Goal: Task Accomplishment & Management: Complete application form

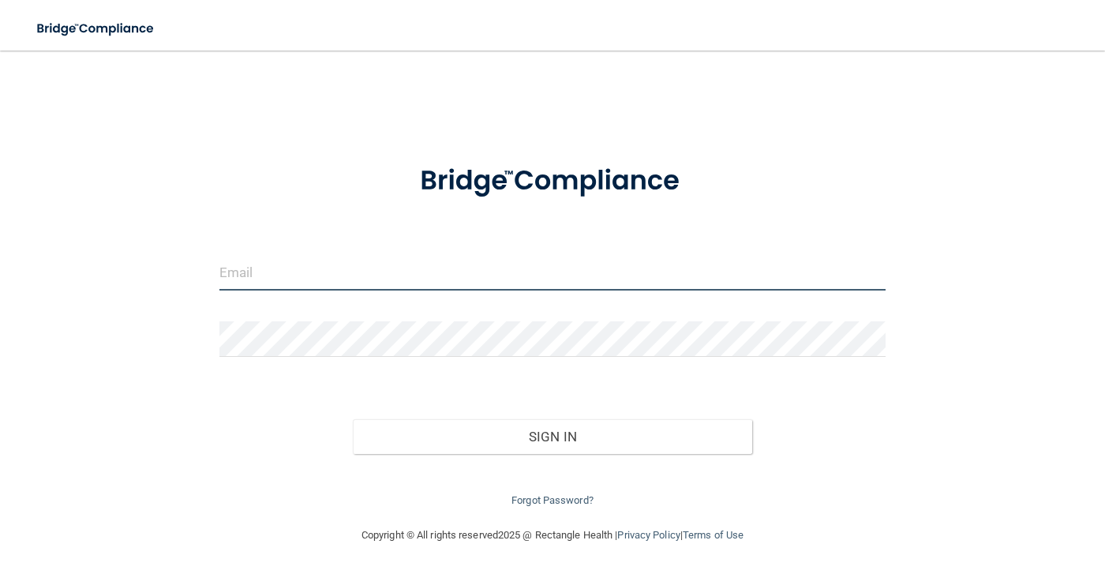
click at [795, 267] on input "email" at bounding box center [552, 273] width 667 height 36
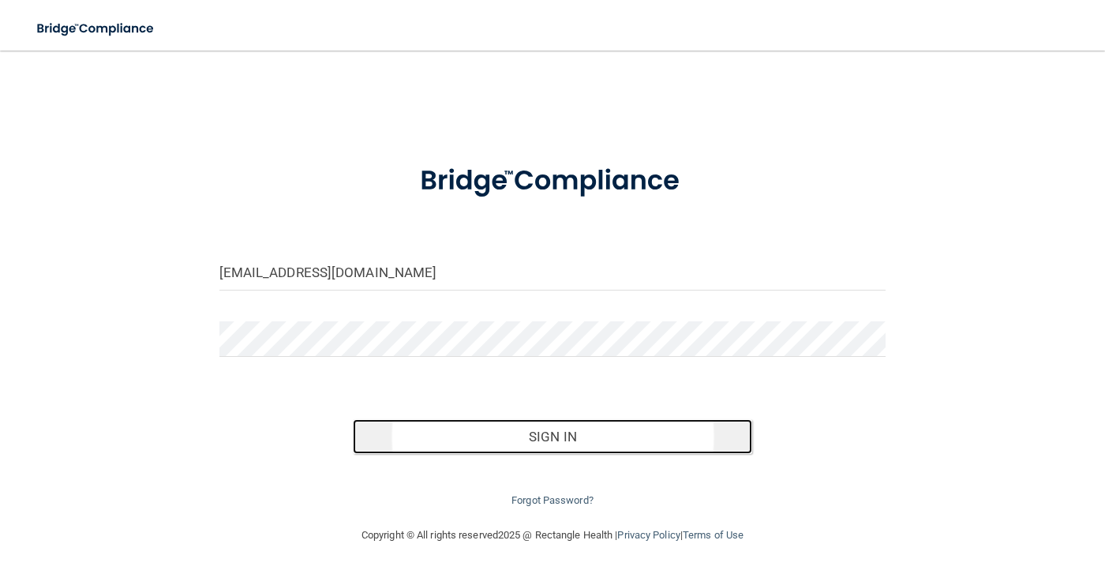
click at [613, 429] on button "Sign In" at bounding box center [553, 436] width 400 height 35
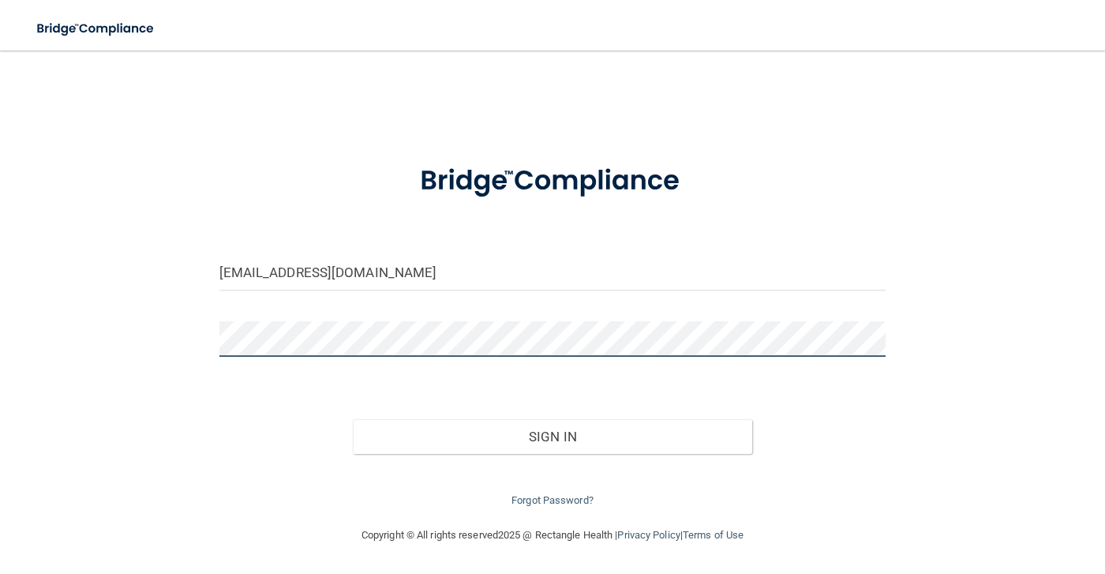
click at [353, 419] on button "Sign In" at bounding box center [553, 436] width 400 height 35
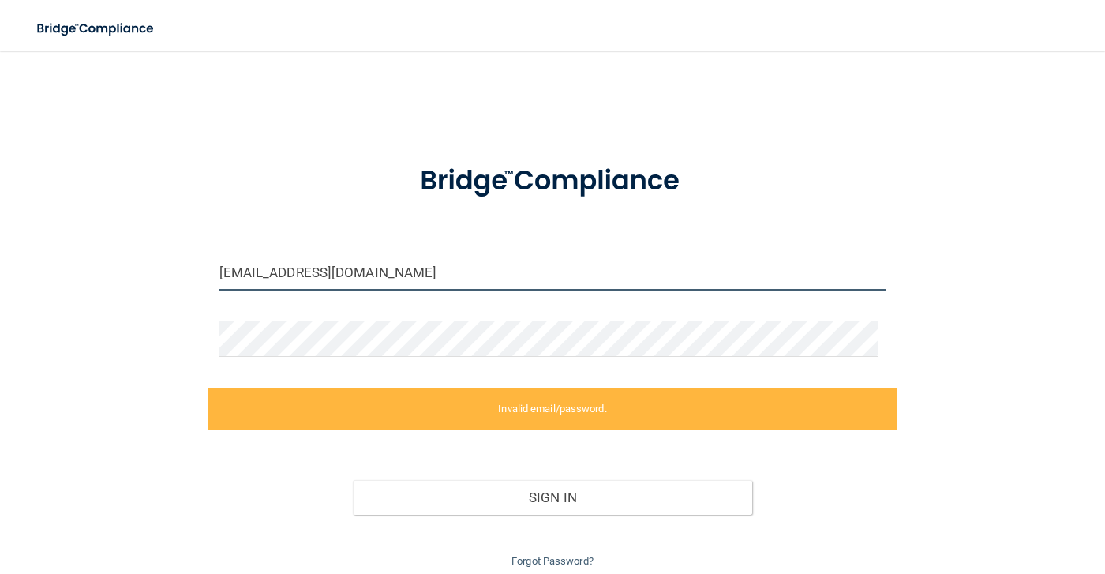
click at [412, 274] on input "Smiles@peabodyimplantdentisrty.com" at bounding box center [552, 273] width 667 height 36
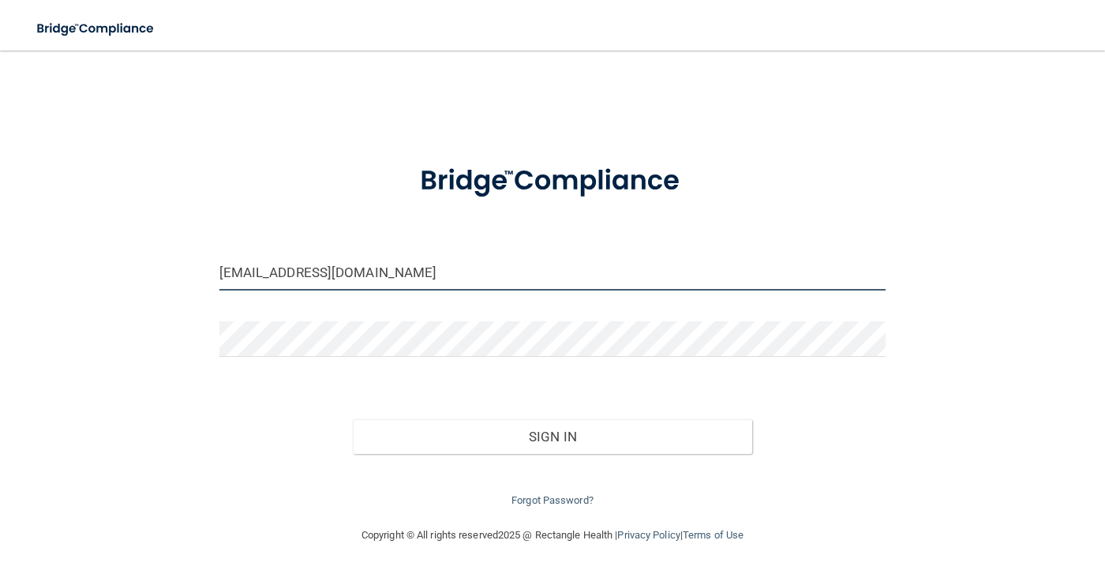
type input "Smiles@peabodyimplantdentistry.com"
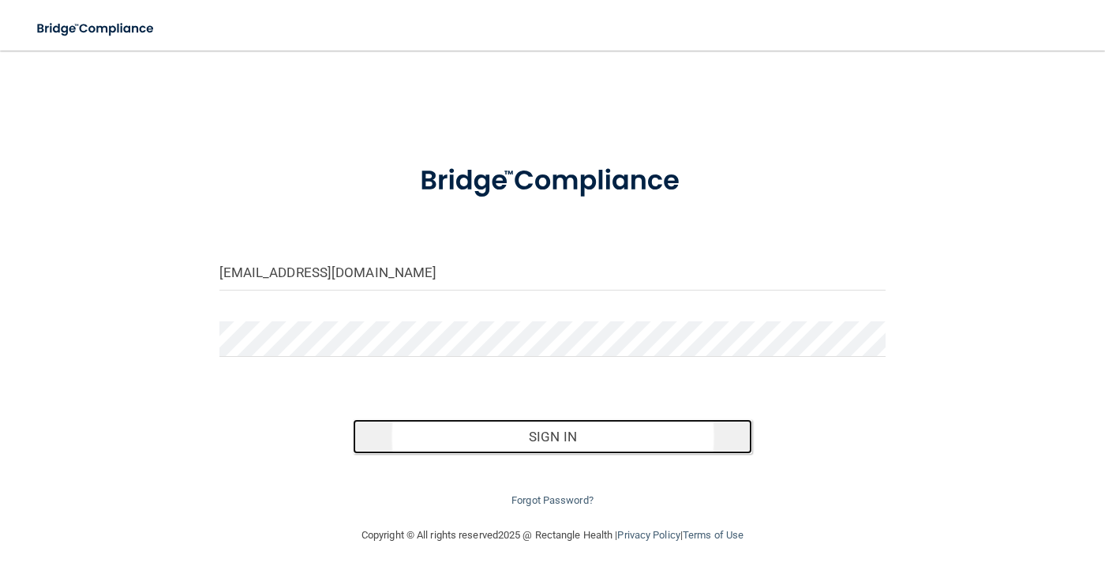
click at [482, 431] on button "Sign In" at bounding box center [553, 436] width 400 height 35
click at [528, 424] on button "Sign In" at bounding box center [553, 436] width 400 height 35
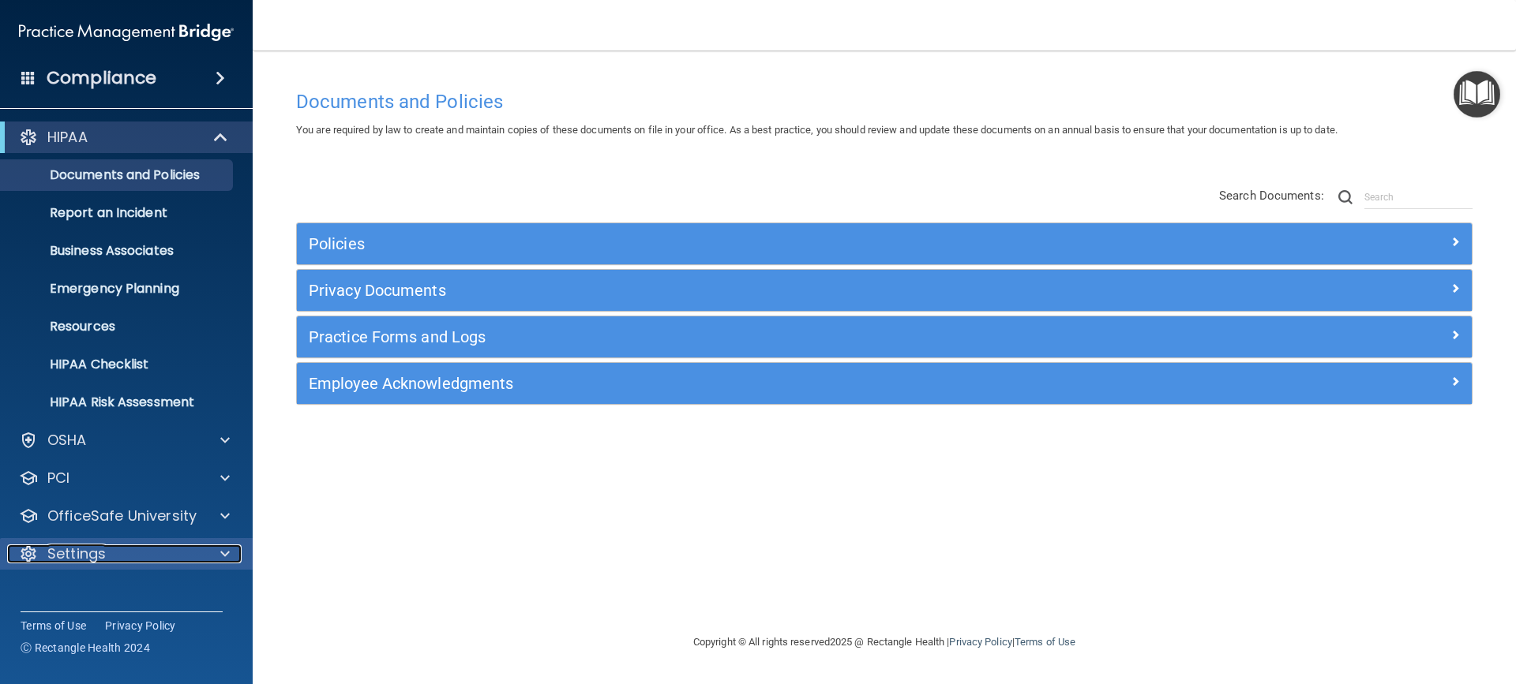
click at [156, 557] on div "Settings" at bounding box center [105, 554] width 196 height 19
click at [118, 573] on p "My Account" at bounding box center [117, 592] width 215 height 16
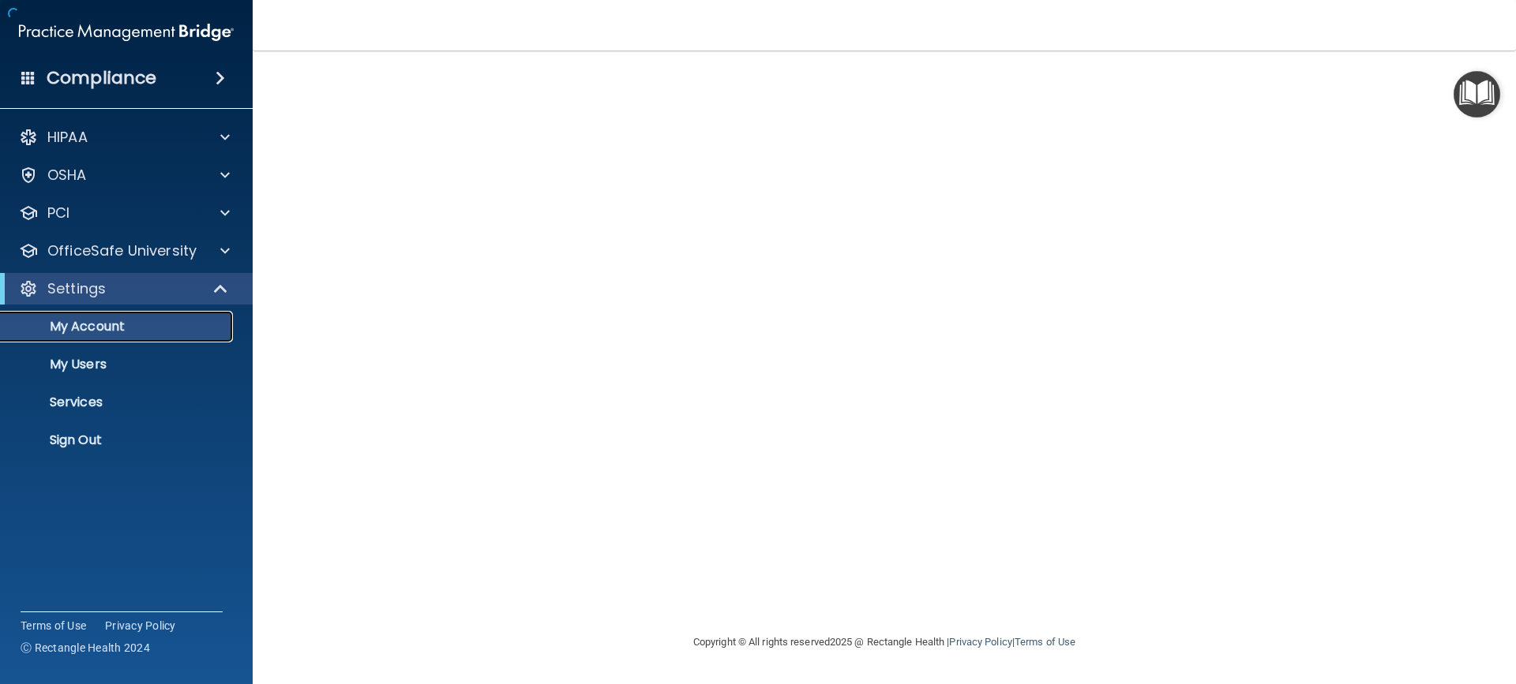
click at [193, 326] on p "My Account" at bounding box center [117, 327] width 215 height 16
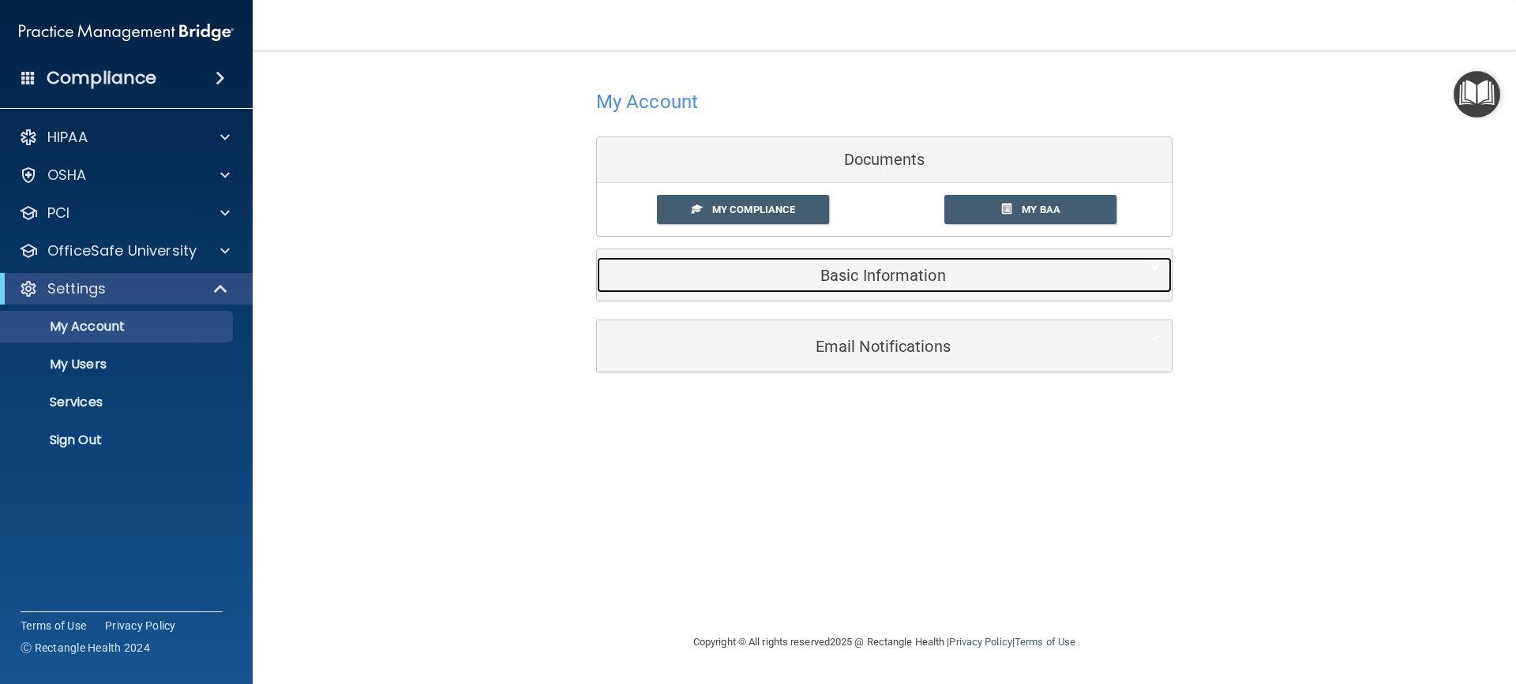
click at [863, 281] on h5 "Basic Information" at bounding box center [860, 275] width 503 height 17
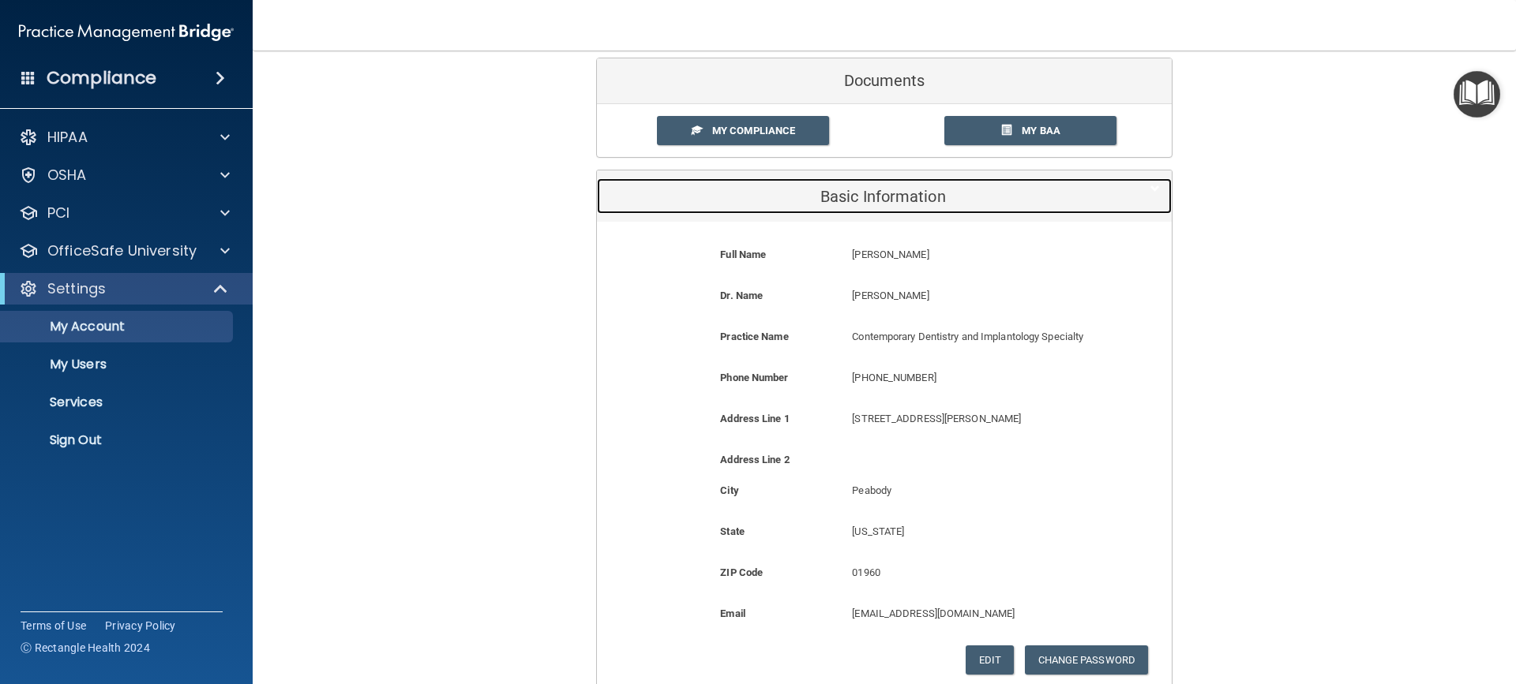
scroll to position [158, 0]
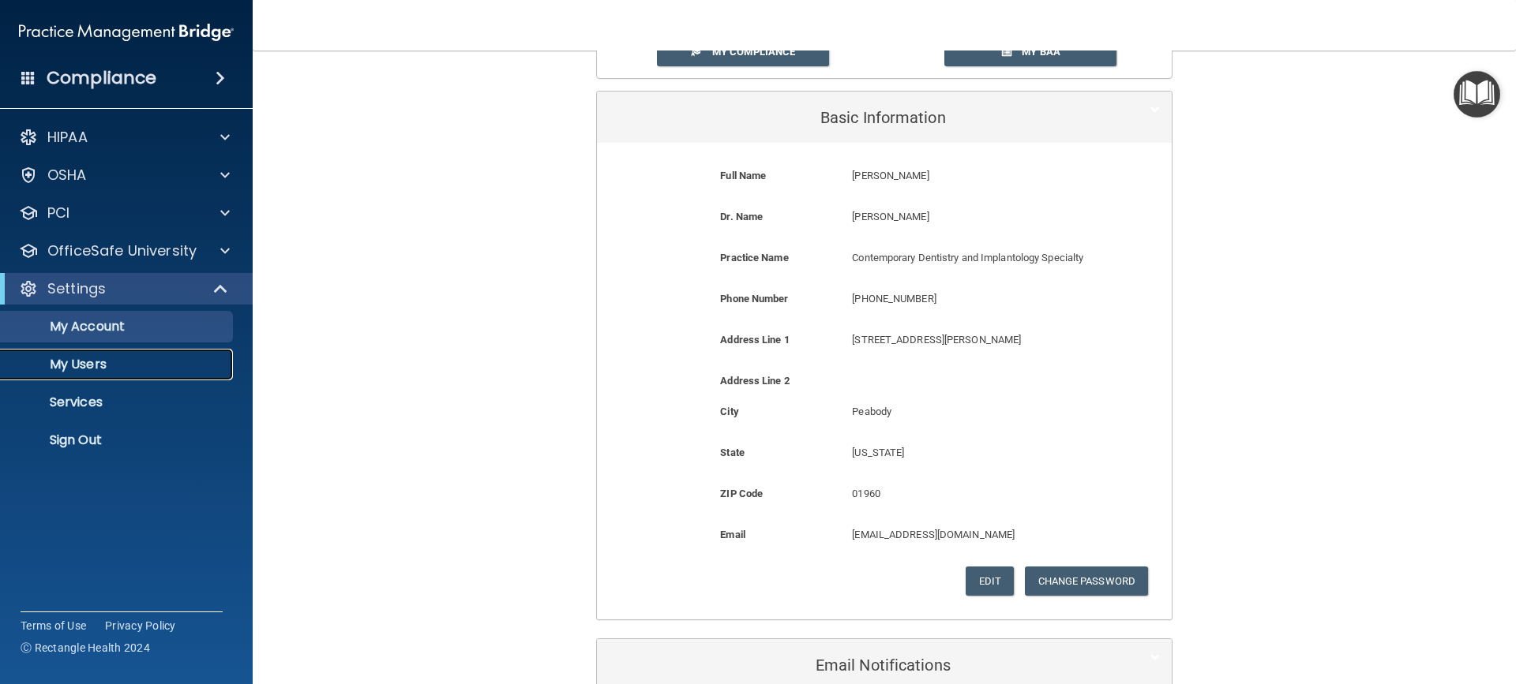
click at [80, 366] on p "My Users" at bounding box center [117, 365] width 215 height 16
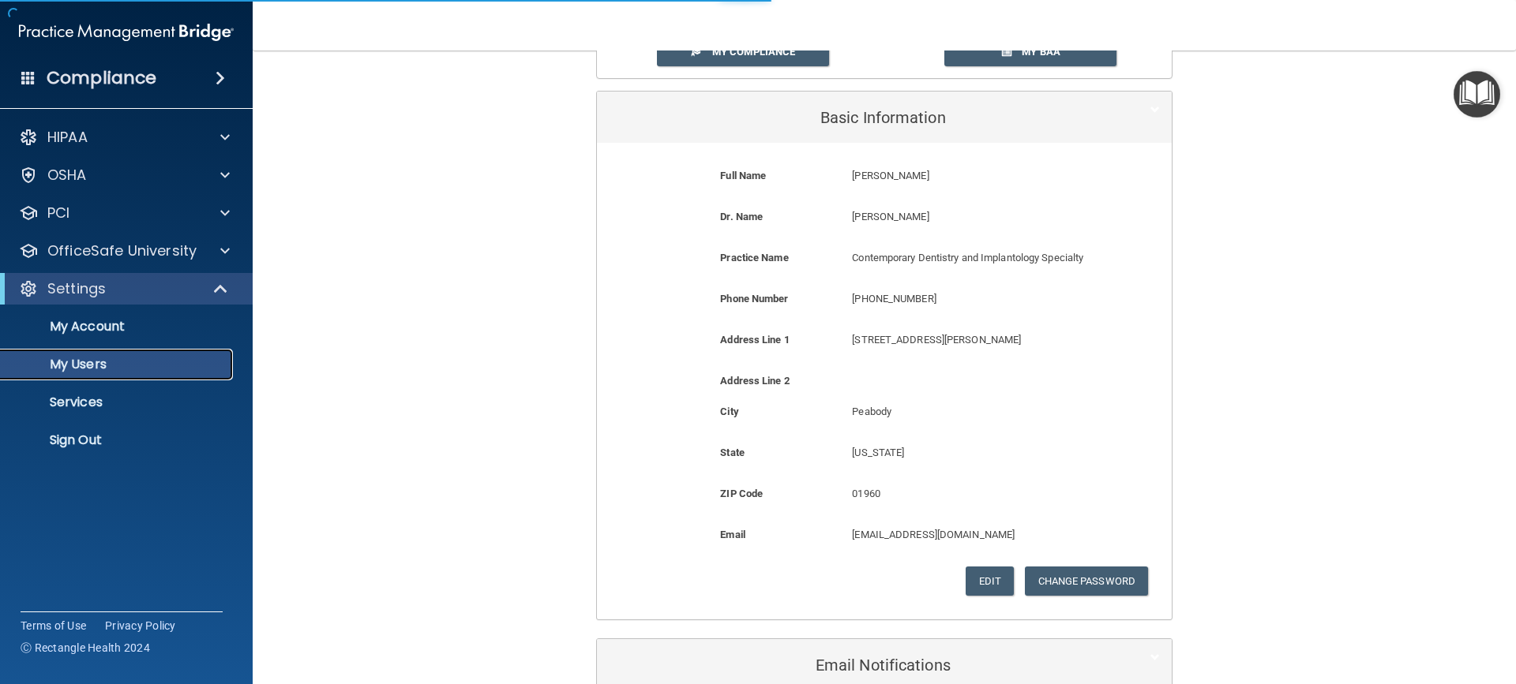
select select "20"
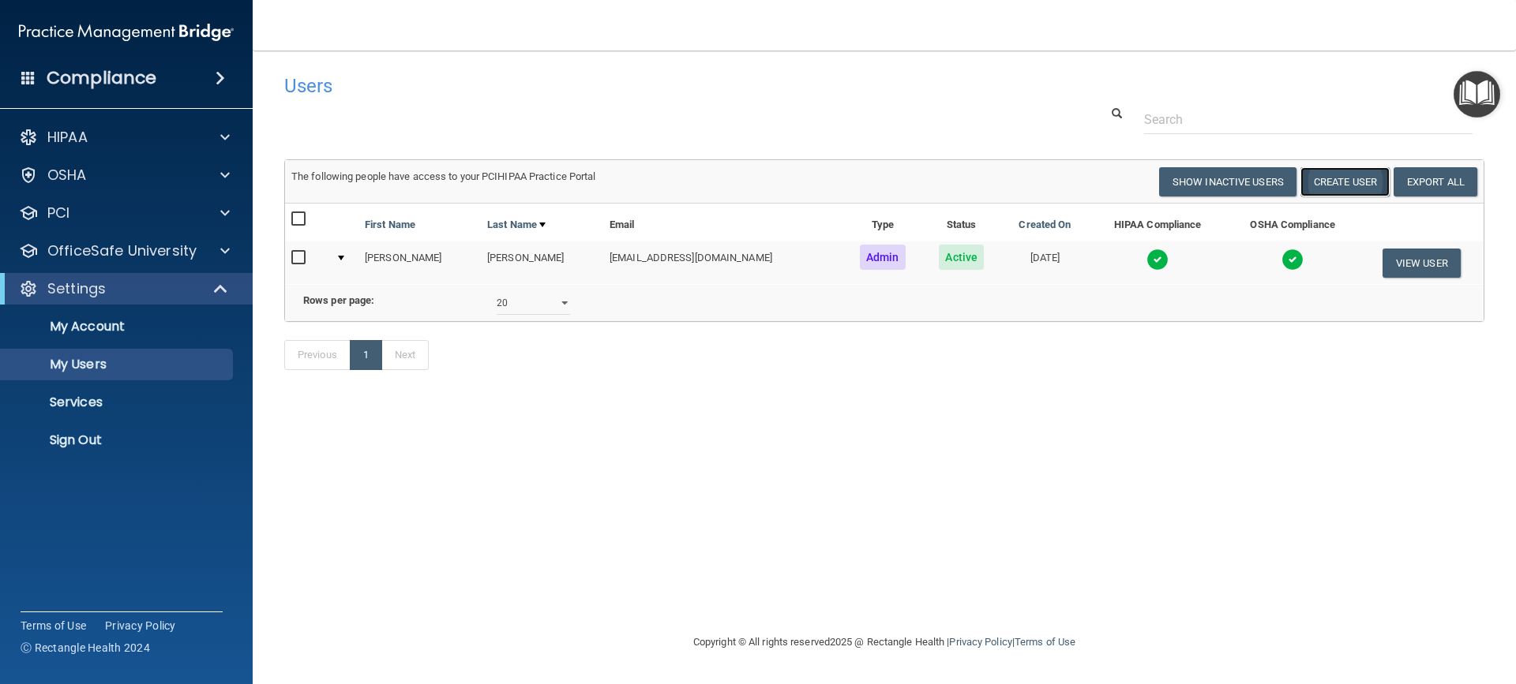
click at [1104, 175] on button "Create User" at bounding box center [1344, 181] width 89 height 29
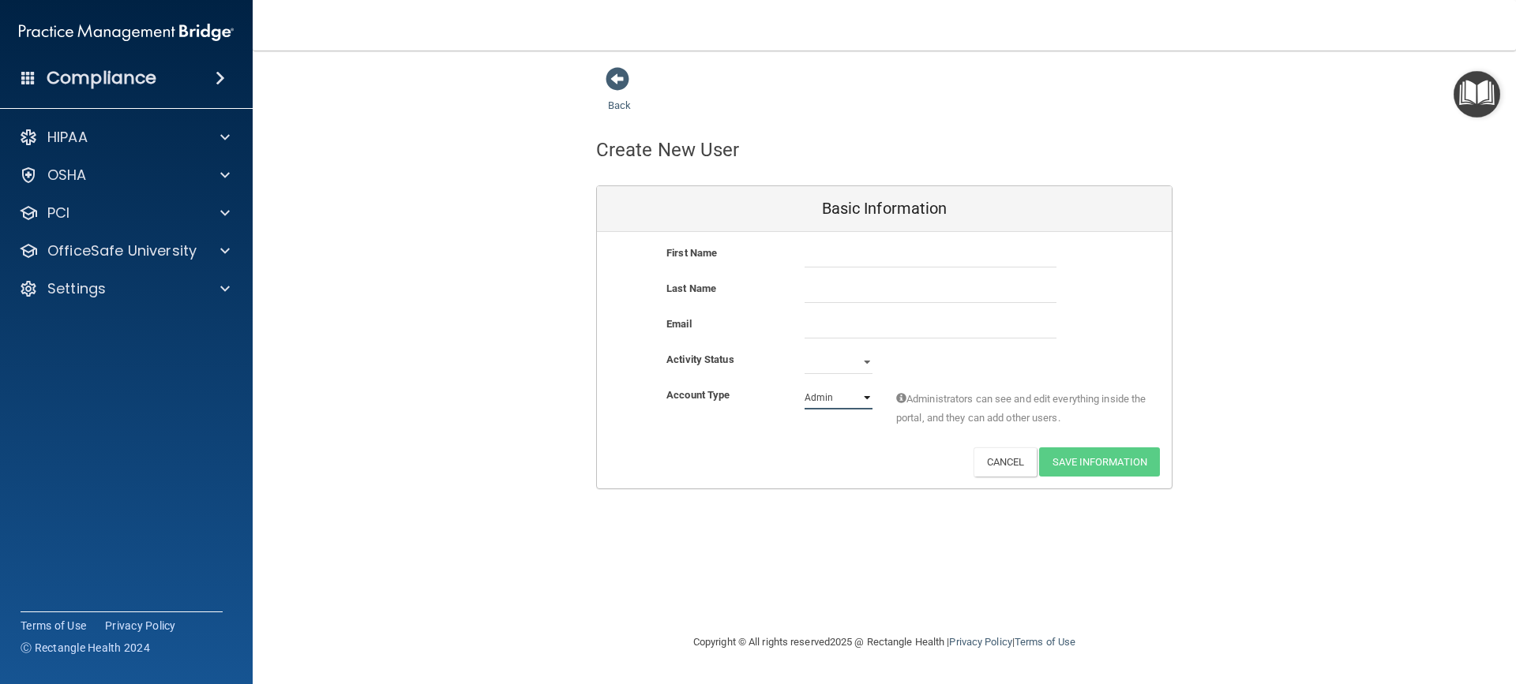
click at [817, 392] on select "Admin Member" at bounding box center [838, 398] width 68 height 24
click at [900, 248] on input "text" at bounding box center [930, 256] width 252 height 24
type input "Nancy"
type input "Claveau"
click at [1029, 322] on input "email" at bounding box center [930, 327] width 252 height 24
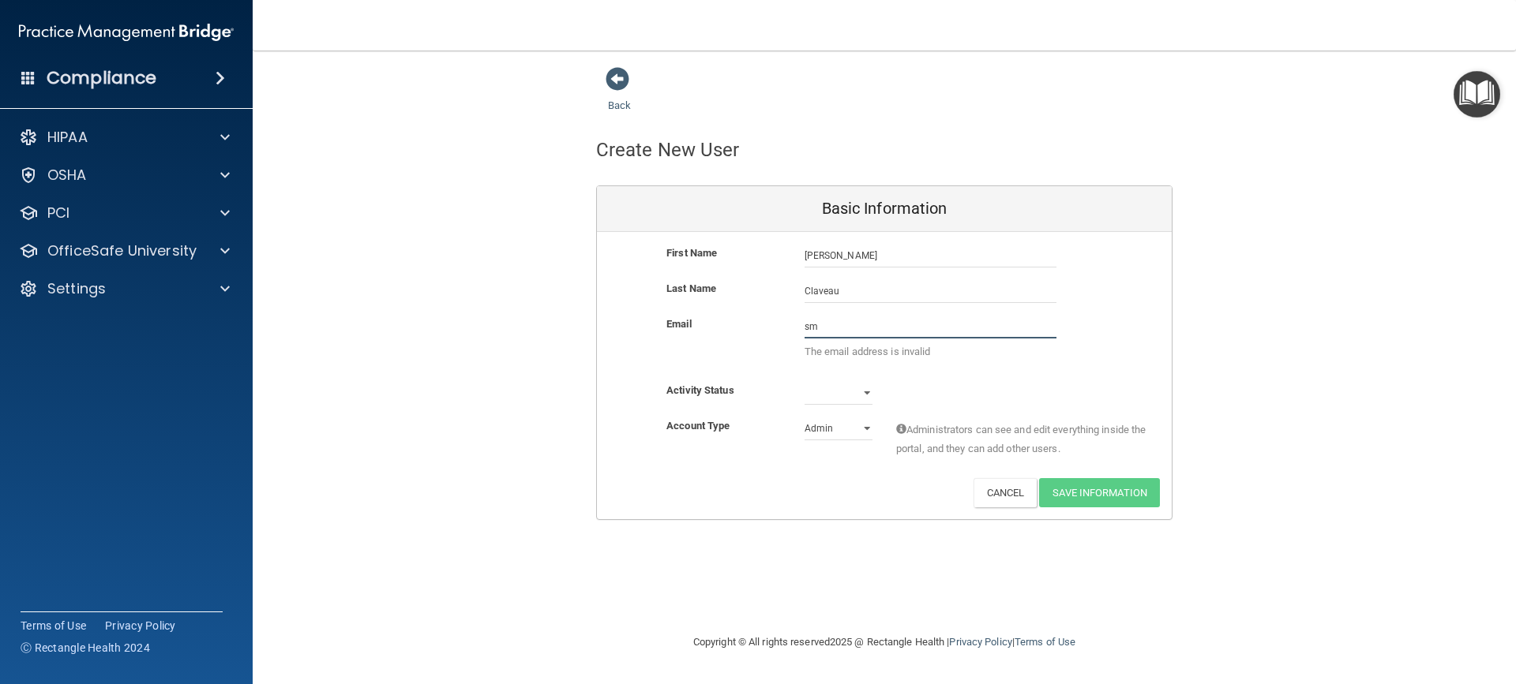
type input "[EMAIL_ADDRESS][DOMAIN_NAME]"
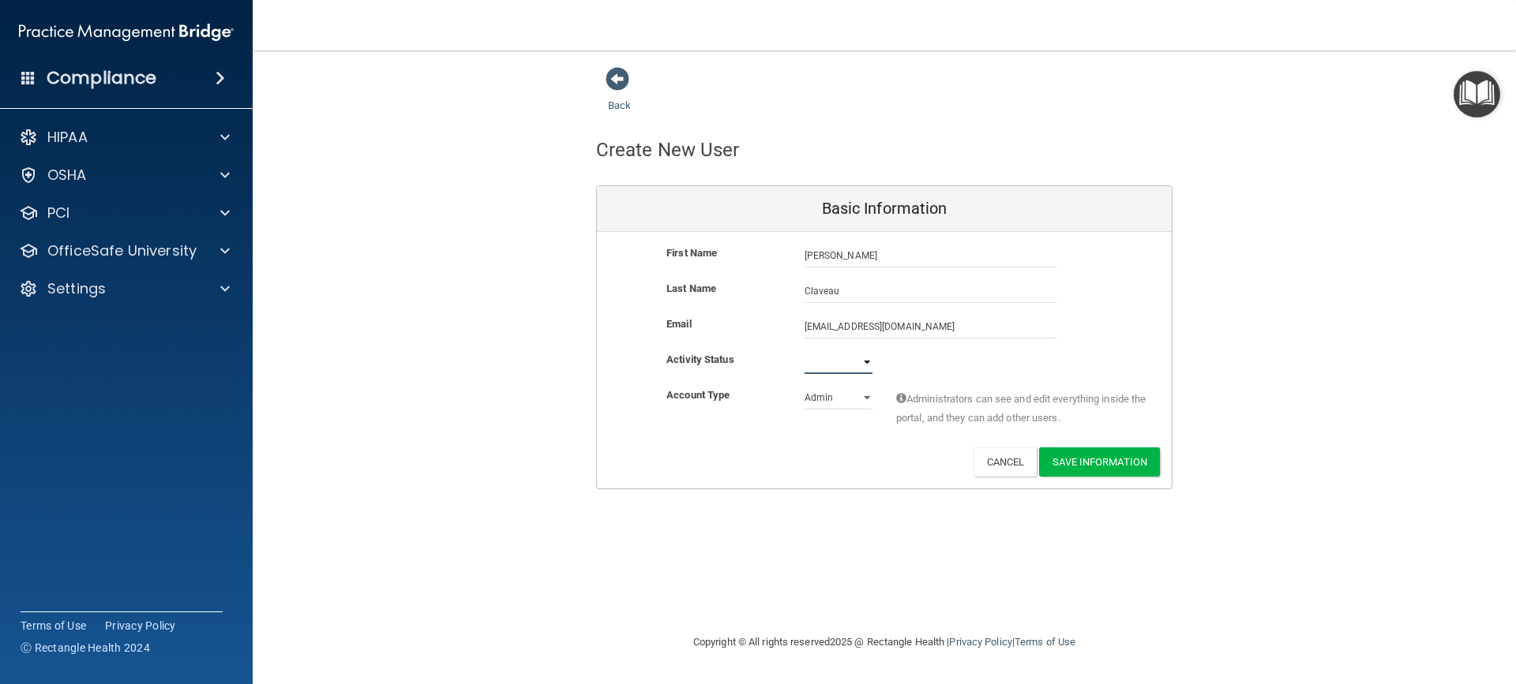
click at [816, 357] on select "Active Inactive" at bounding box center [838, 362] width 68 height 24
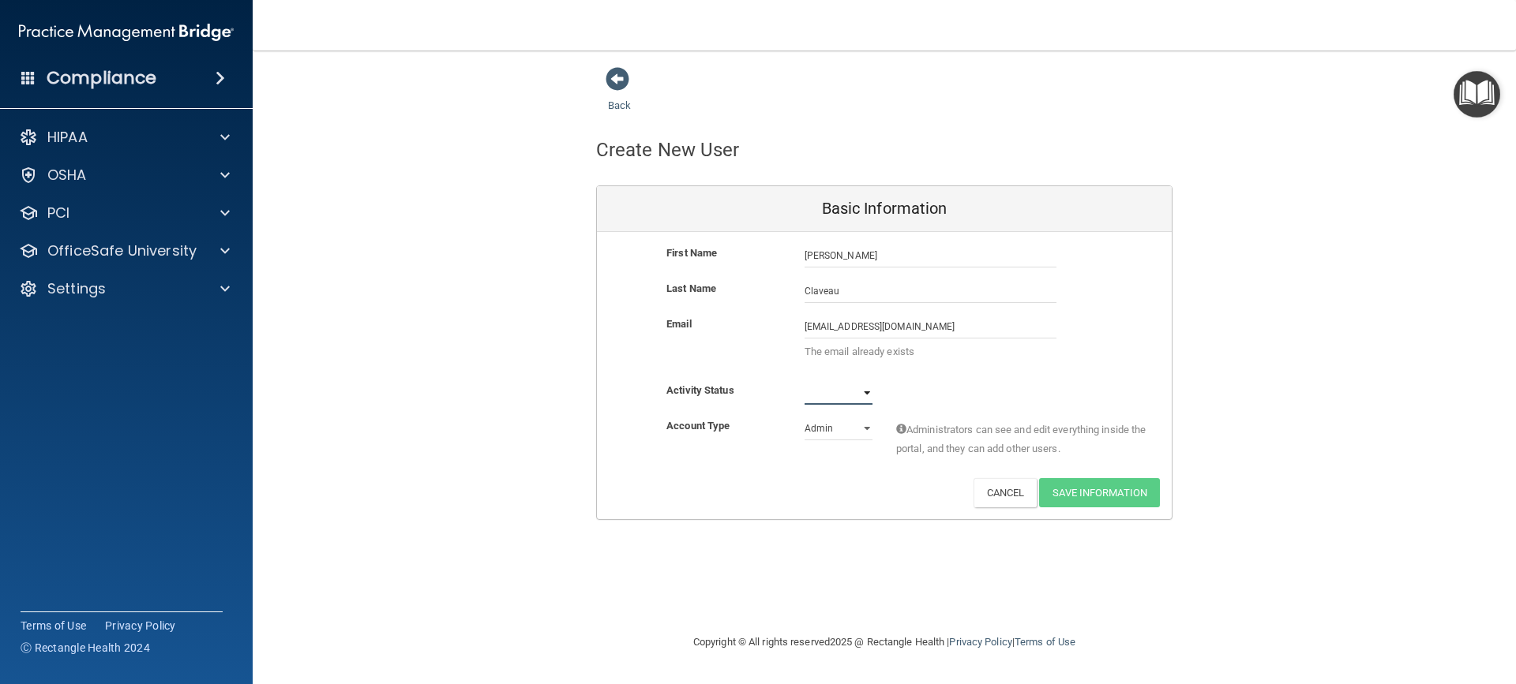
select select "active"
click at [804, 381] on select "Active Inactive" at bounding box center [838, 393] width 68 height 24
click at [867, 429] on select "Admin Member" at bounding box center [838, 429] width 68 height 24
click at [804, 417] on select "Admin Member" at bounding box center [838, 429] width 68 height 24
click at [861, 431] on select "Admin Member" at bounding box center [838, 429] width 68 height 24
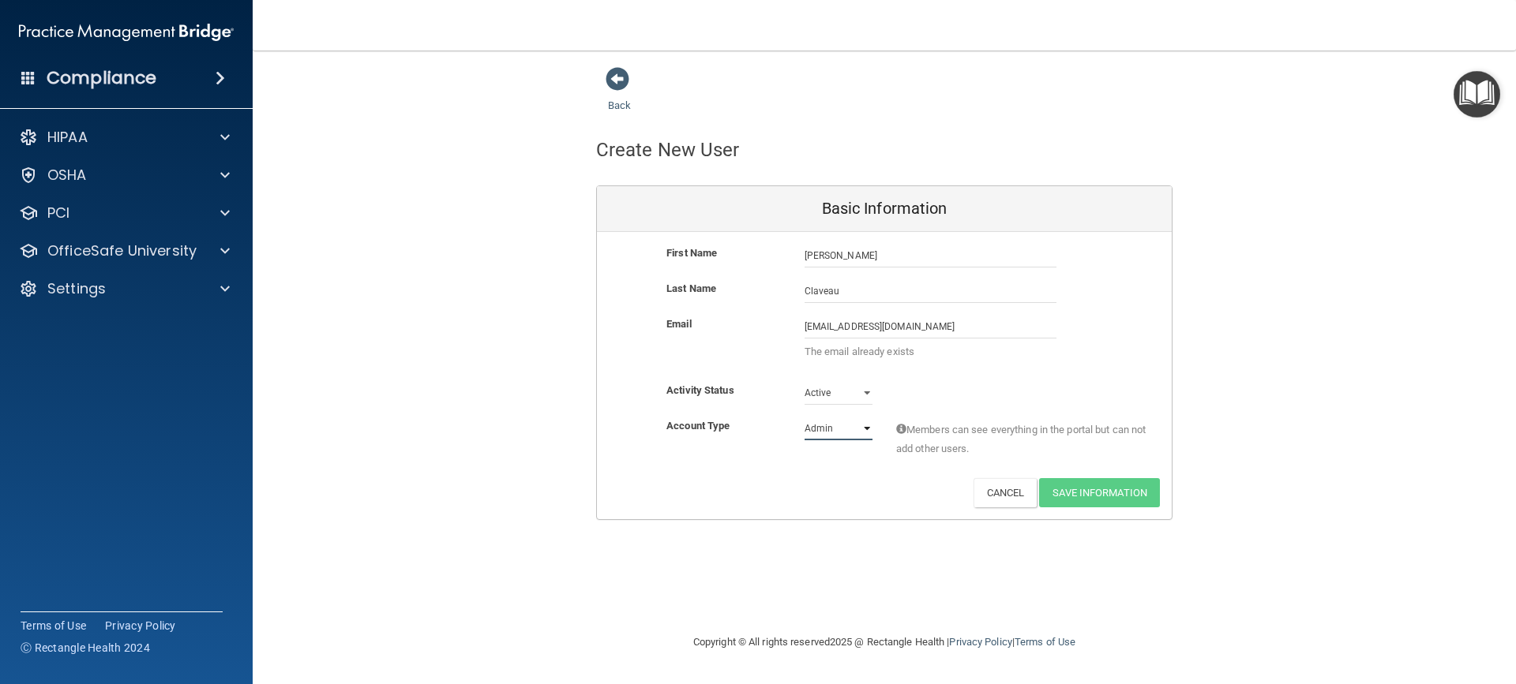
click at [804, 417] on select "Admin Member" at bounding box center [838, 429] width 68 height 24
click at [852, 428] on select "Admin Member" at bounding box center [838, 429] width 68 height 24
select select "practice_member"
click at [804, 417] on select "Admin Member" at bounding box center [838, 429] width 68 height 24
click at [995, 326] on input "[EMAIL_ADDRESS][DOMAIN_NAME]" at bounding box center [930, 327] width 252 height 24
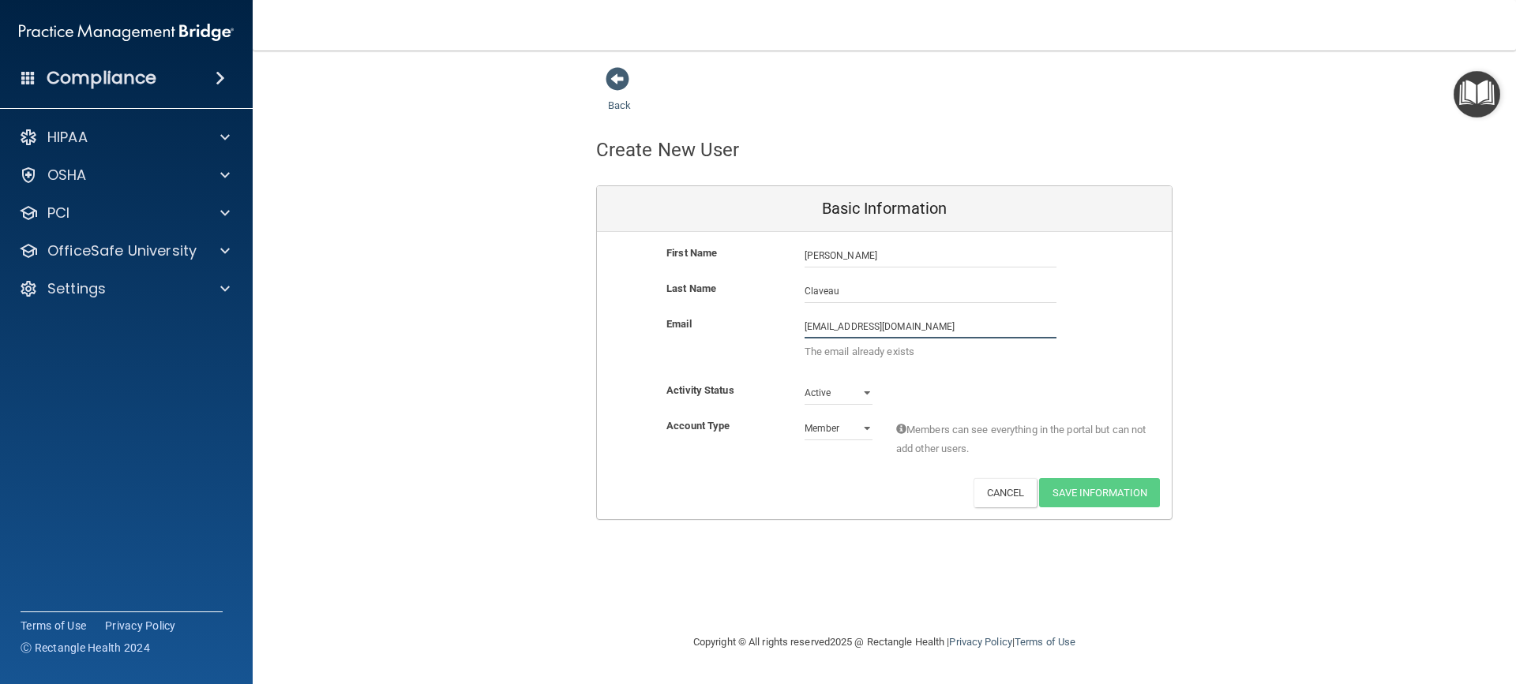
click at [980, 325] on input "[EMAIL_ADDRESS][DOMAIN_NAME]" at bounding box center [930, 327] width 252 height 24
drag, startPoint x: 980, startPoint y: 325, endPoint x: 777, endPoint y: 328, distance: 203.7
click at [777, 328] on div "Email smiles@peabodyimplantdentistry.com smiles@peabodyimplantdentistry.com The…" at bounding box center [884, 342] width 575 height 54
click at [987, 324] on input "[EMAIL_ADDRESS][DOMAIN_NAME]" at bounding box center [930, 327] width 252 height 24
drag, startPoint x: 987, startPoint y: 324, endPoint x: 781, endPoint y: 308, distance: 206.7
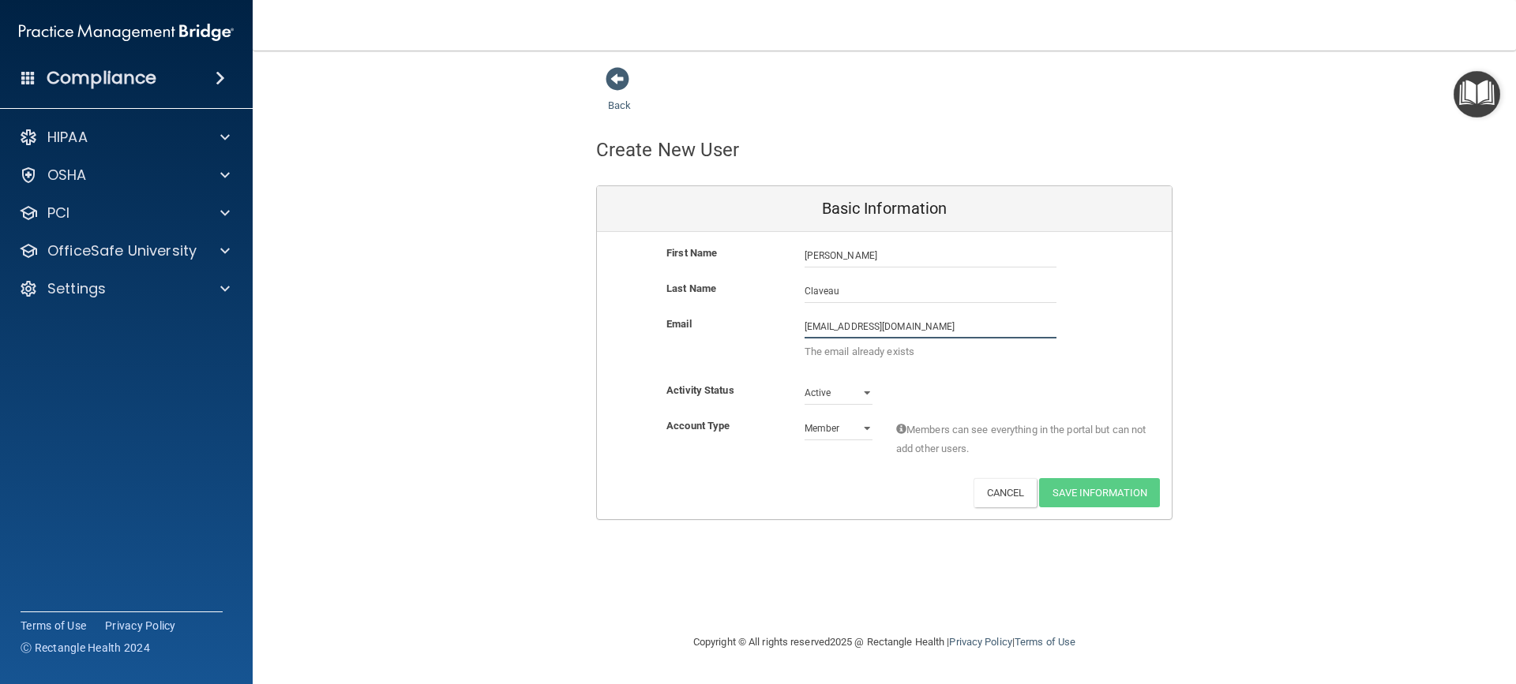
click at [781, 308] on div "First Name Nancy Claveau Nancy Last Name Claveau Email smiles@peabodyimplantden…" at bounding box center [884, 375] width 575 height 287
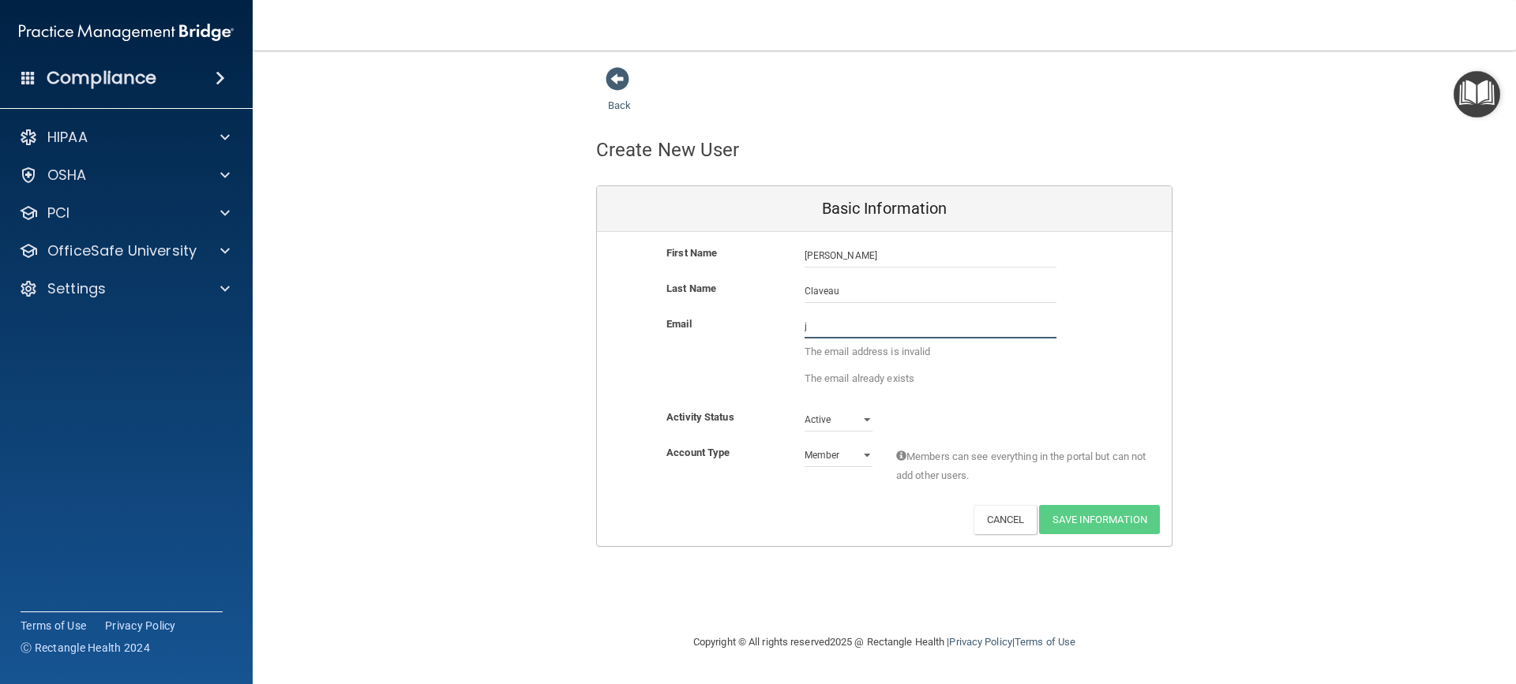
type input "jkadep@aol.com"
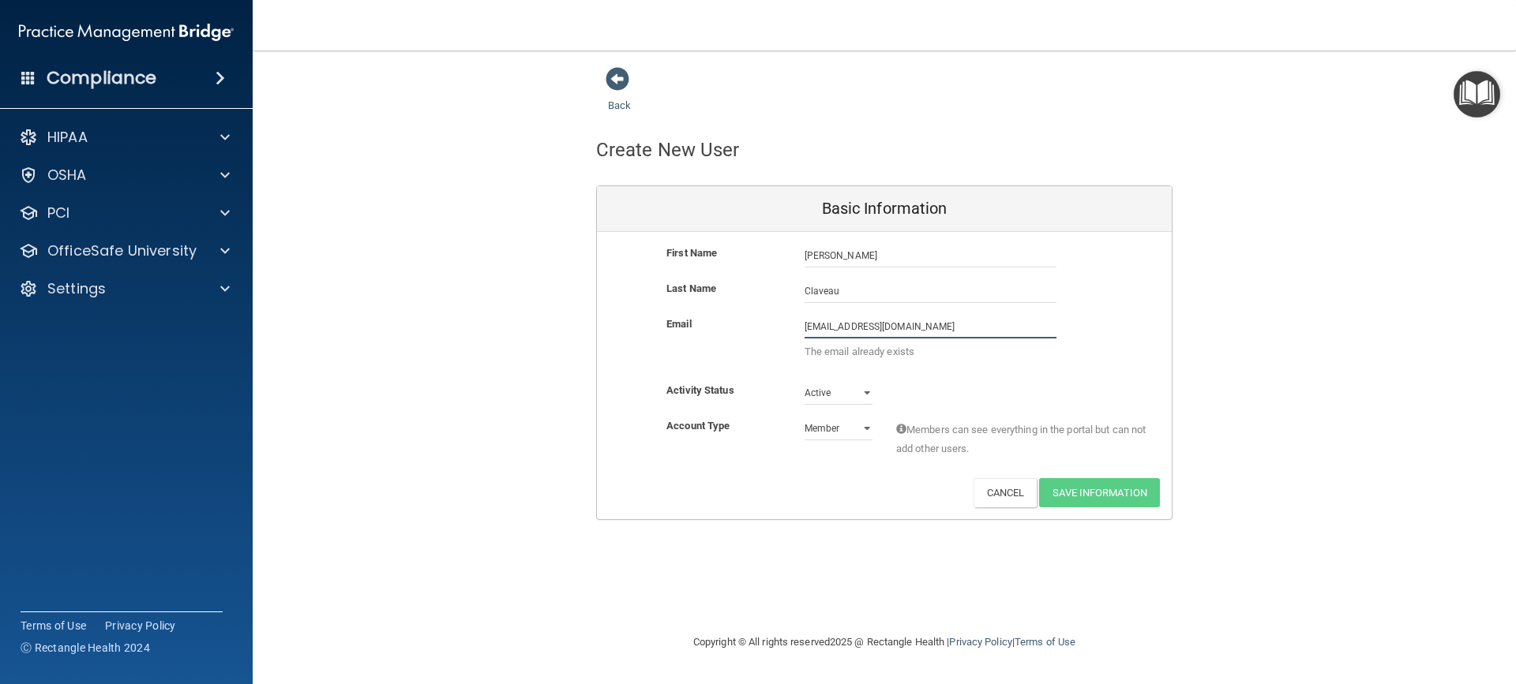
drag, startPoint x: 894, startPoint y: 322, endPoint x: 785, endPoint y: 308, distance: 109.1
click at [785, 308] on div "First Name Nancy Claveau Nancy Last Name Claveau Email jkadep@aol.com jkadep@ao…" at bounding box center [884, 375] width 575 height 287
drag, startPoint x: 858, startPoint y: 287, endPoint x: 707, endPoint y: 297, distance: 151.1
click at [708, 297] on div "Last Name Claveau" at bounding box center [884, 291] width 575 height 24
click at [856, 254] on input "Nancy" at bounding box center [930, 256] width 252 height 24
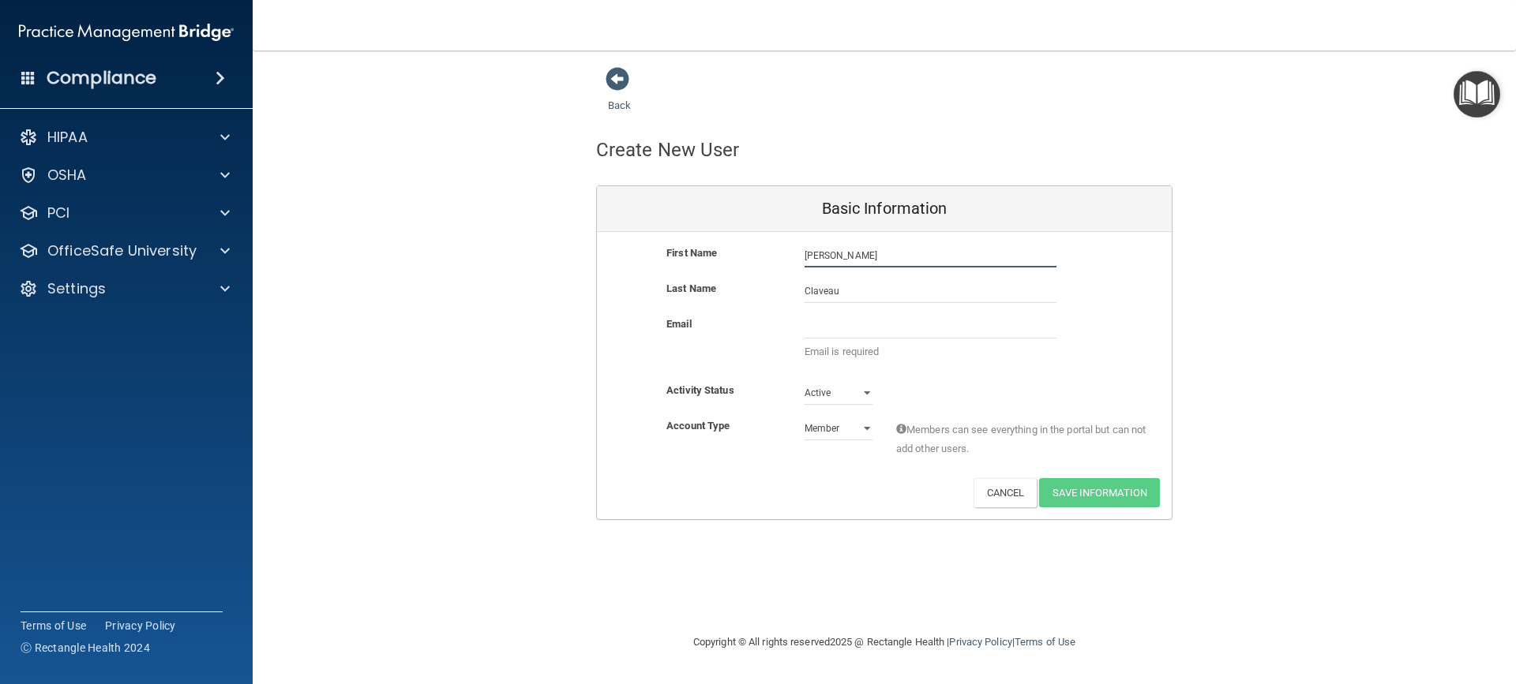
drag, startPoint x: 856, startPoint y: 256, endPoint x: 645, endPoint y: 254, distance: 210.8
click at [645, 254] on div "First Name Nancy Claveau Nancy" at bounding box center [884, 256] width 575 height 24
type input "Lauren"
type input "Longo"
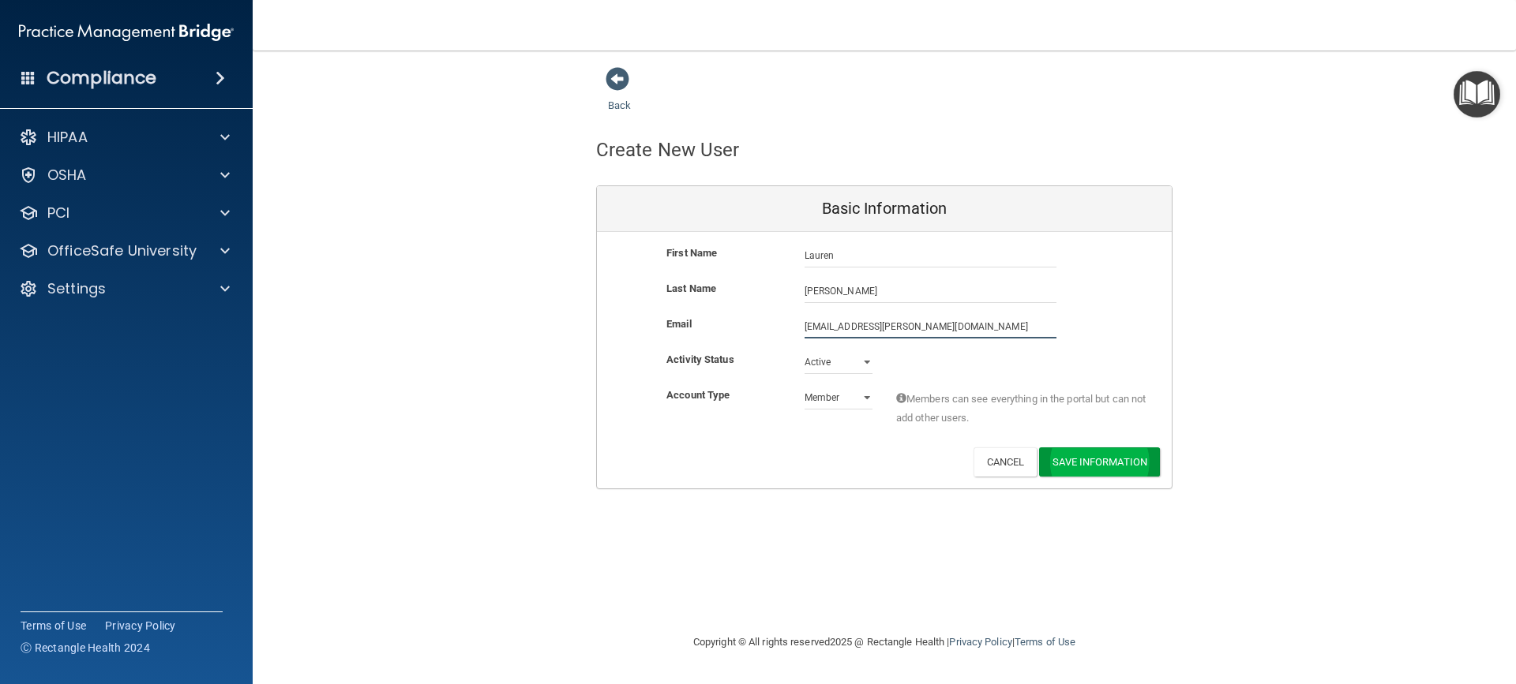
type input "lauren.longo@yahoo.com"
click at [1104, 466] on button "Save Information" at bounding box center [1099, 462] width 121 height 29
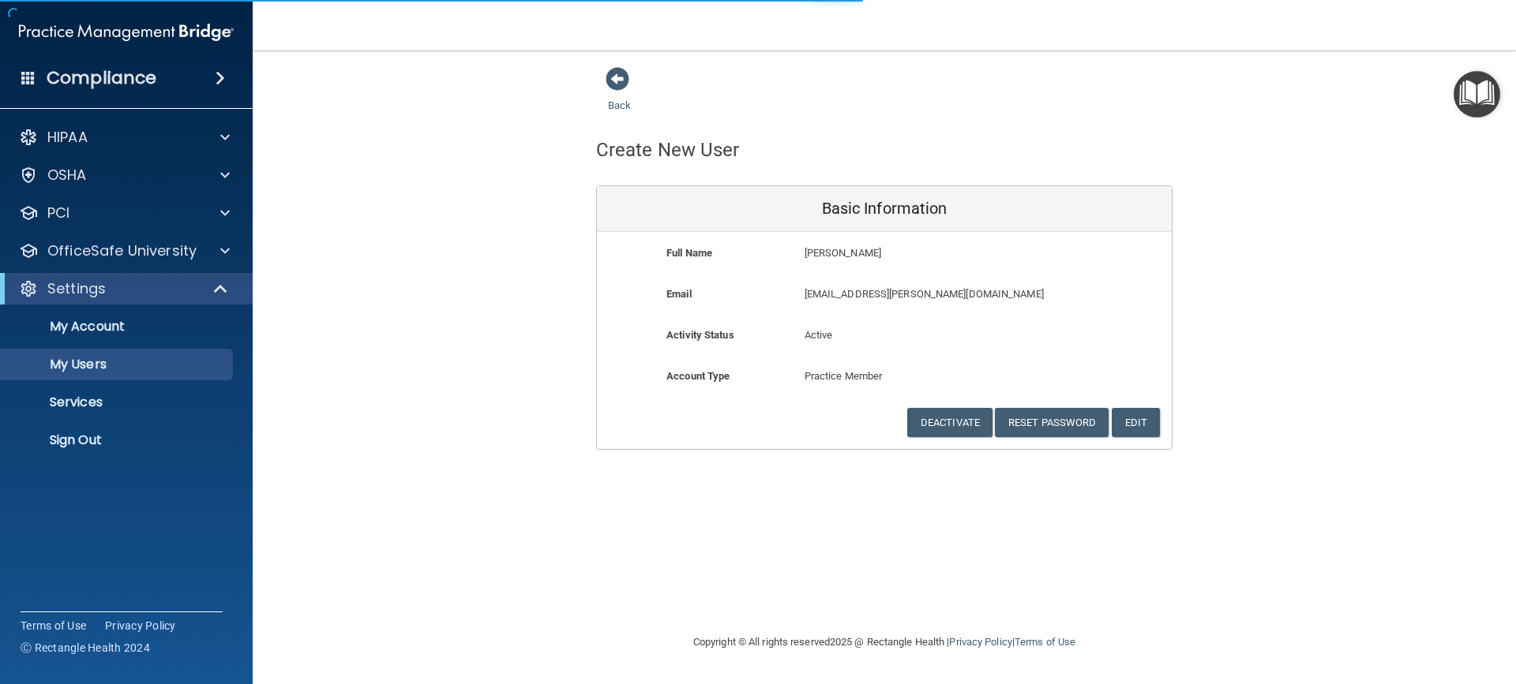
select select "20"
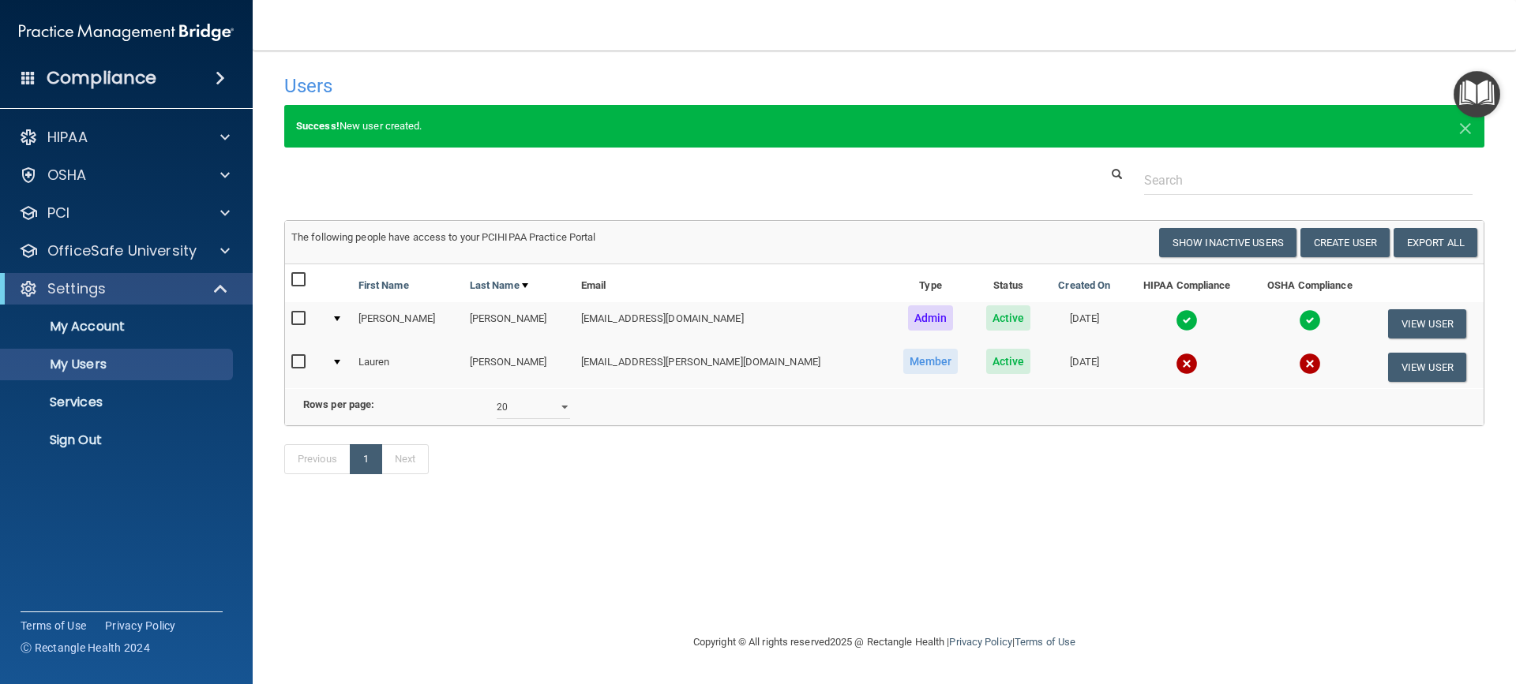
click at [1104, 363] on img at bounding box center [1186, 364] width 22 height 22
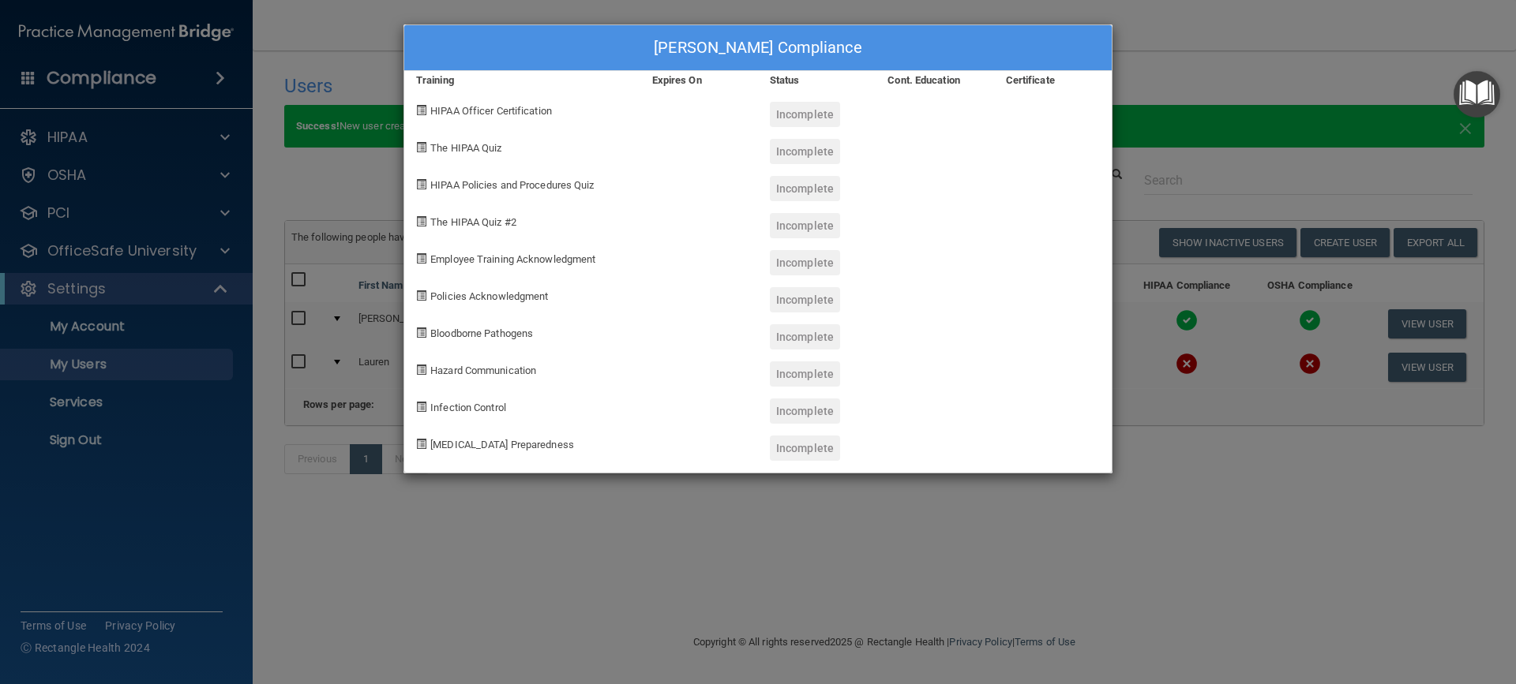
click at [1104, 549] on div "Lauren Longo's Compliance Training Expires On Status Cont. Education Certificat…" at bounding box center [758, 342] width 1516 height 684
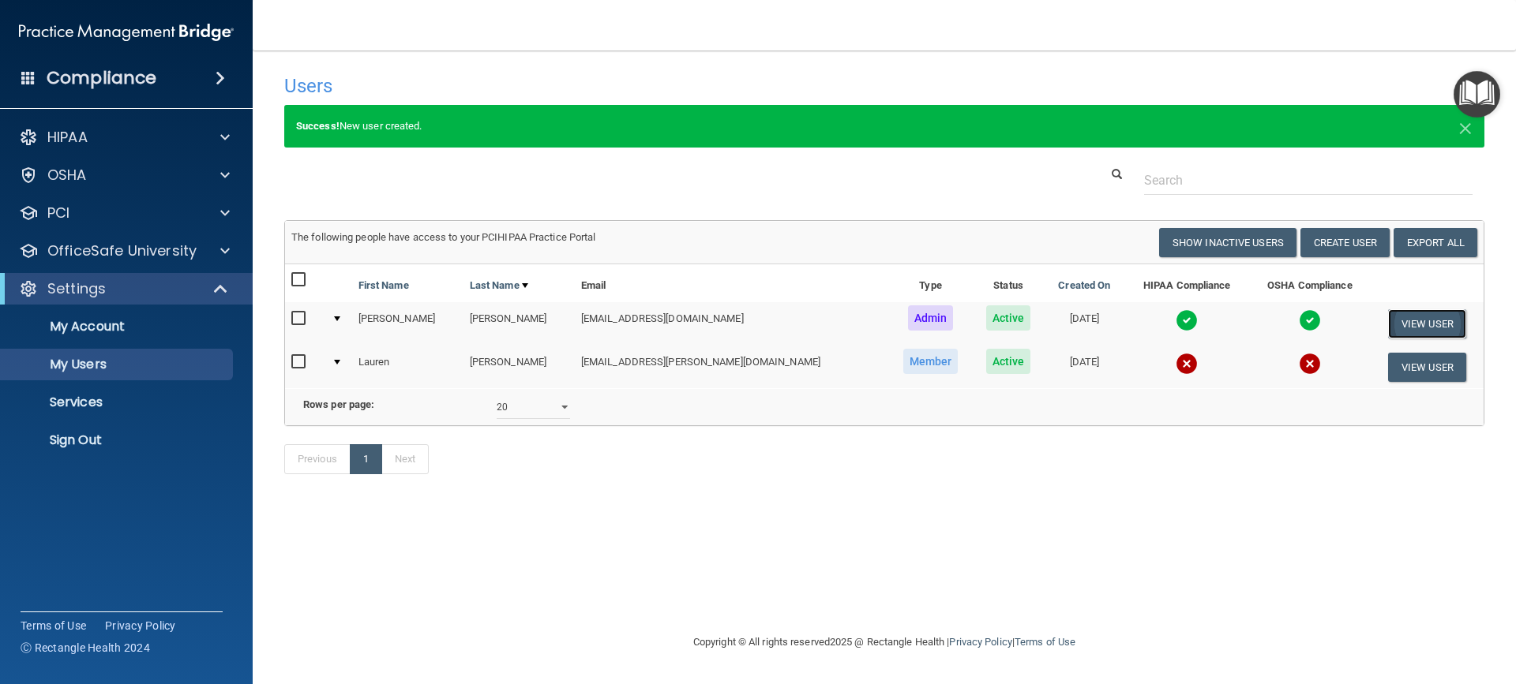
click at [1104, 328] on button "View User" at bounding box center [1427, 323] width 78 height 29
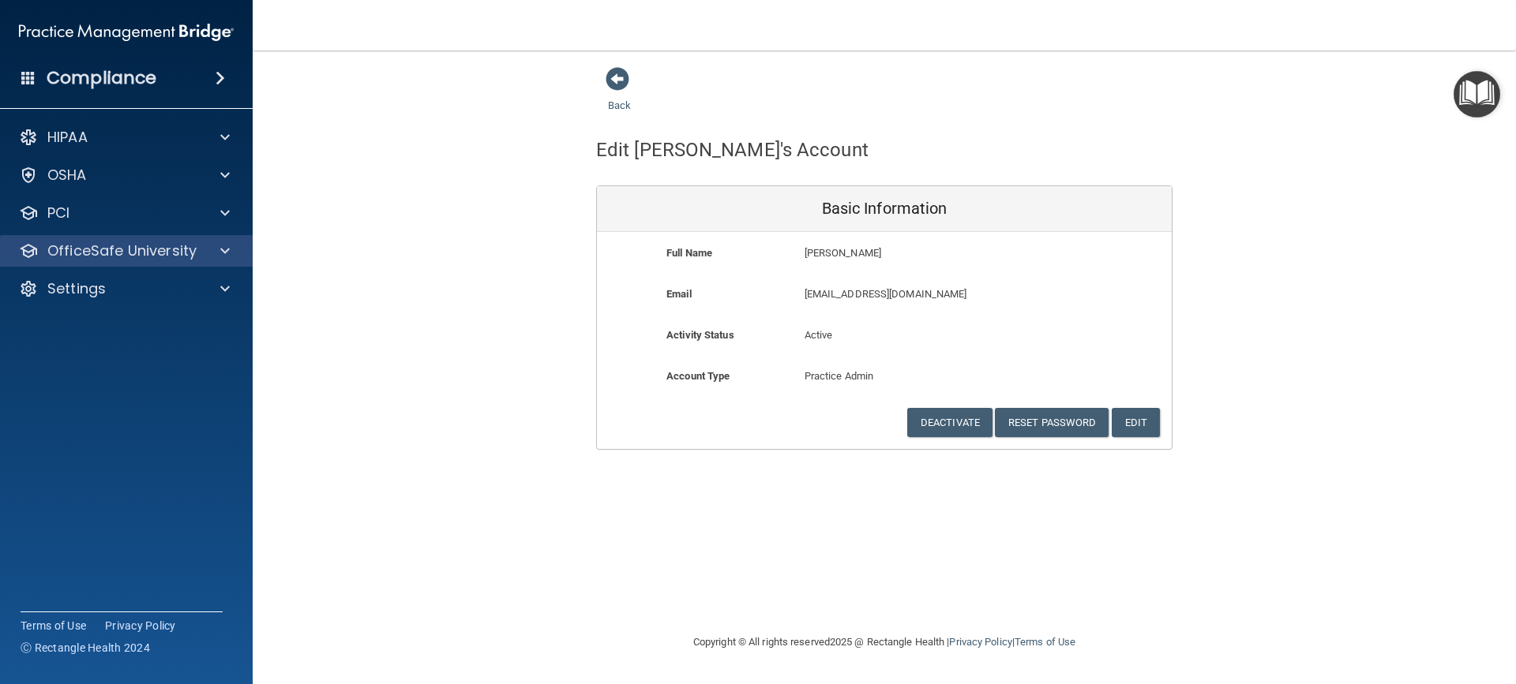
click at [215, 239] on div "OfficeSafe University" at bounding box center [126, 251] width 253 height 32
click at [156, 250] on p "OfficeSafe University" at bounding box center [121, 251] width 149 height 19
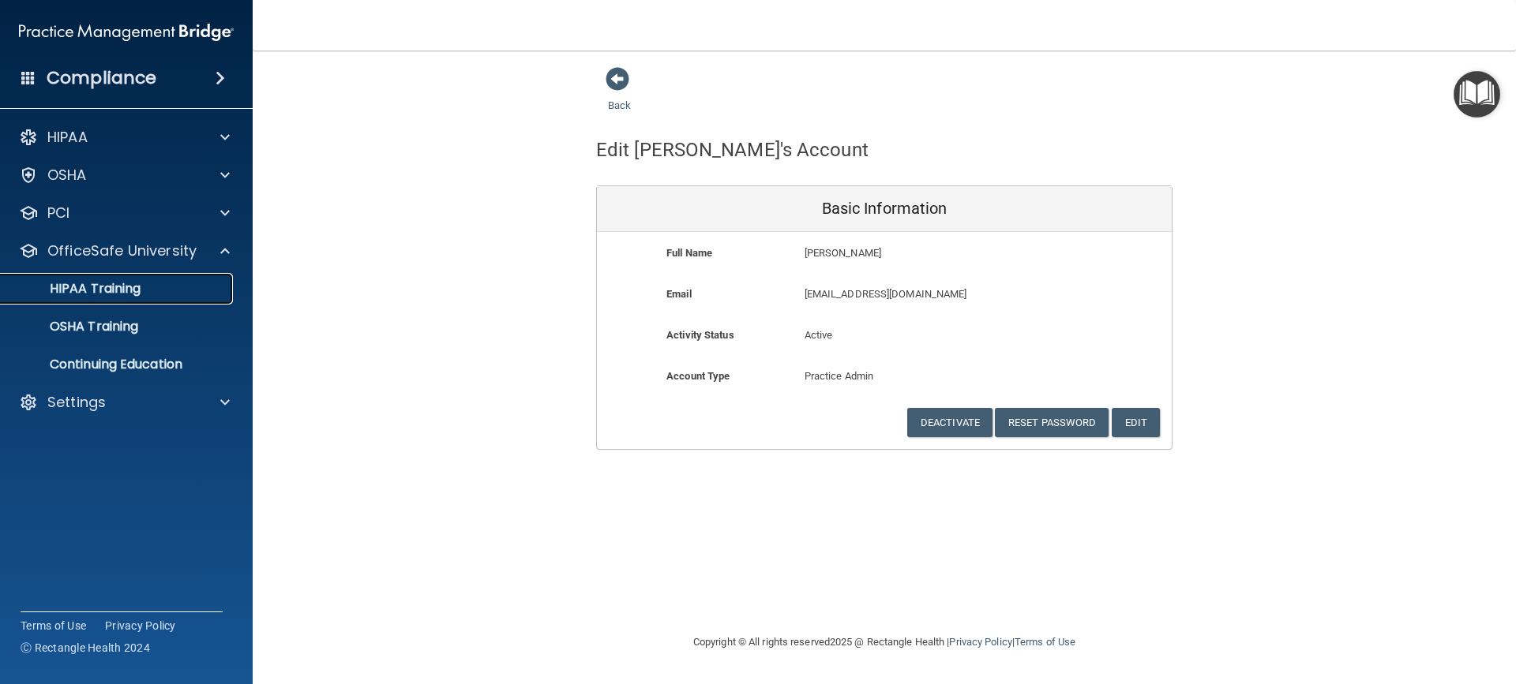
click at [97, 284] on p "HIPAA Training" at bounding box center [75, 289] width 130 height 16
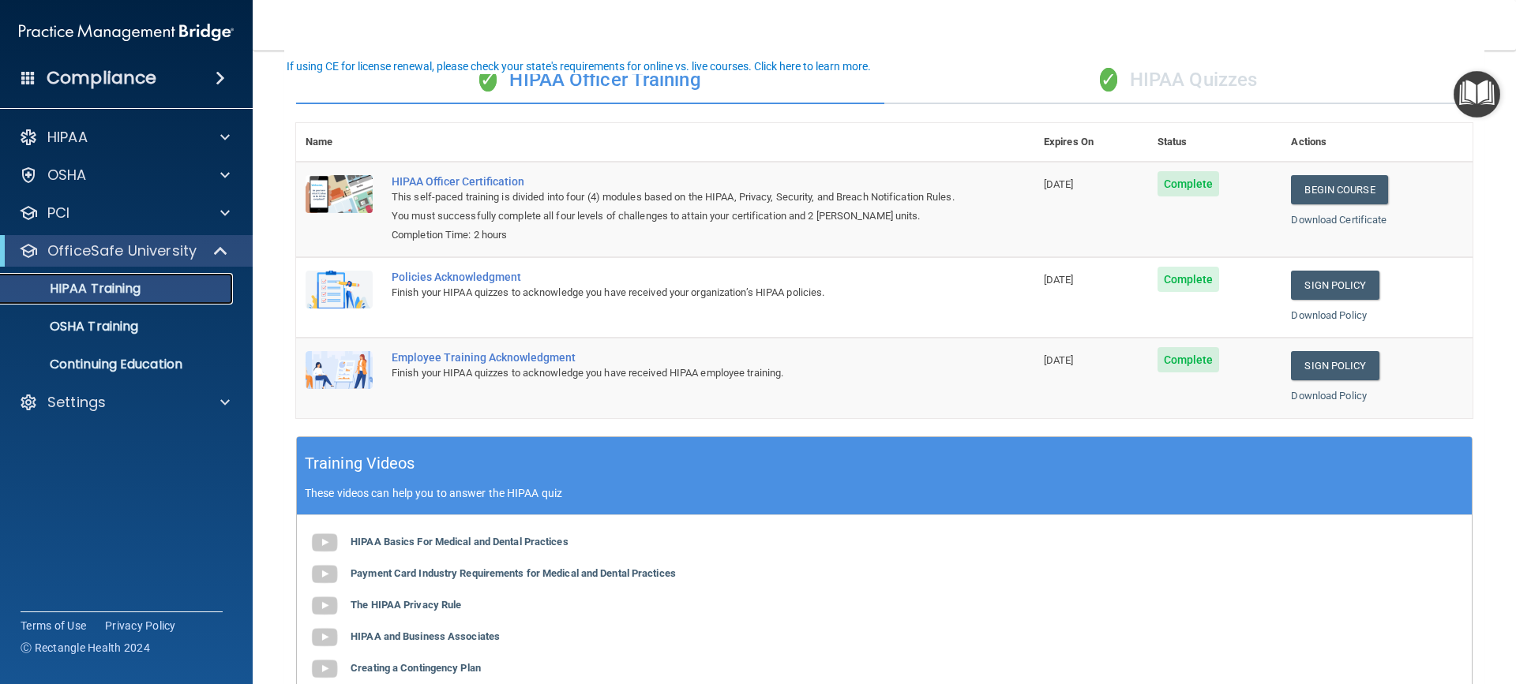
scroll to position [79, 0]
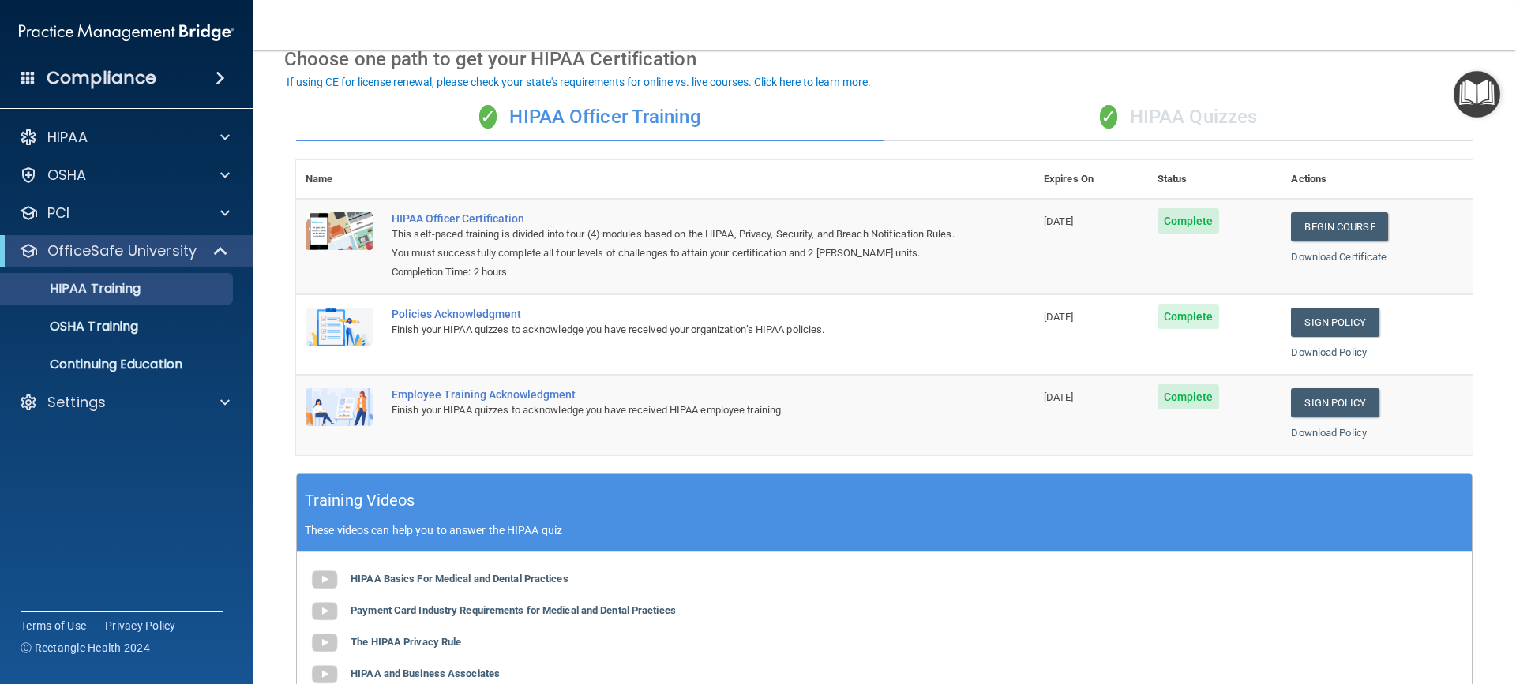
click at [1100, 111] on span "✓" at bounding box center [1108, 117] width 17 height 24
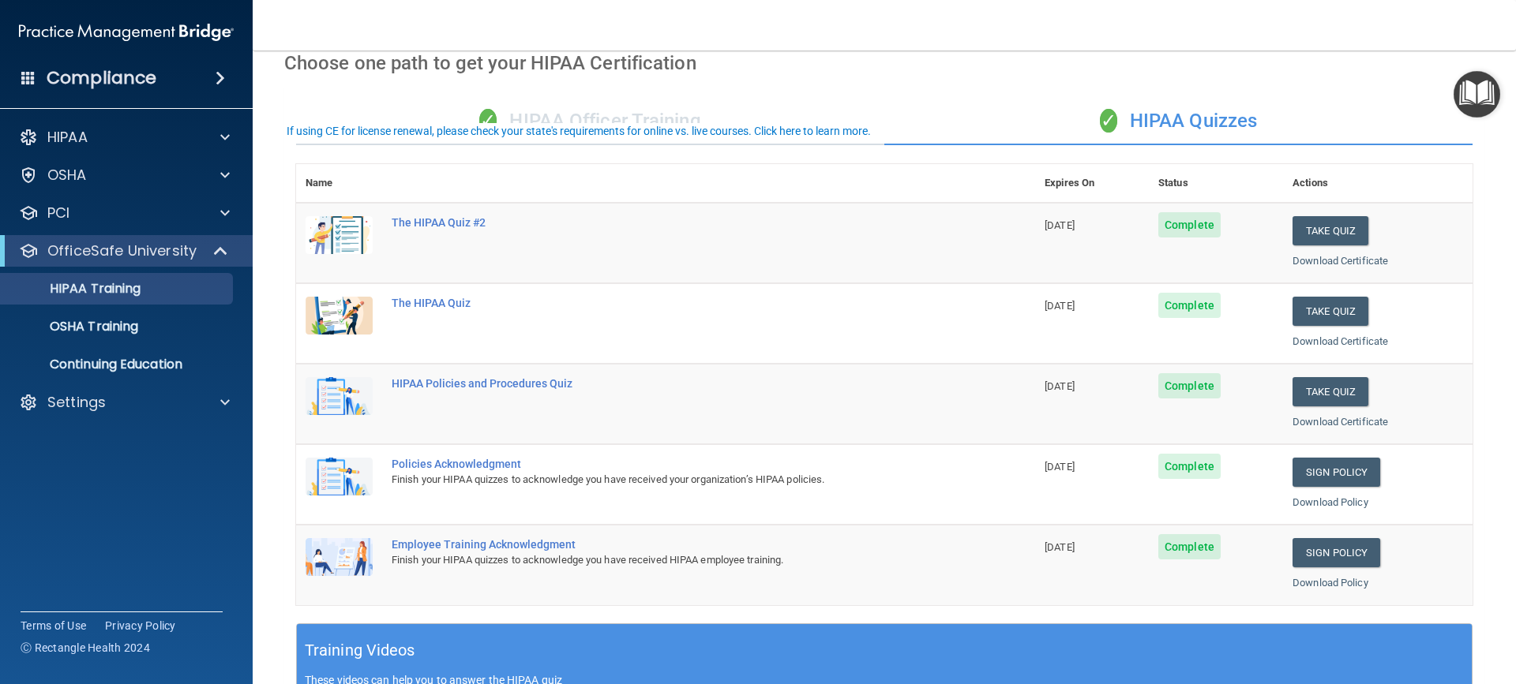
scroll to position [0, 0]
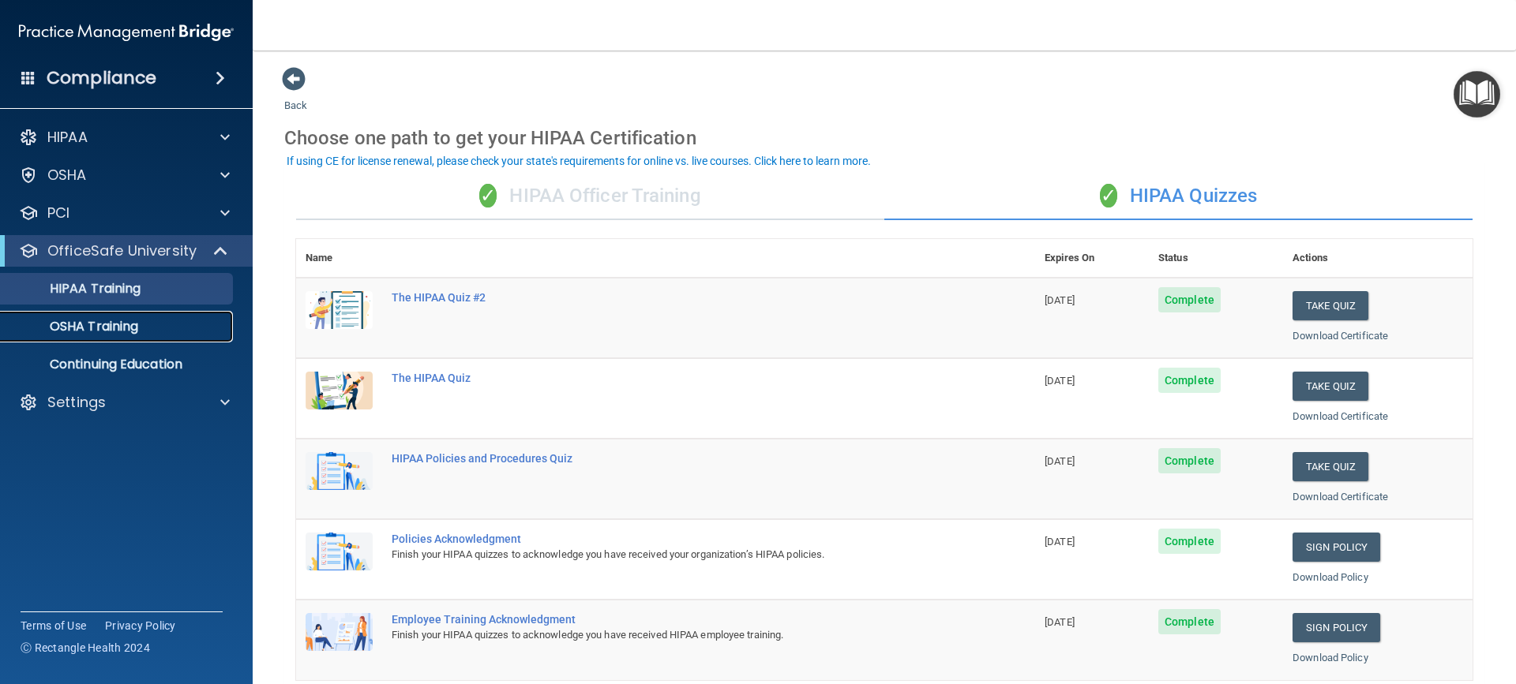
click at [74, 327] on p "OSHA Training" at bounding box center [74, 327] width 128 height 16
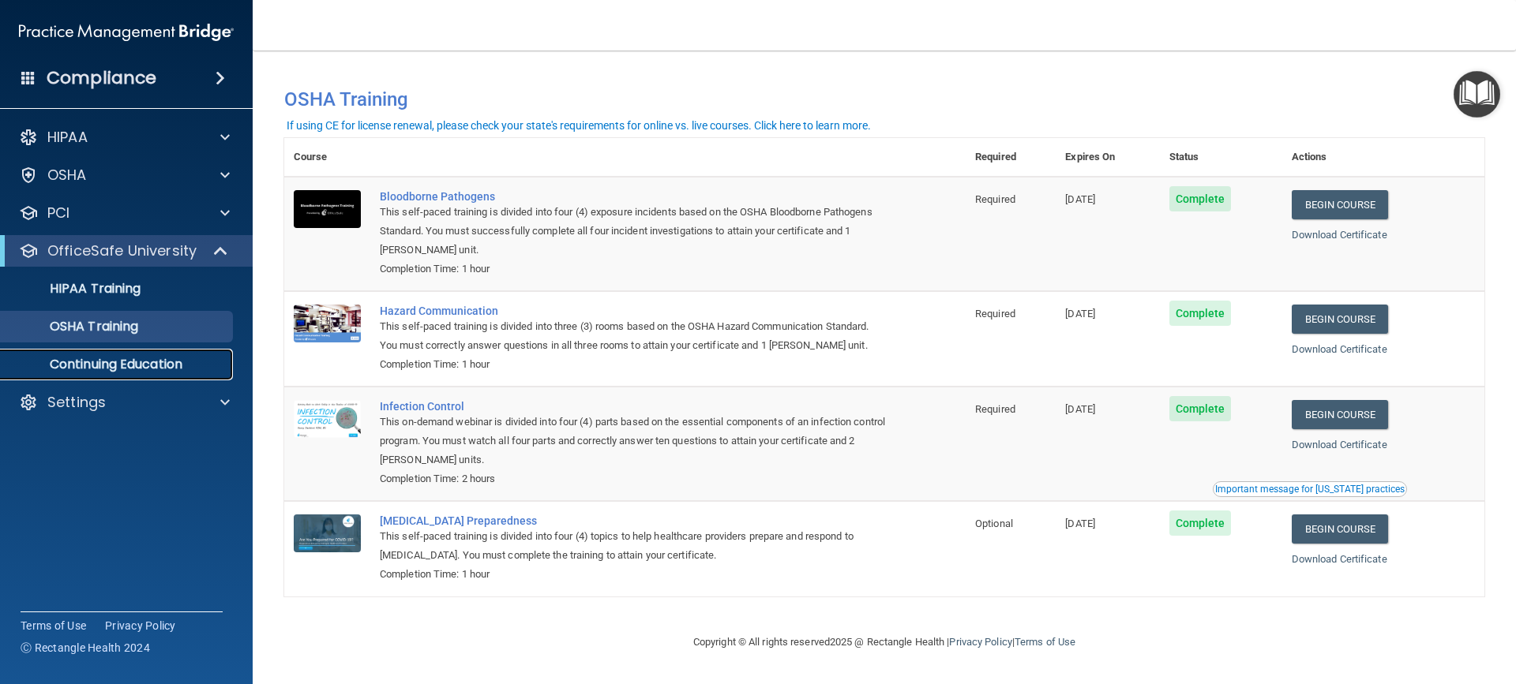
click at [155, 365] on p "Continuing Education" at bounding box center [117, 365] width 215 height 16
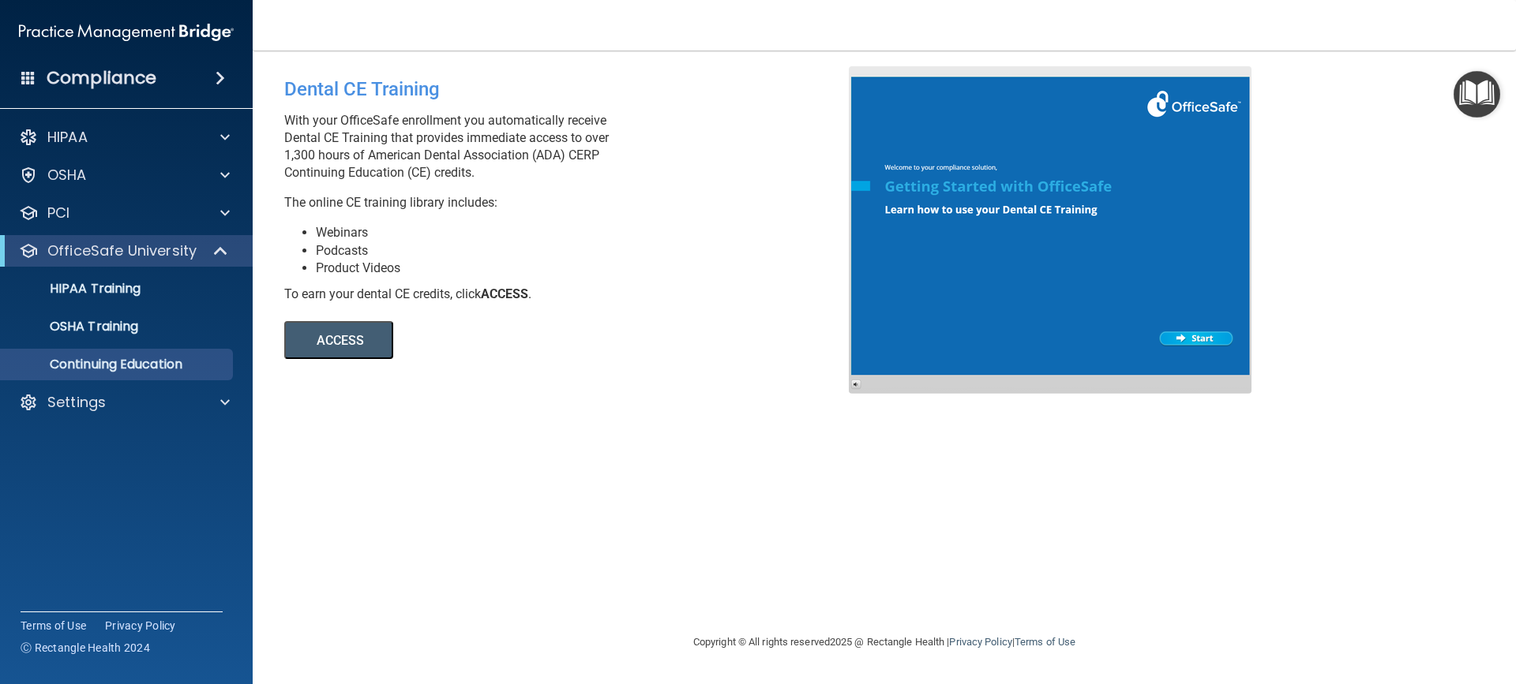
click at [336, 346] on button "ACCESS" at bounding box center [338, 340] width 109 height 38
click at [188, 257] on p "OfficeSafe University" at bounding box center [121, 251] width 149 height 19
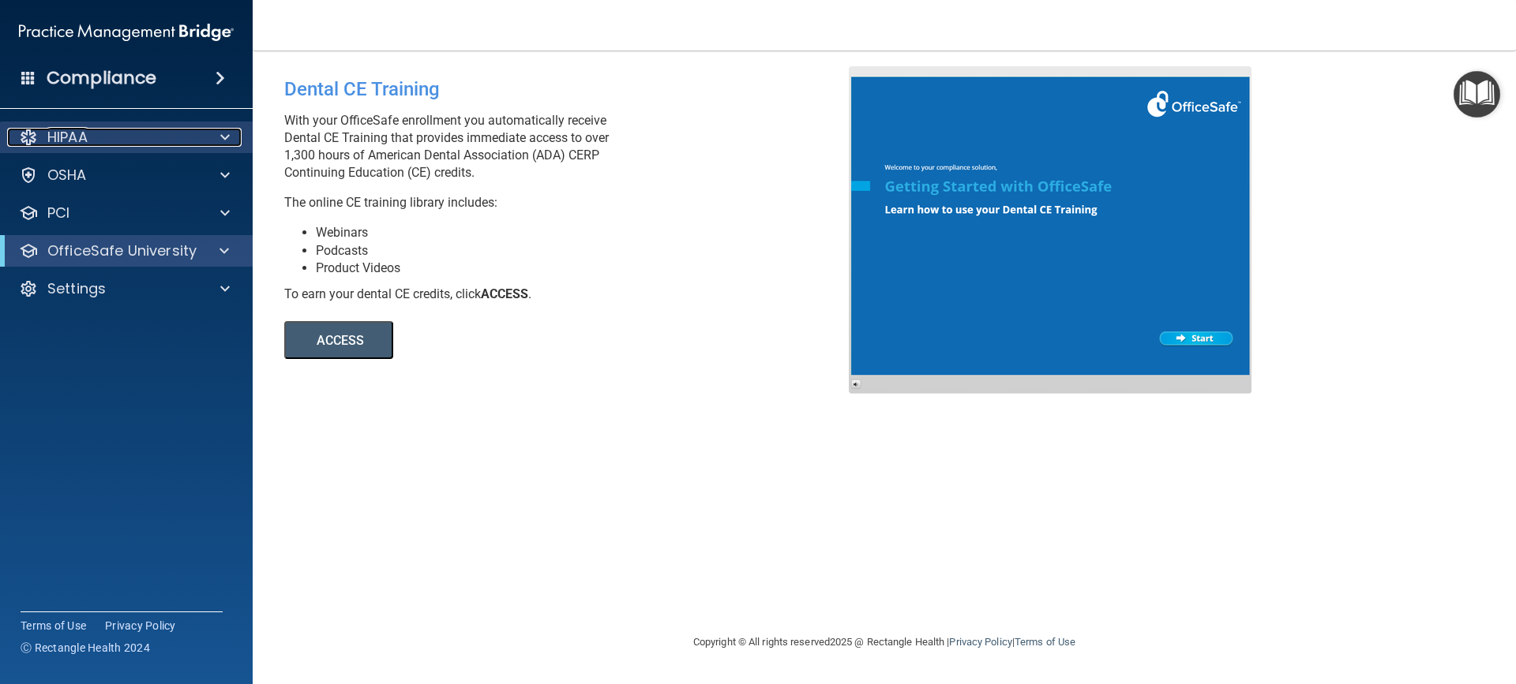
click at [108, 132] on div "HIPAA" at bounding box center [105, 137] width 196 height 19
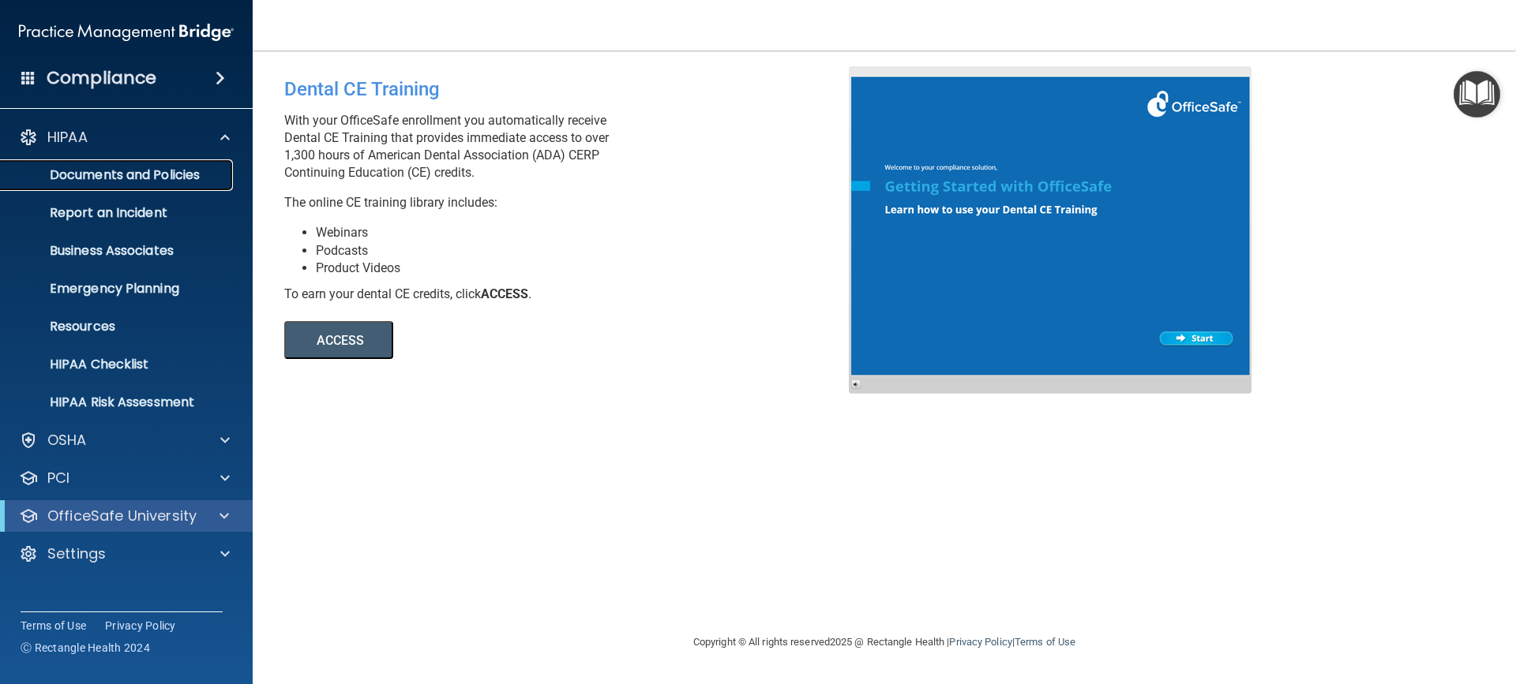
click at [128, 169] on p "Documents and Policies" at bounding box center [117, 175] width 215 height 16
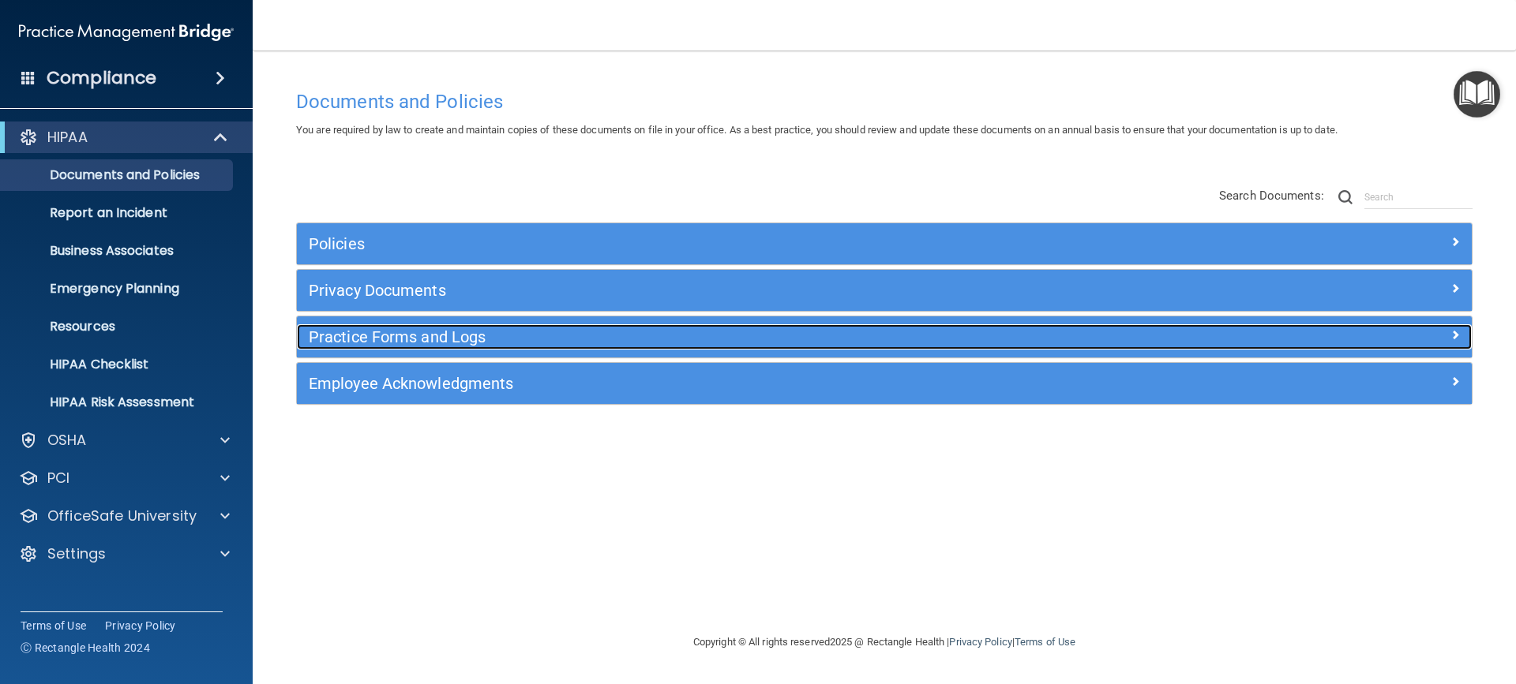
click at [374, 336] on h5 "Practice Forms and Logs" at bounding box center [737, 336] width 857 height 17
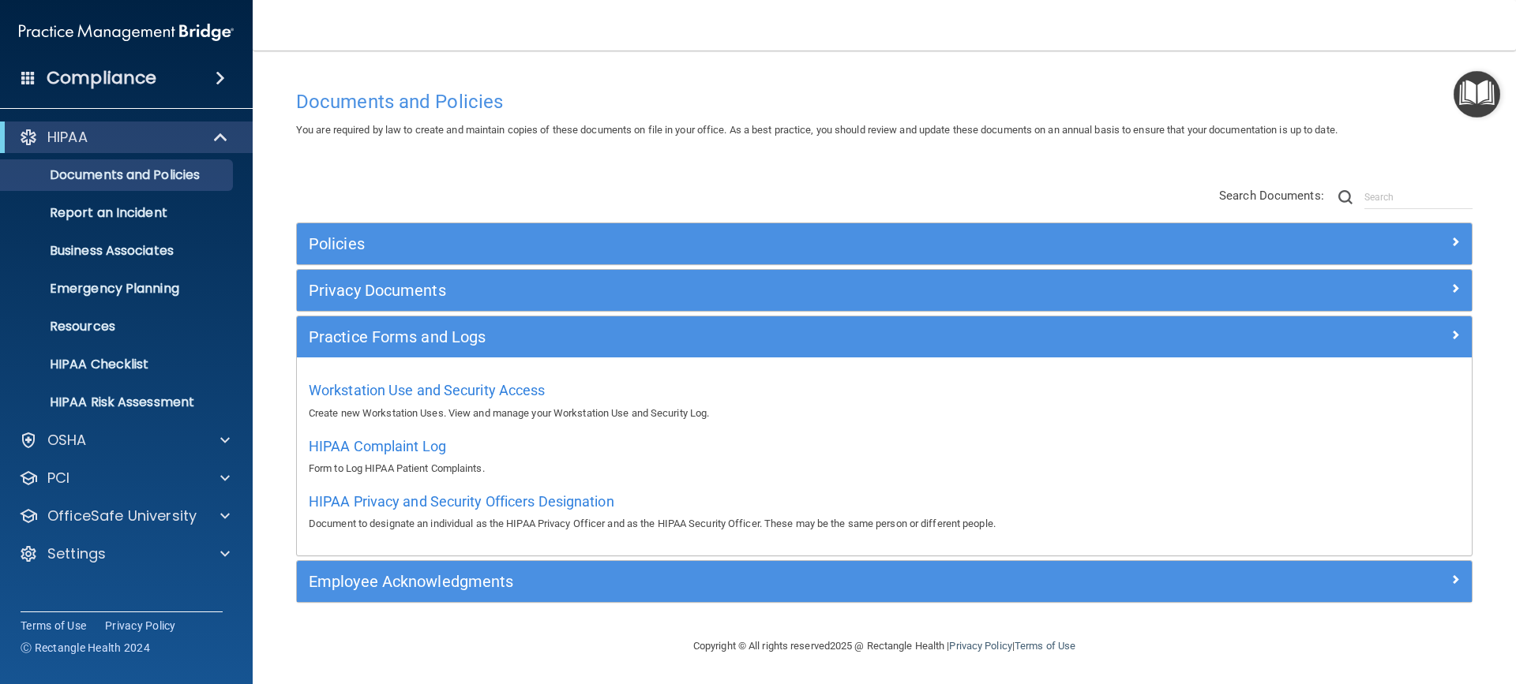
click at [455, 401] on div "Workstation Use and Security Access Create new Workstation Uses. View and manag…" at bounding box center [884, 399] width 1151 height 45
click at [461, 387] on span "Workstation Use and Security Access" at bounding box center [427, 390] width 237 height 17
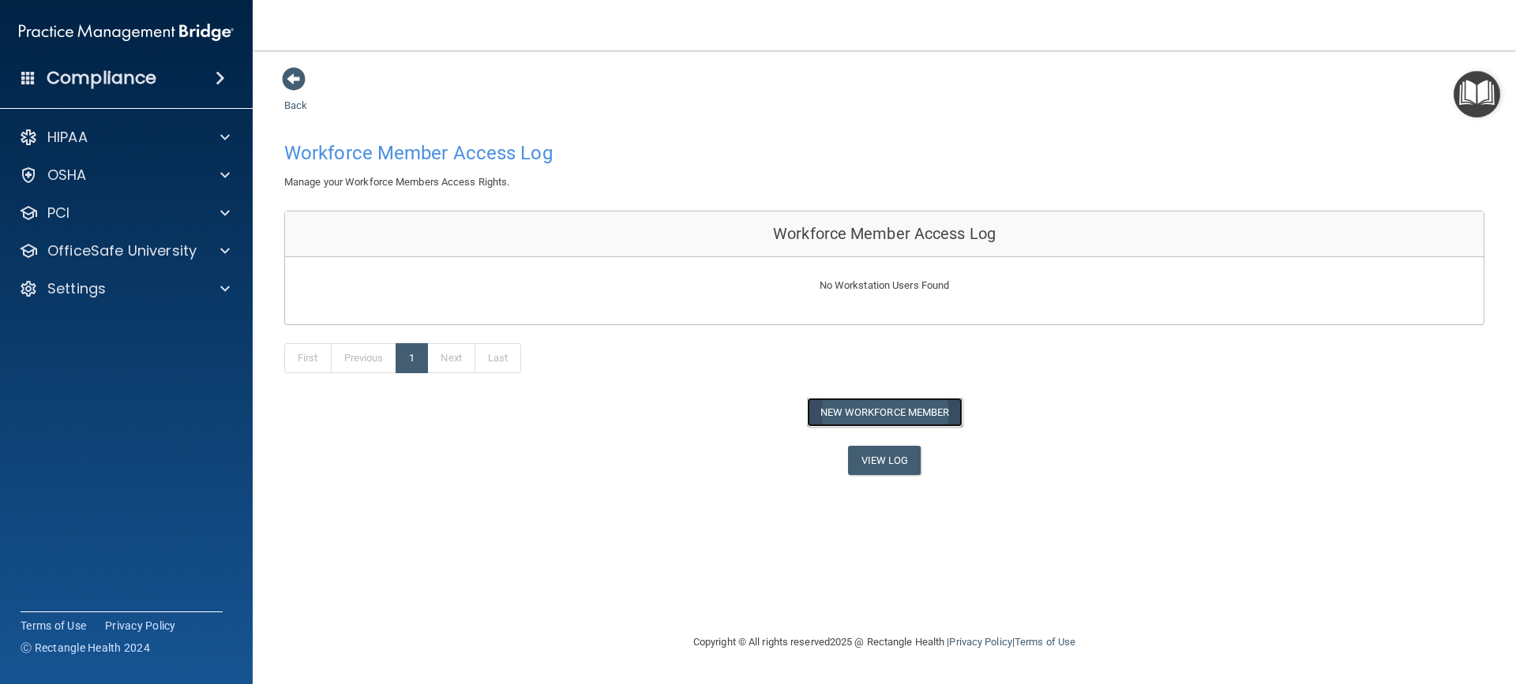
click at [896, 413] on button "New Workforce Member" at bounding box center [885, 412] width 156 height 29
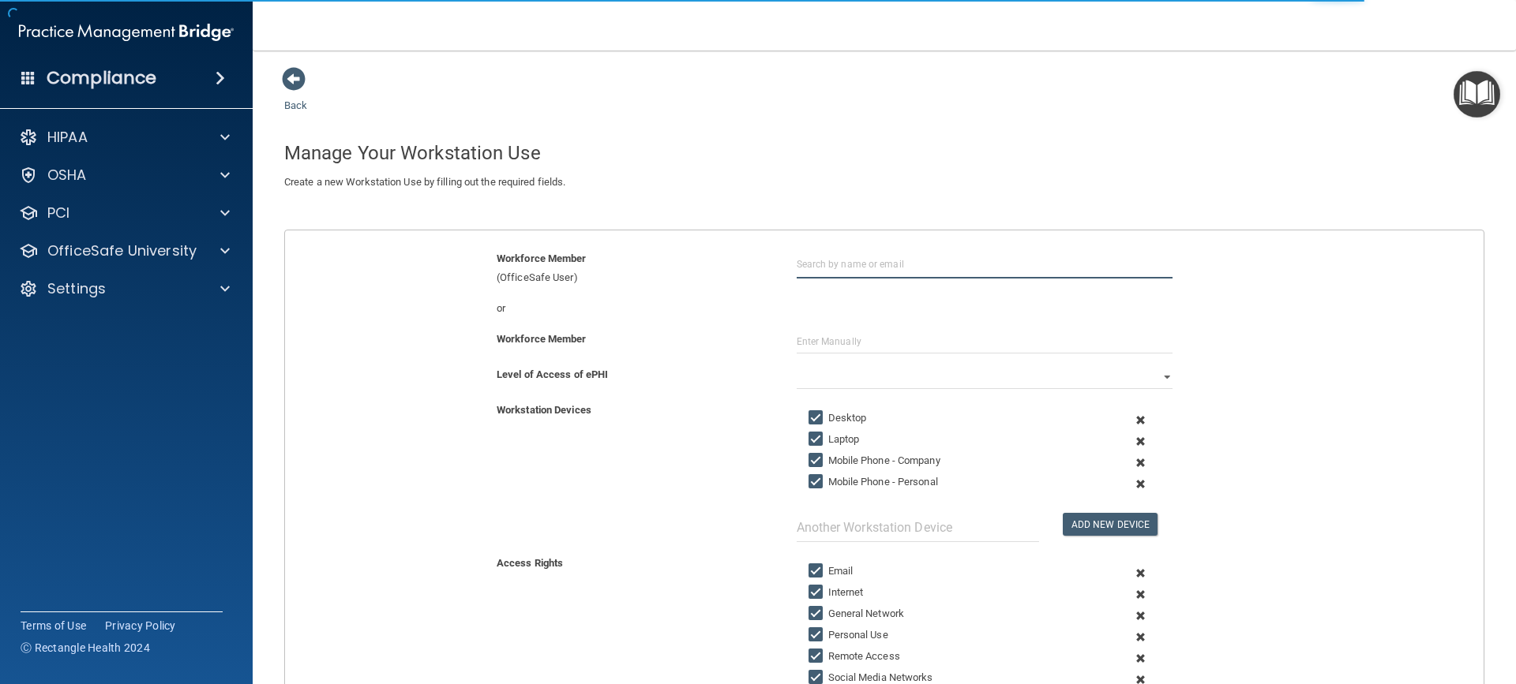
click at [931, 255] on input "text" at bounding box center [984, 263] width 376 height 29
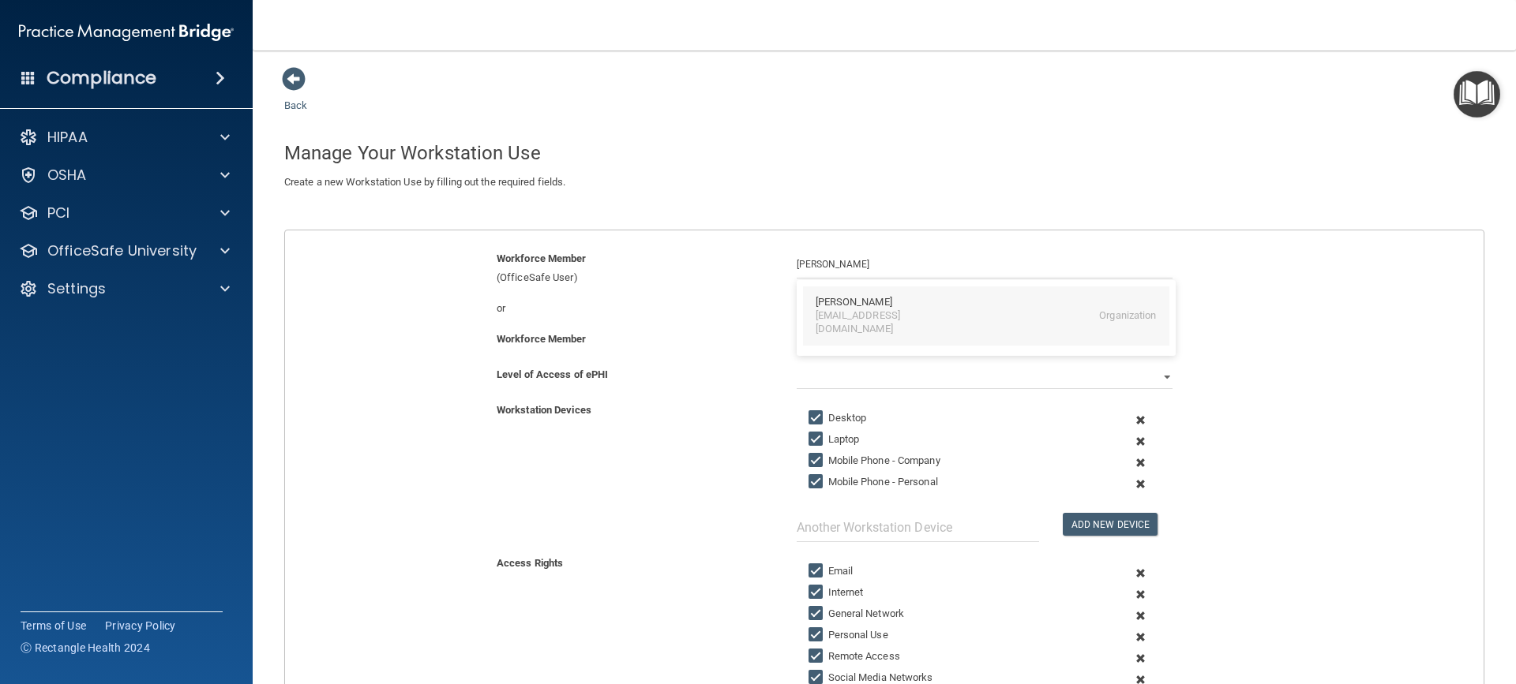
click at [929, 303] on div "[PERSON_NAME]" at bounding box center [985, 302] width 341 height 13
type input "[PERSON_NAME]"
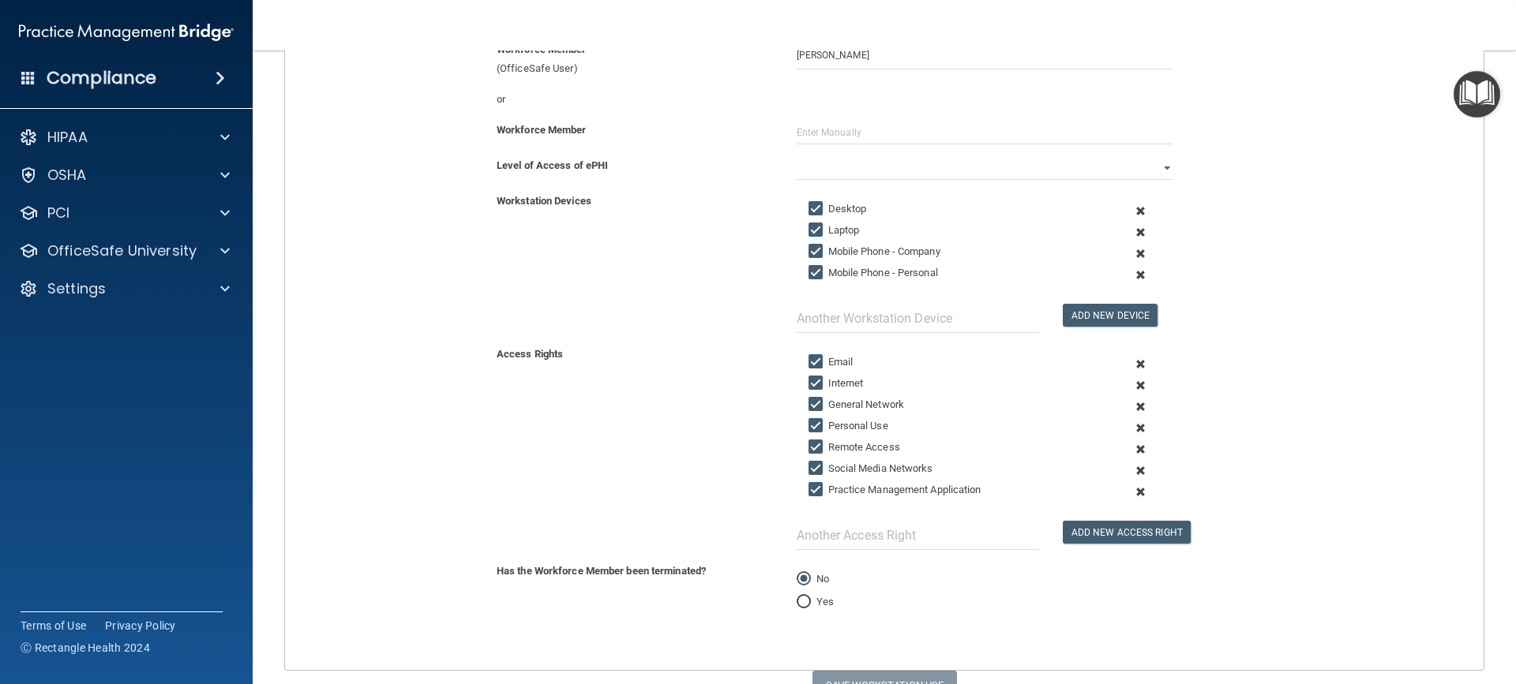
scroll to position [237, 0]
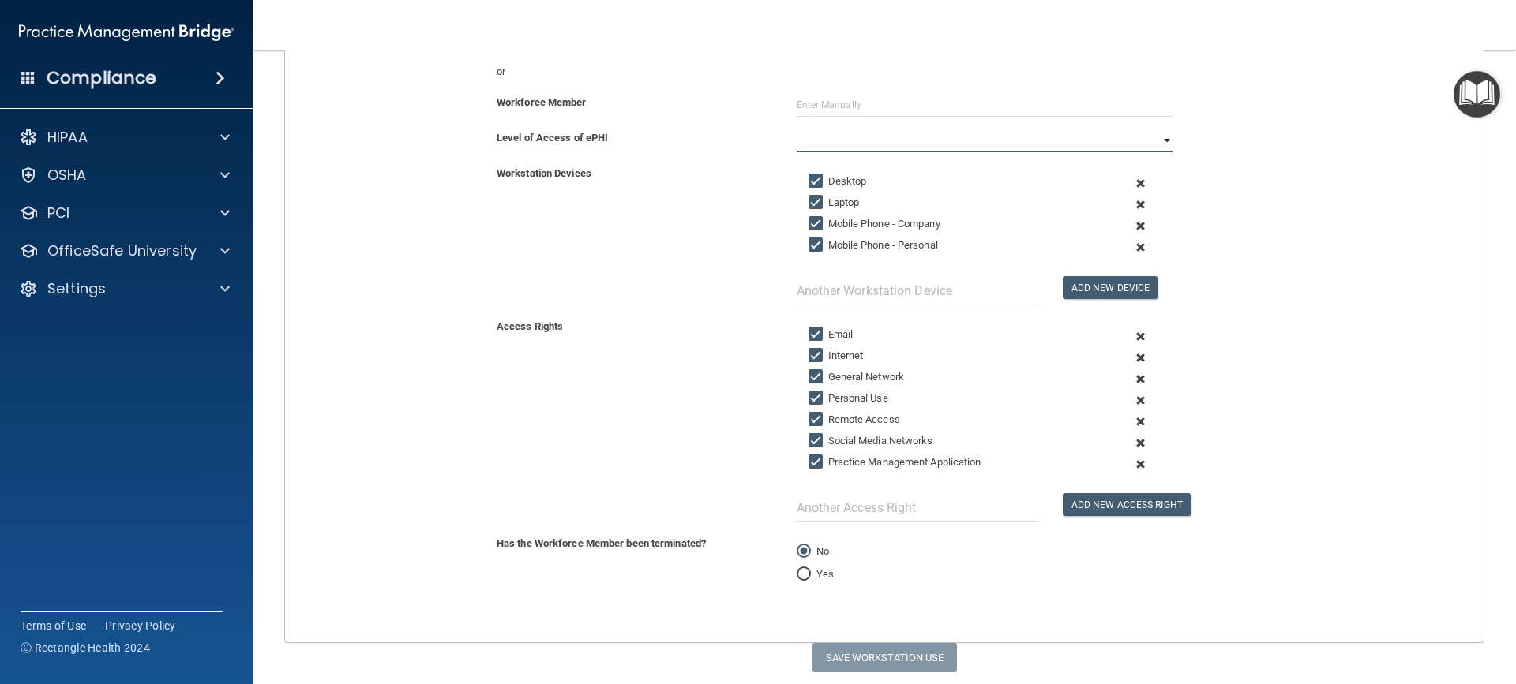
click at [938, 141] on select "Full Limited None" at bounding box center [984, 141] width 376 height 24
select select "0"
click at [796, 129] on select "Full Limited None" at bounding box center [984, 141] width 376 height 24
click at [852, 440] on label "Social Media Networks" at bounding box center [870, 441] width 125 height 19
click at [826, 440] on input "Social Media Networks" at bounding box center [817, 441] width 18 height 13
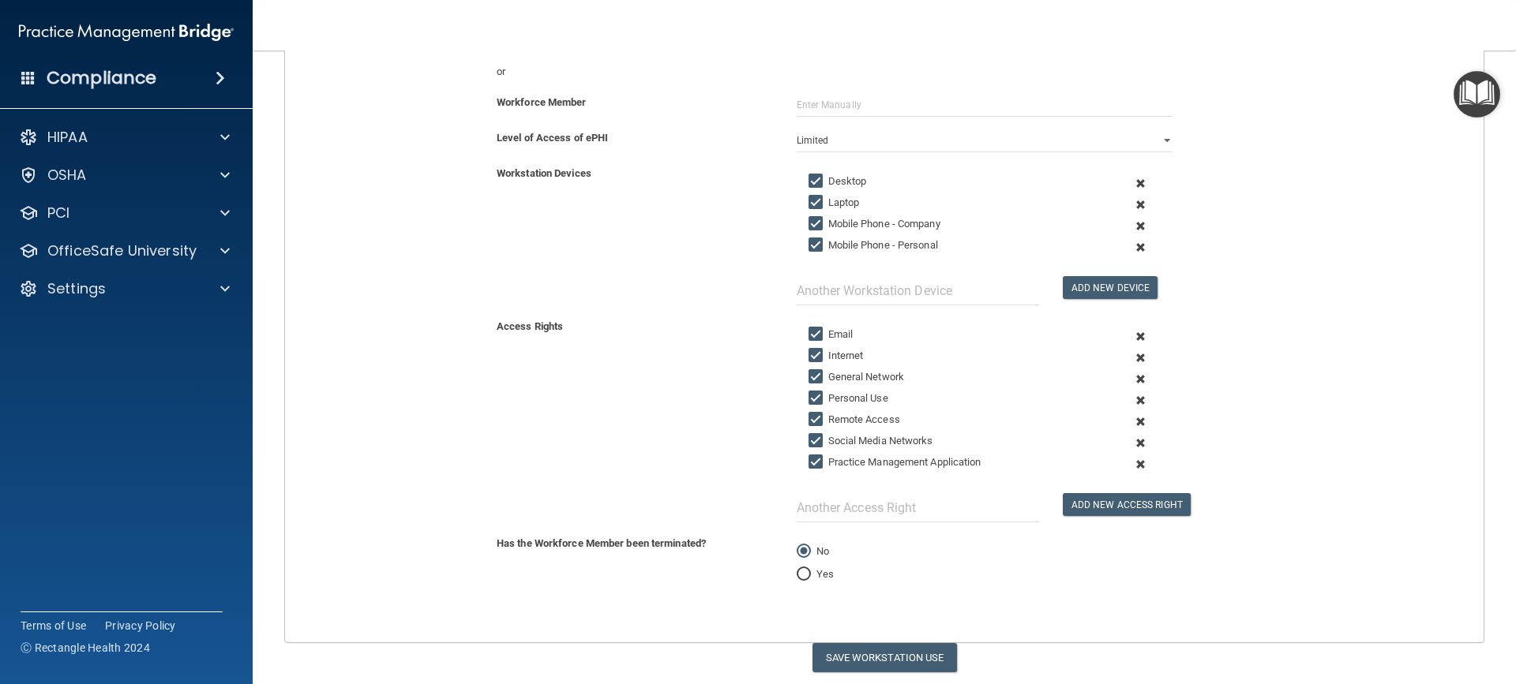
checkbox input "false"
click at [879, 465] on label "Practice Management Application" at bounding box center [894, 462] width 173 height 19
click at [826, 465] on input "Practice Management Application" at bounding box center [817, 462] width 18 height 13
checkbox input "false"
click at [864, 420] on label "Remote Access" at bounding box center [854, 419] width 92 height 19
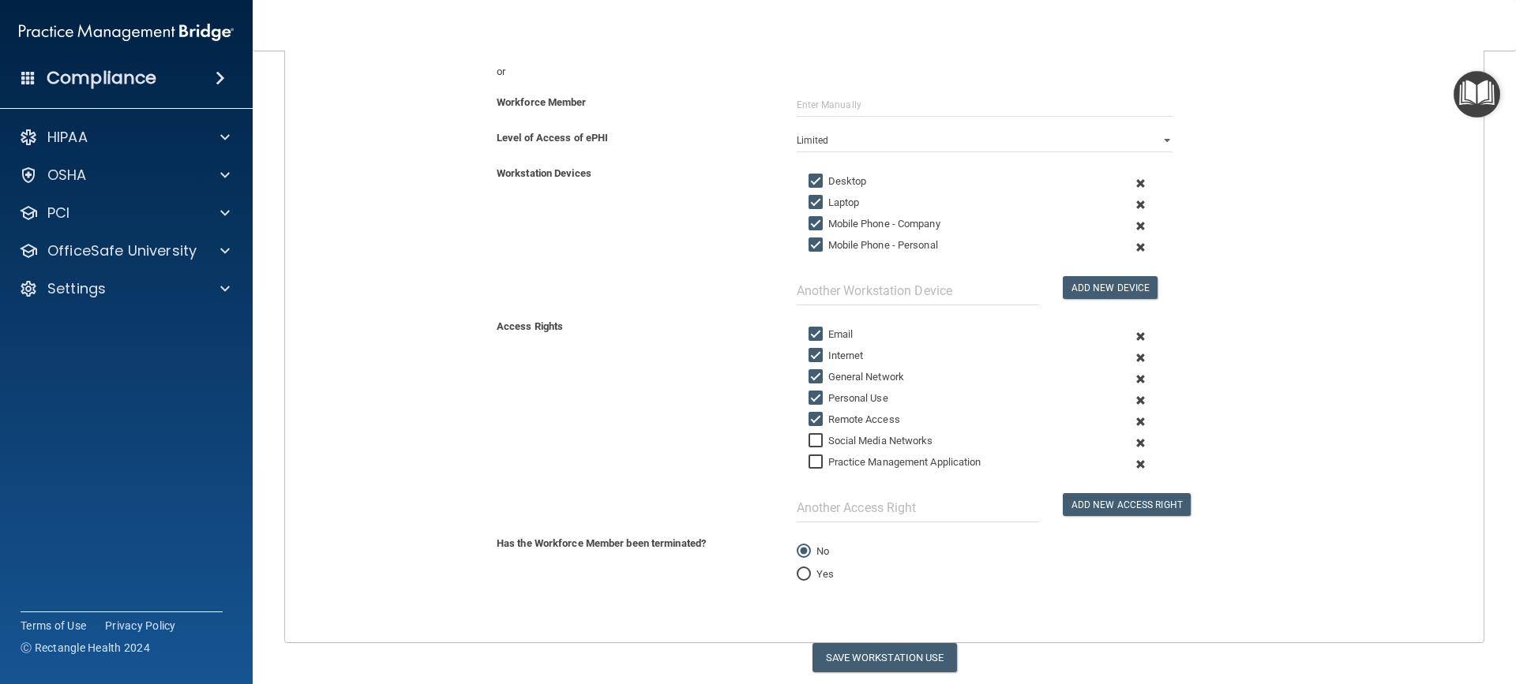
click at [826, 420] on input "Remote Access" at bounding box center [817, 420] width 18 height 13
checkbox input "false"
drag, startPoint x: 855, startPoint y: 396, endPoint x: 873, endPoint y: 392, distance: 18.6
click at [873, 392] on label "Personal Use" at bounding box center [848, 398] width 80 height 19
click at [718, 393] on div "Access Rights Email Internet General Network Personal Use Remote Access Social …" at bounding box center [884, 419] width 1222 height 205
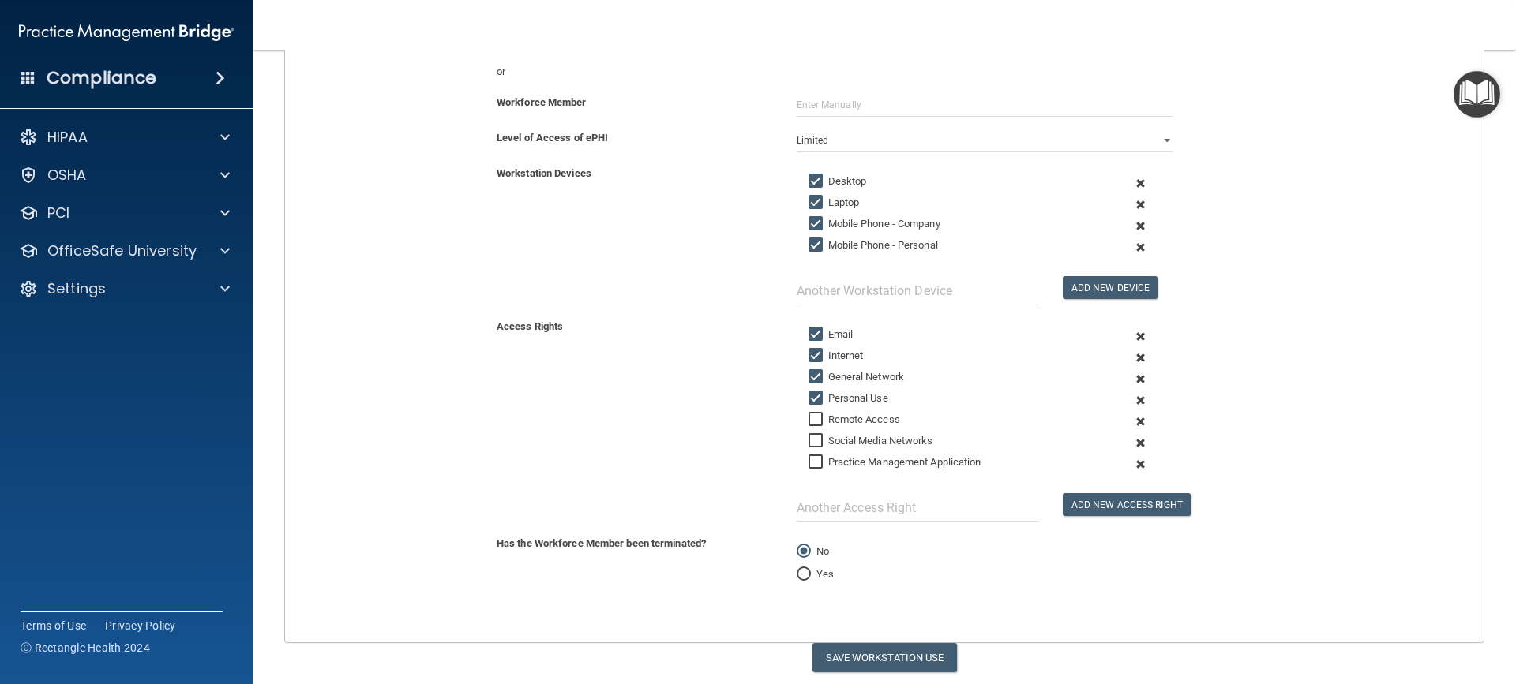
click at [808, 395] on input "Personal Use" at bounding box center [817, 398] width 18 height 13
checkbox input "false"
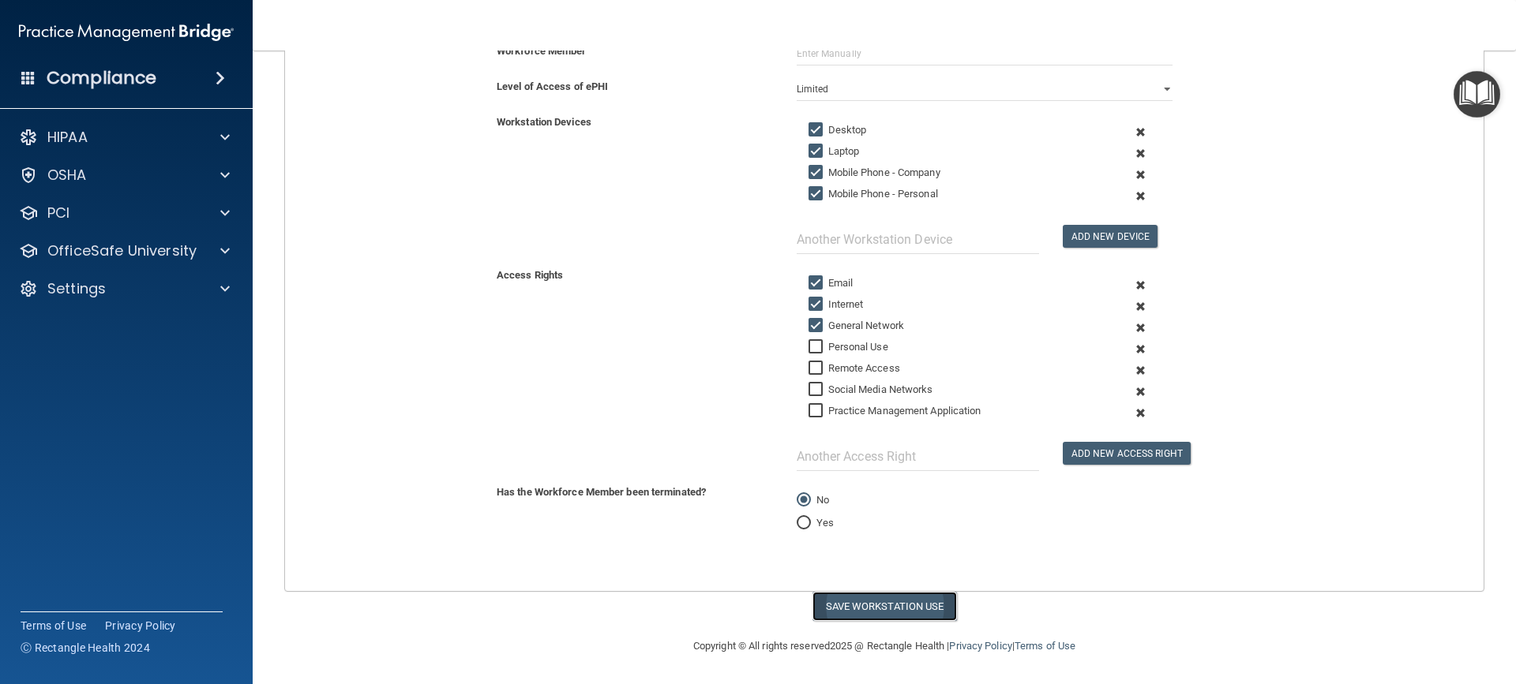
click at [886, 573] on button "Save Workstation Use" at bounding box center [884, 606] width 144 height 29
select select "? string:Full ?"
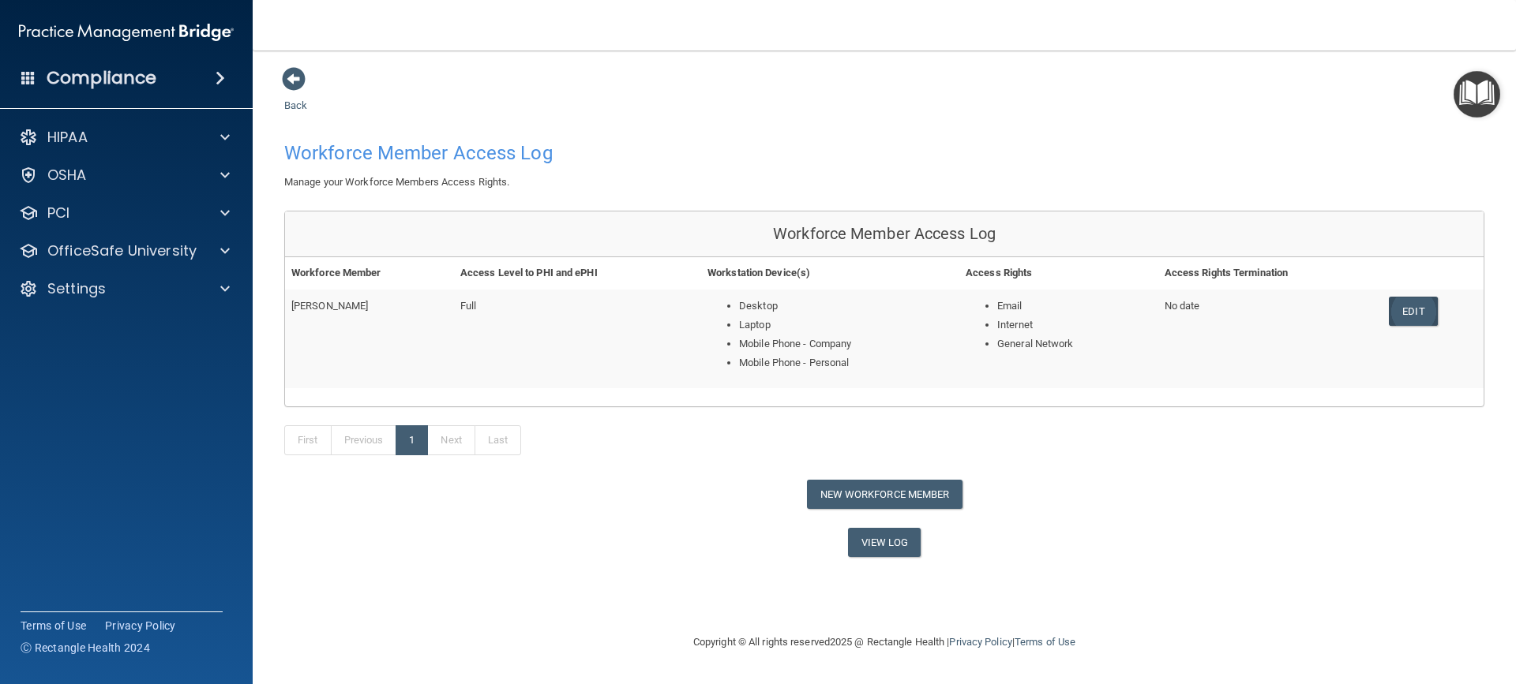
click at [1104, 320] on link "Edit" at bounding box center [1412, 311] width 48 height 29
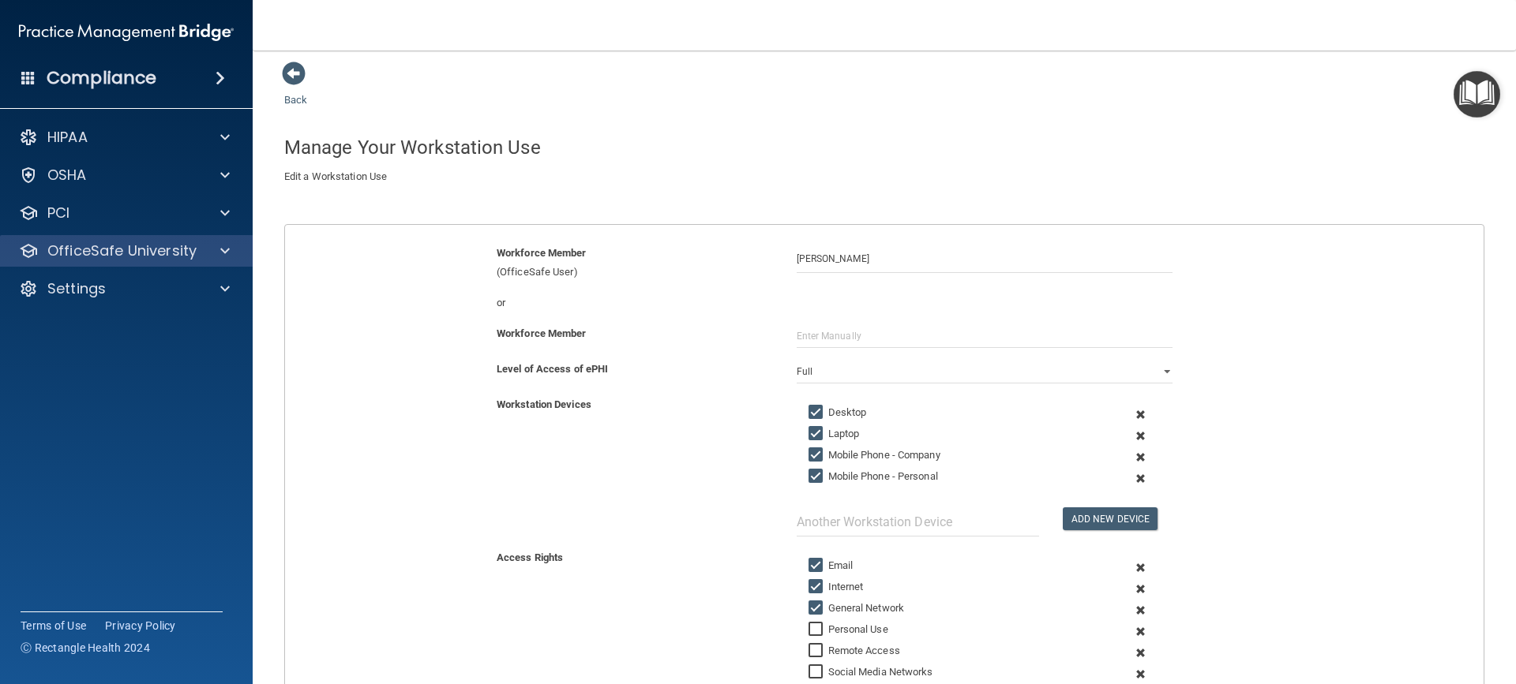
scroll to position [1, 0]
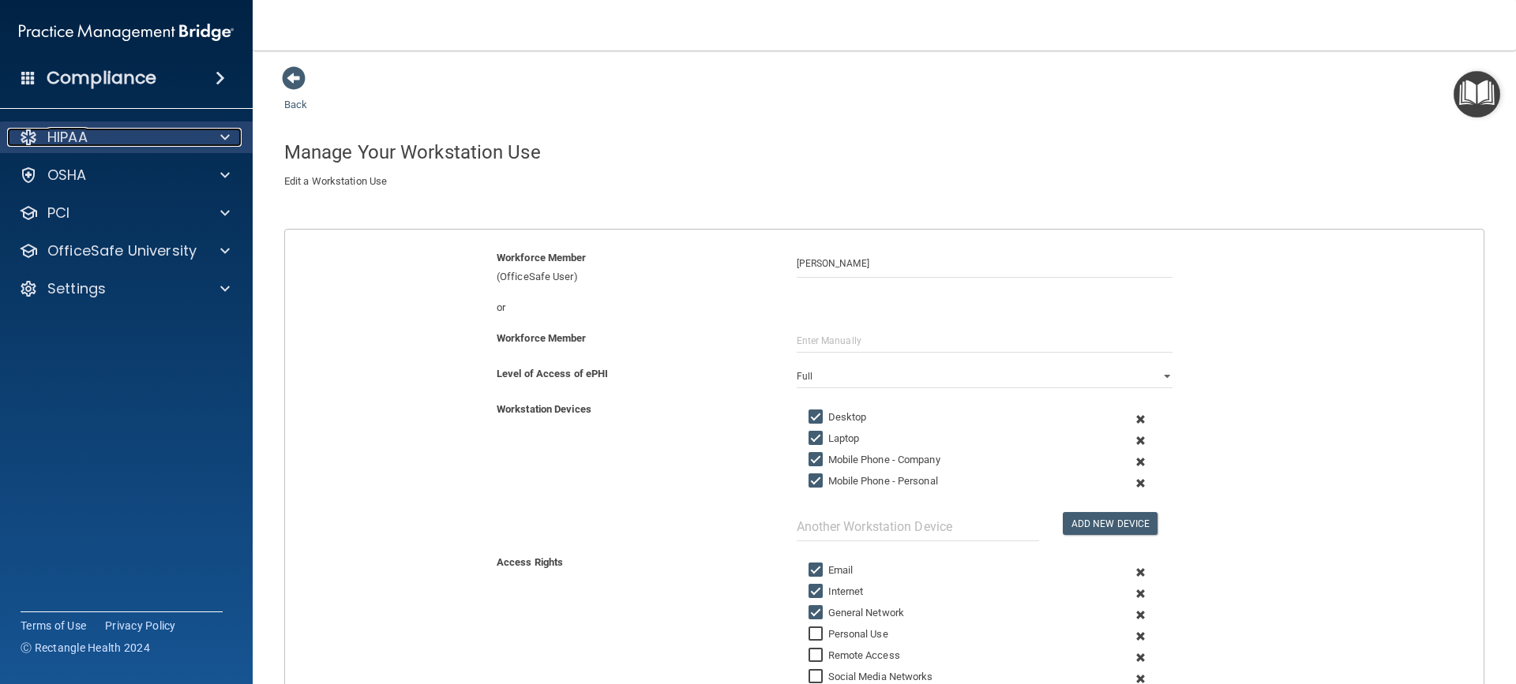
click at [178, 134] on div "HIPAA" at bounding box center [105, 137] width 196 height 19
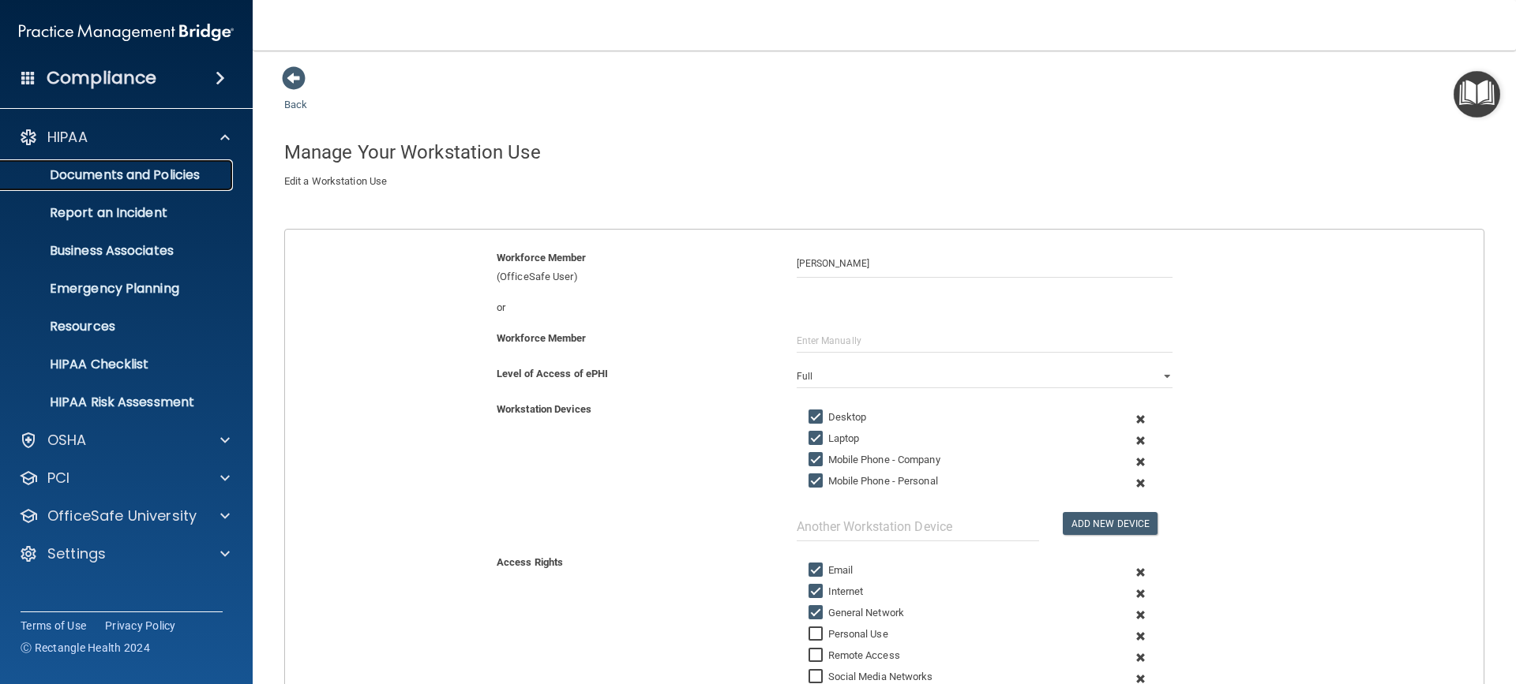
click at [168, 167] on p "Documents and Policies" at bounding box center [117, 175] width 215 height 16
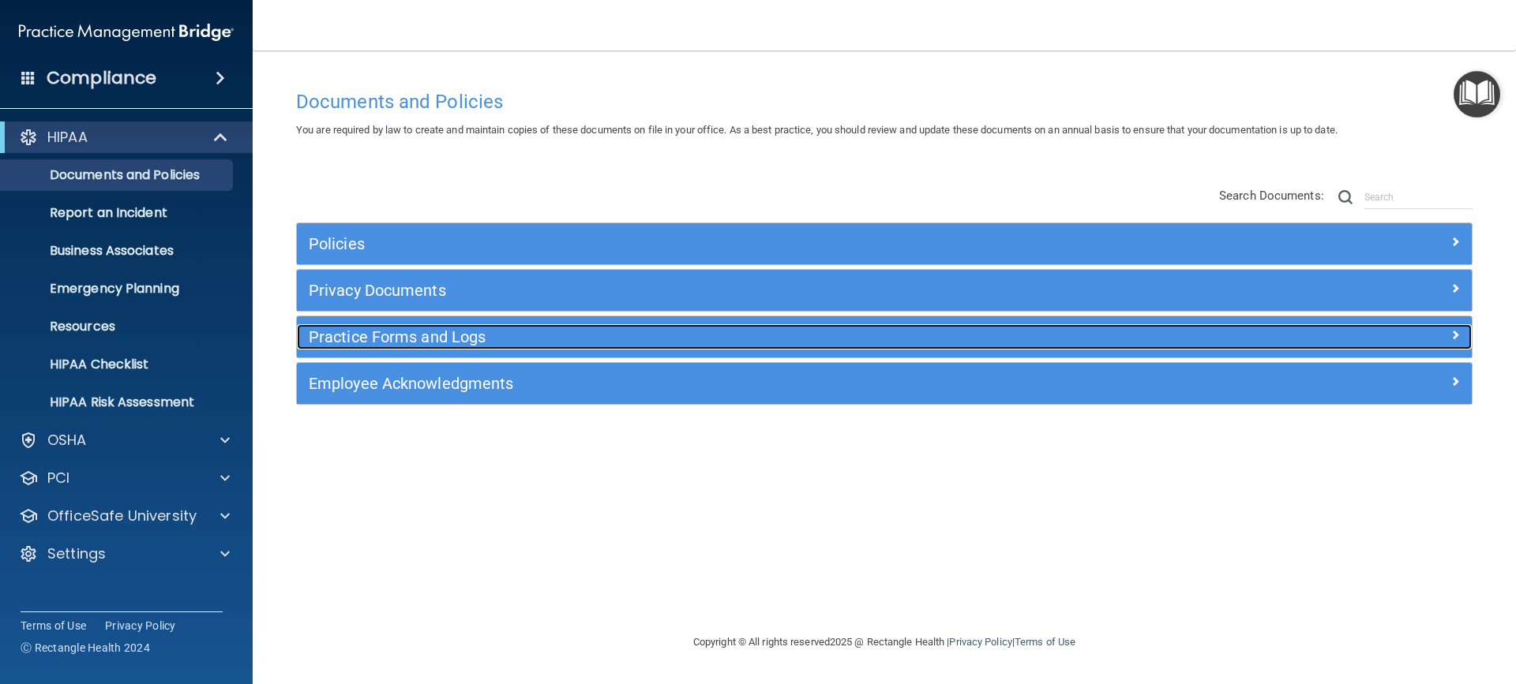
click at [435, 341] on h5 "Practice Forms and Logs" at bounding box center [737, 336] width 857 height 17
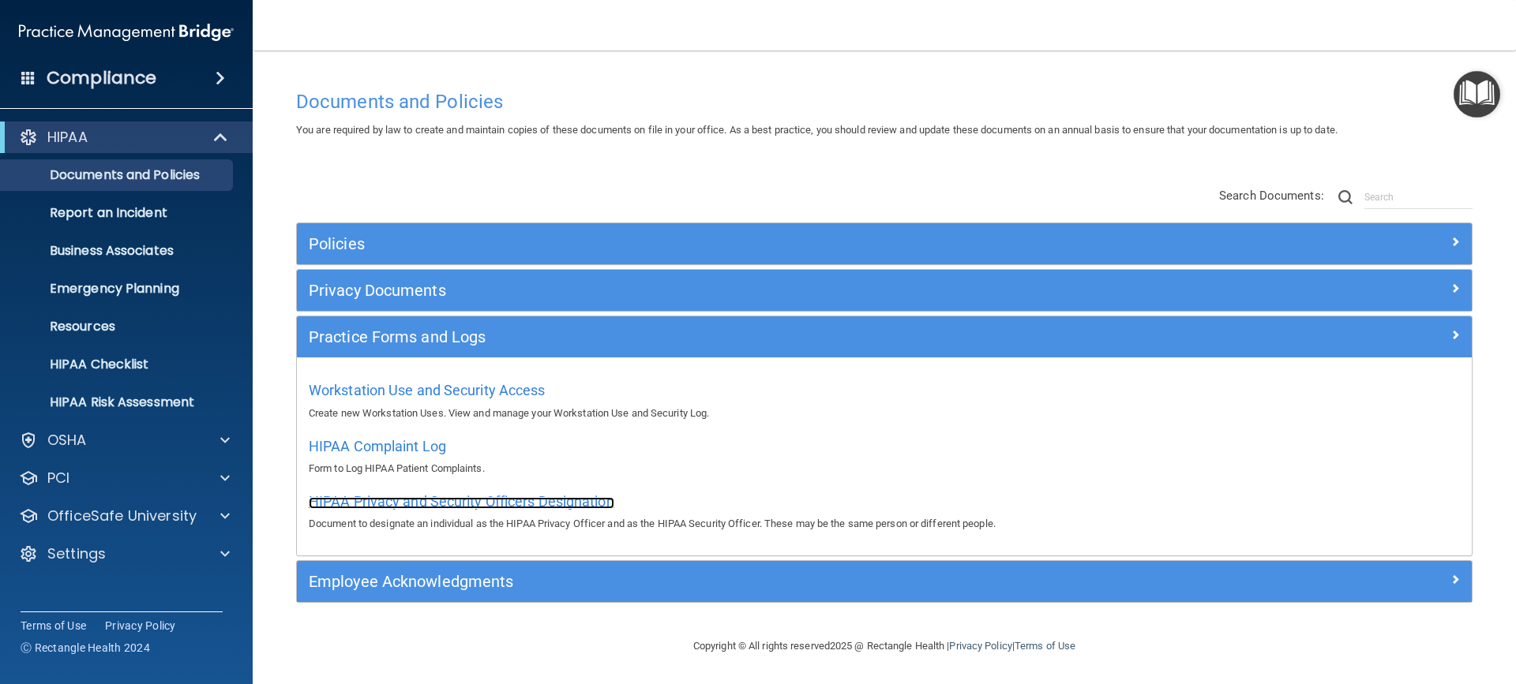
click at [490, 498] on span "HIPAA Privacy and Security Officers Designation" at bounding box center [461, 501] width 305 height 17
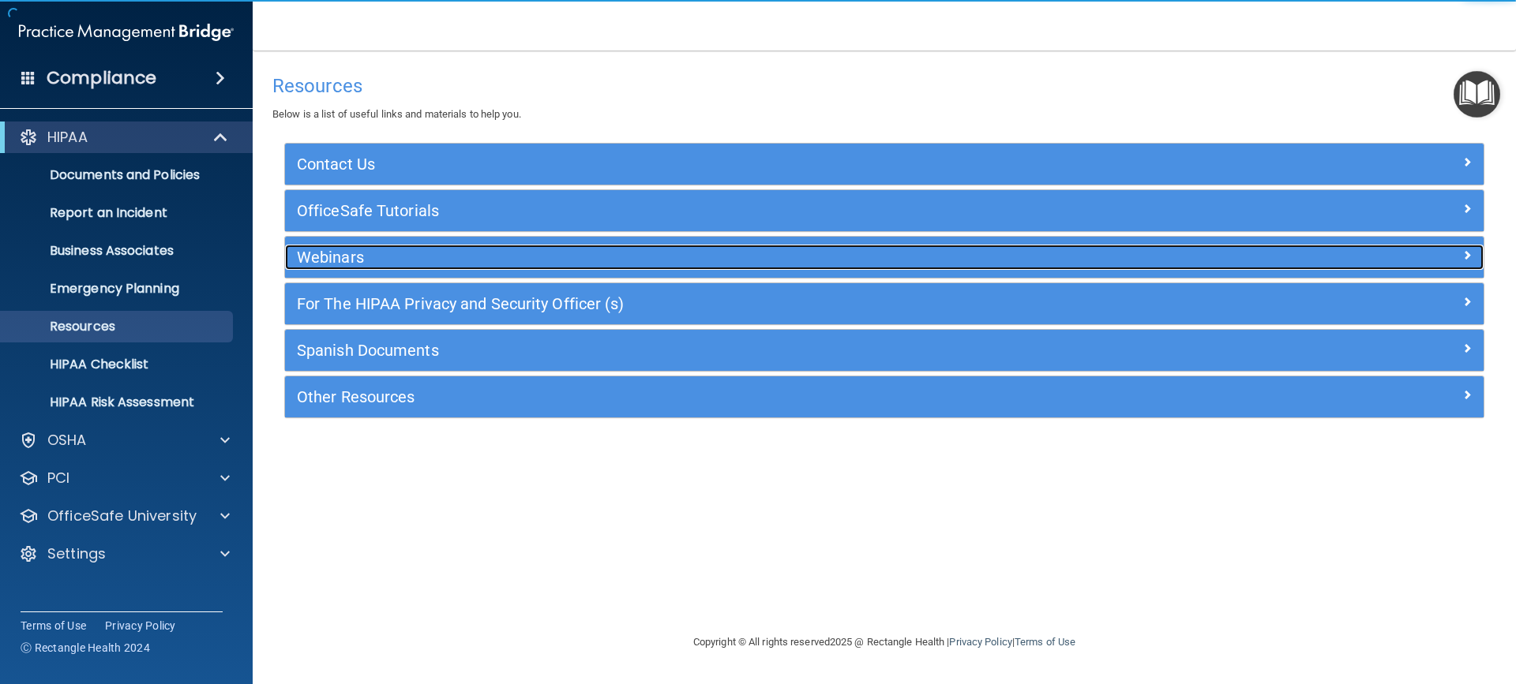
click at [375, 260] on h5 "Webinars" at bounding box center [734, 257] width 875 height 17
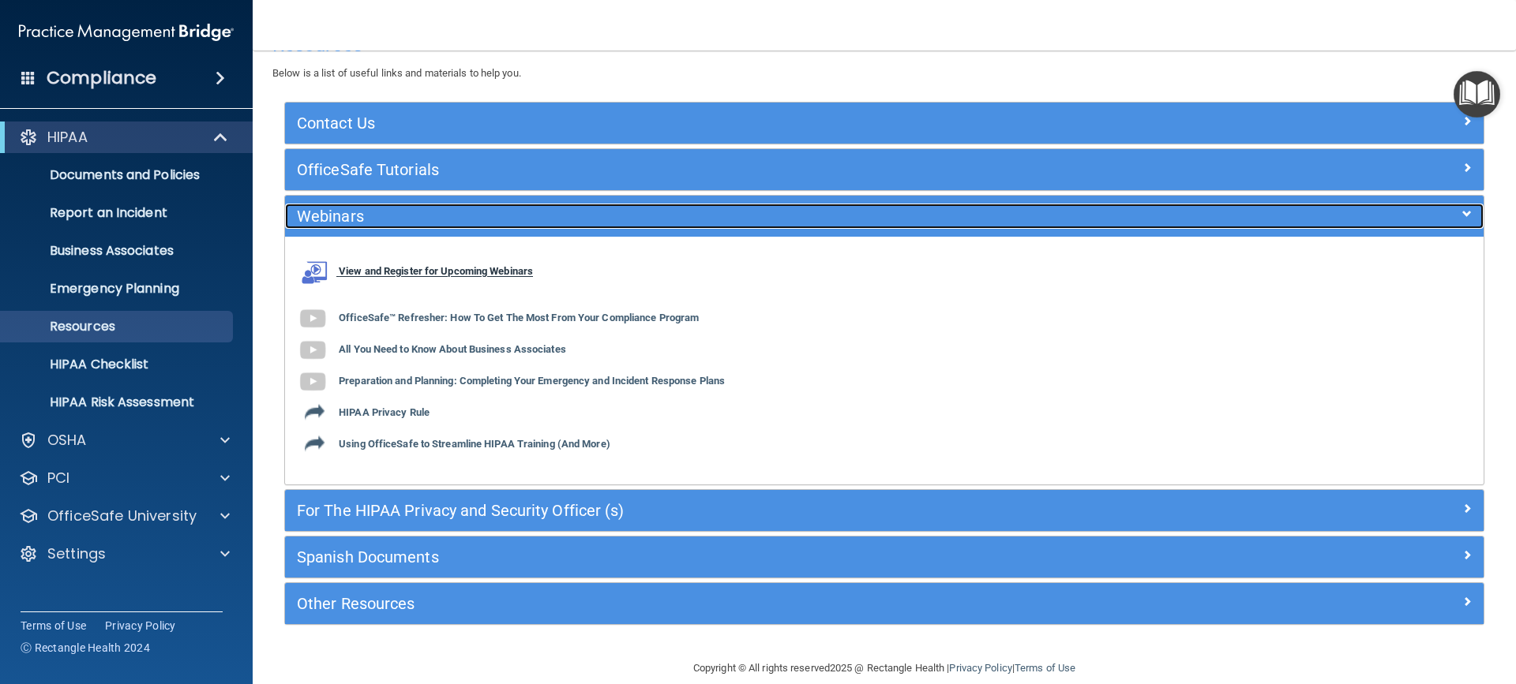
scroll to position [63, 0]
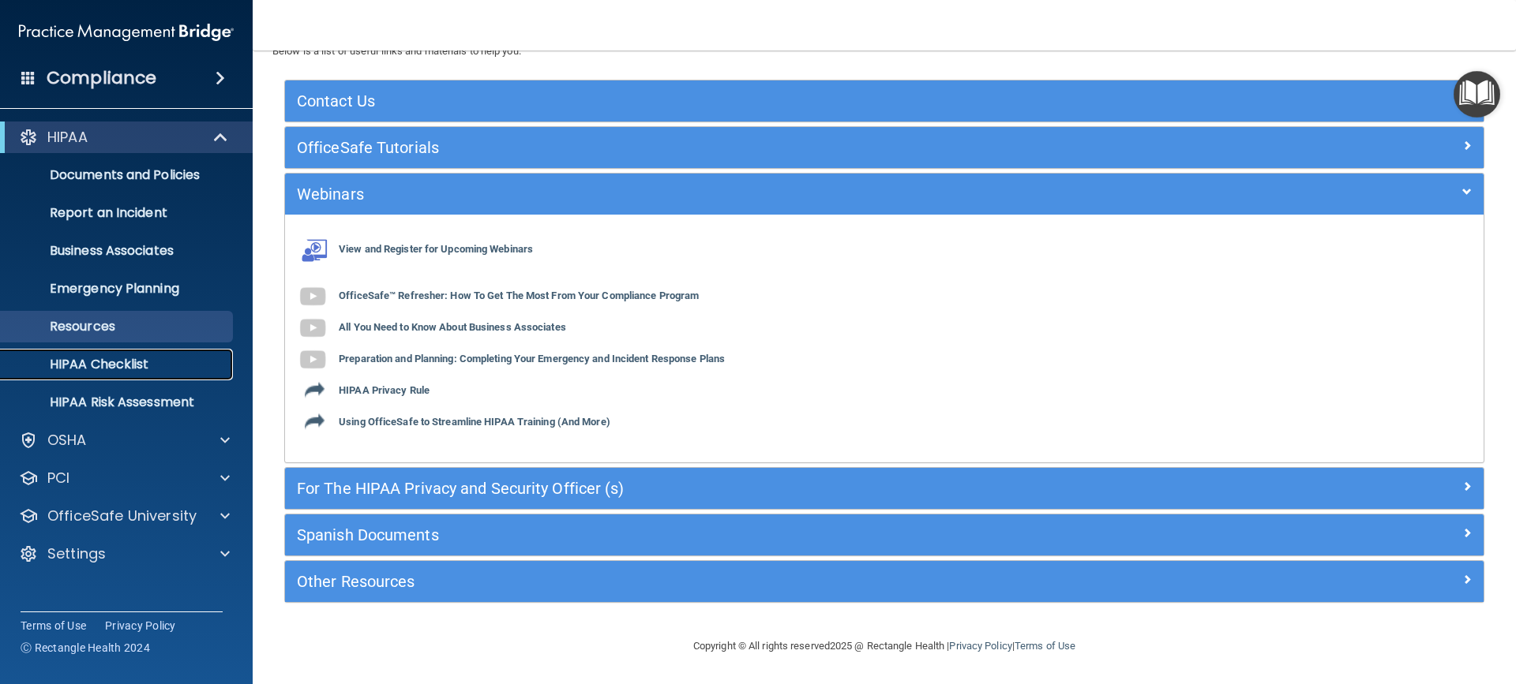
click at [159, 366] on p "HIPAA Checklist" at bounding box center [117, 365] width 215 height 16
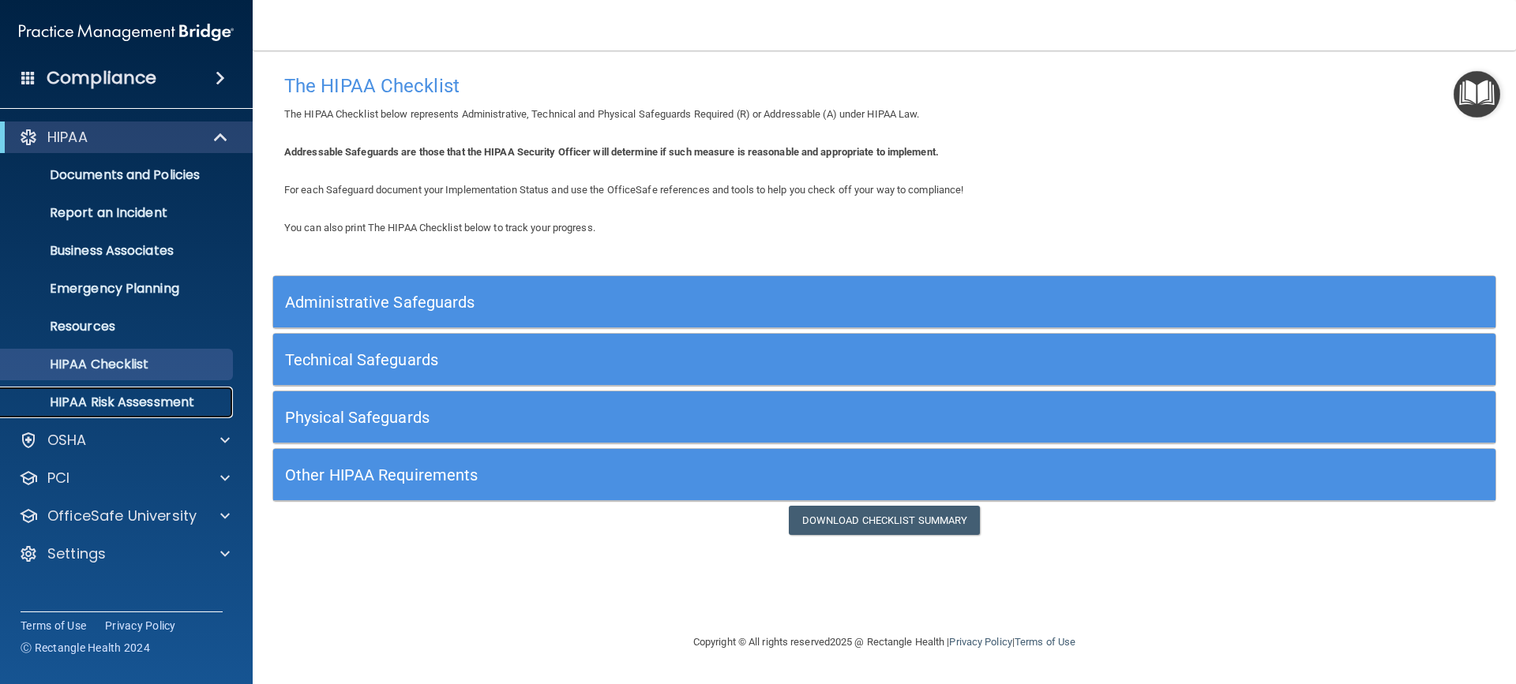
click at [43, 404] on p "HIPAA Risk Assessment" at bounding box center [117, 403] width 215 height 16
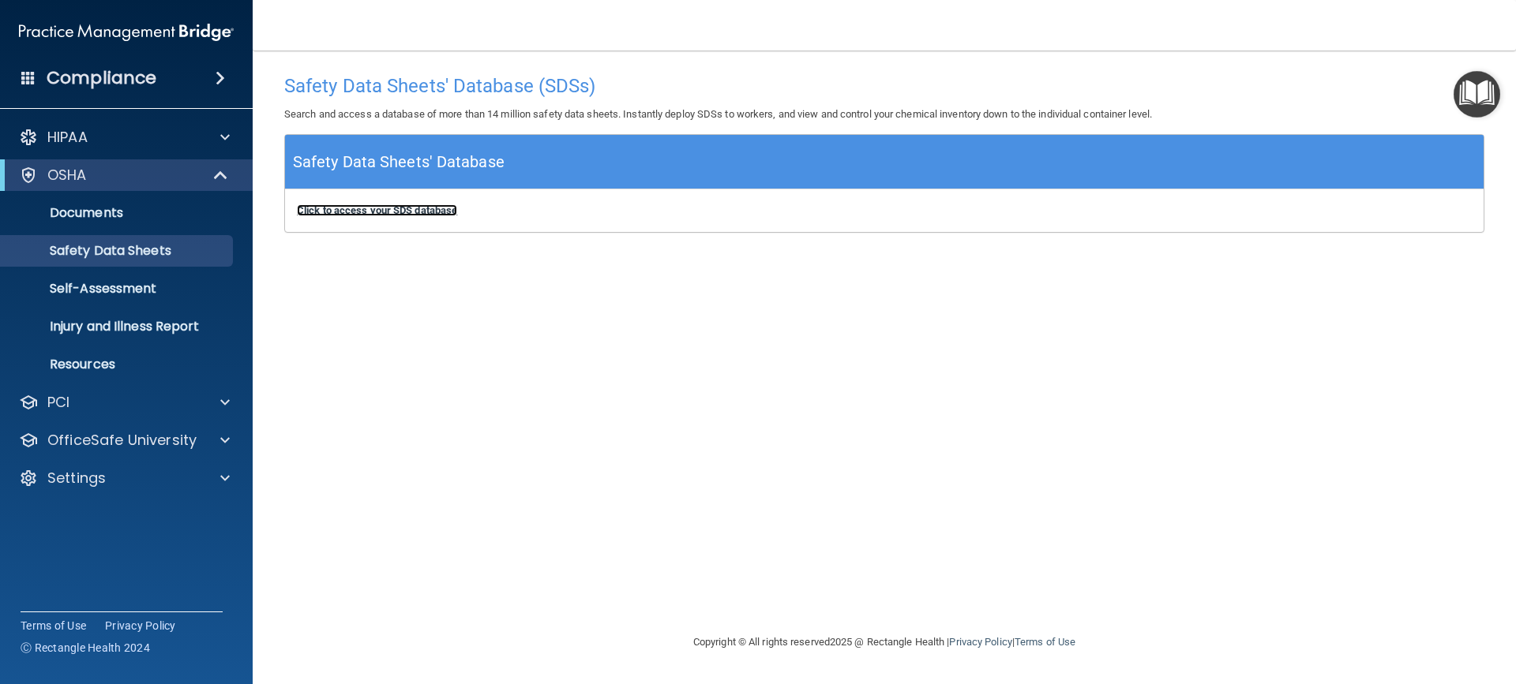
click at [392, 211] on b "Click to access your SDS database" at bounding box center [377, 210] width 160 height 12
click at [129, 294] on p "Self-Assessment" at bounding box center [117, 289] width 215 height 16
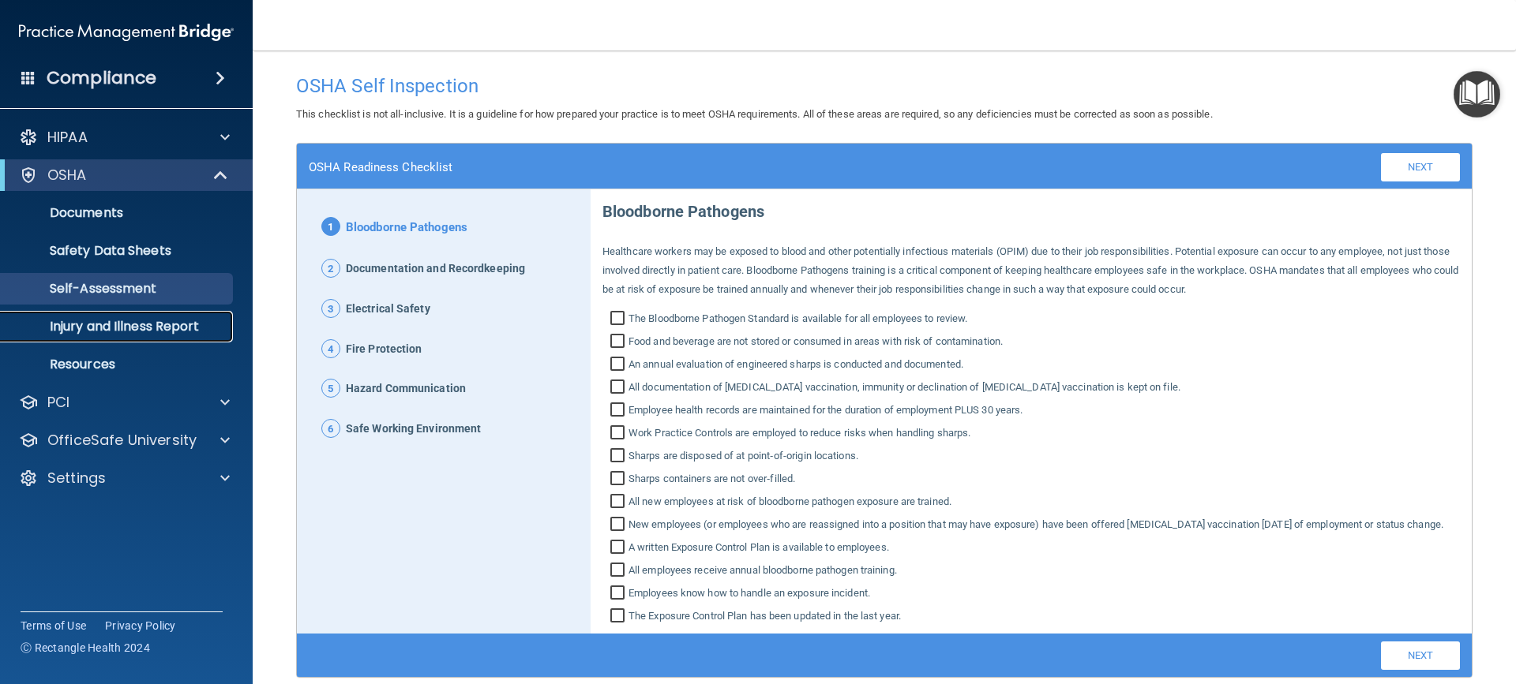
click at [103, 331] on p "Injury and Illness Report" at bounding box center [117, 327] width 215 height 16
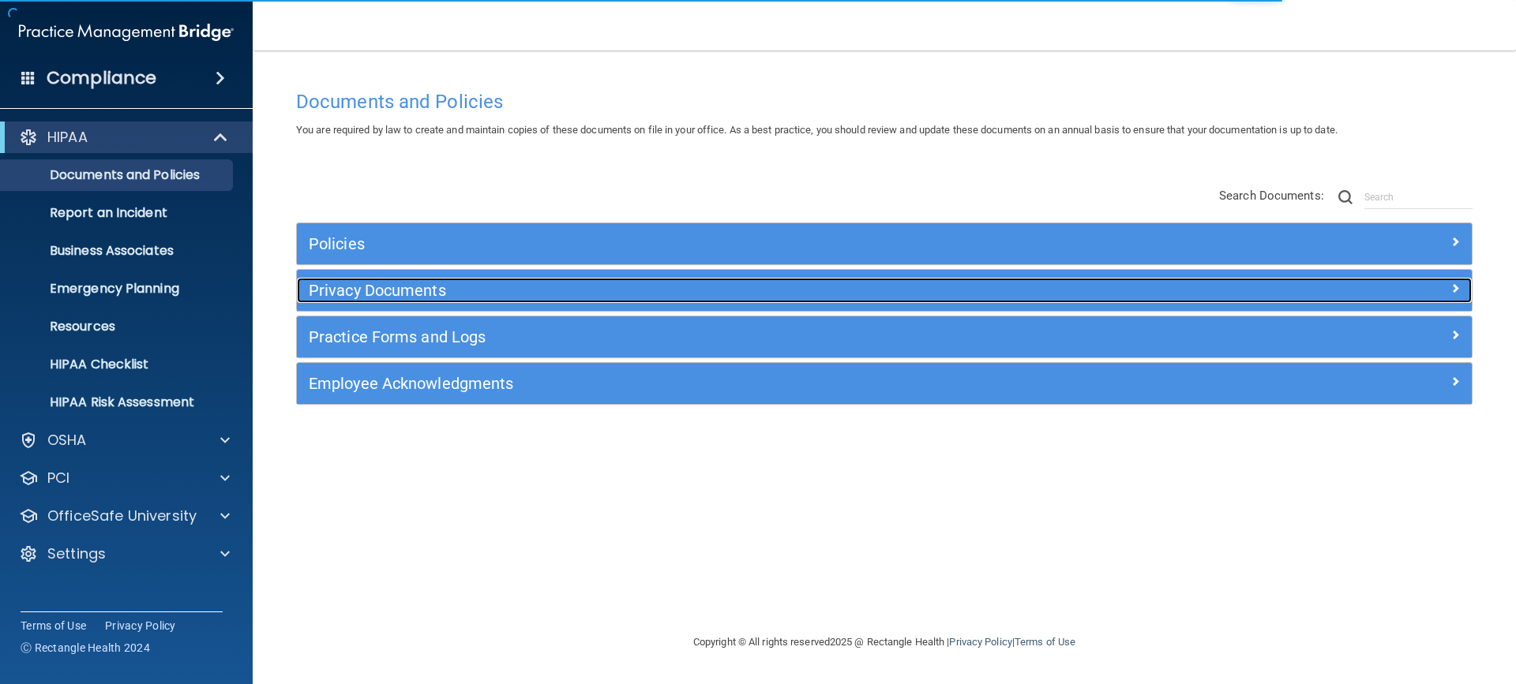
click at [440, 297] on h5 "Privacy Documents" at bounding box center [737, 290] width 857 height 17
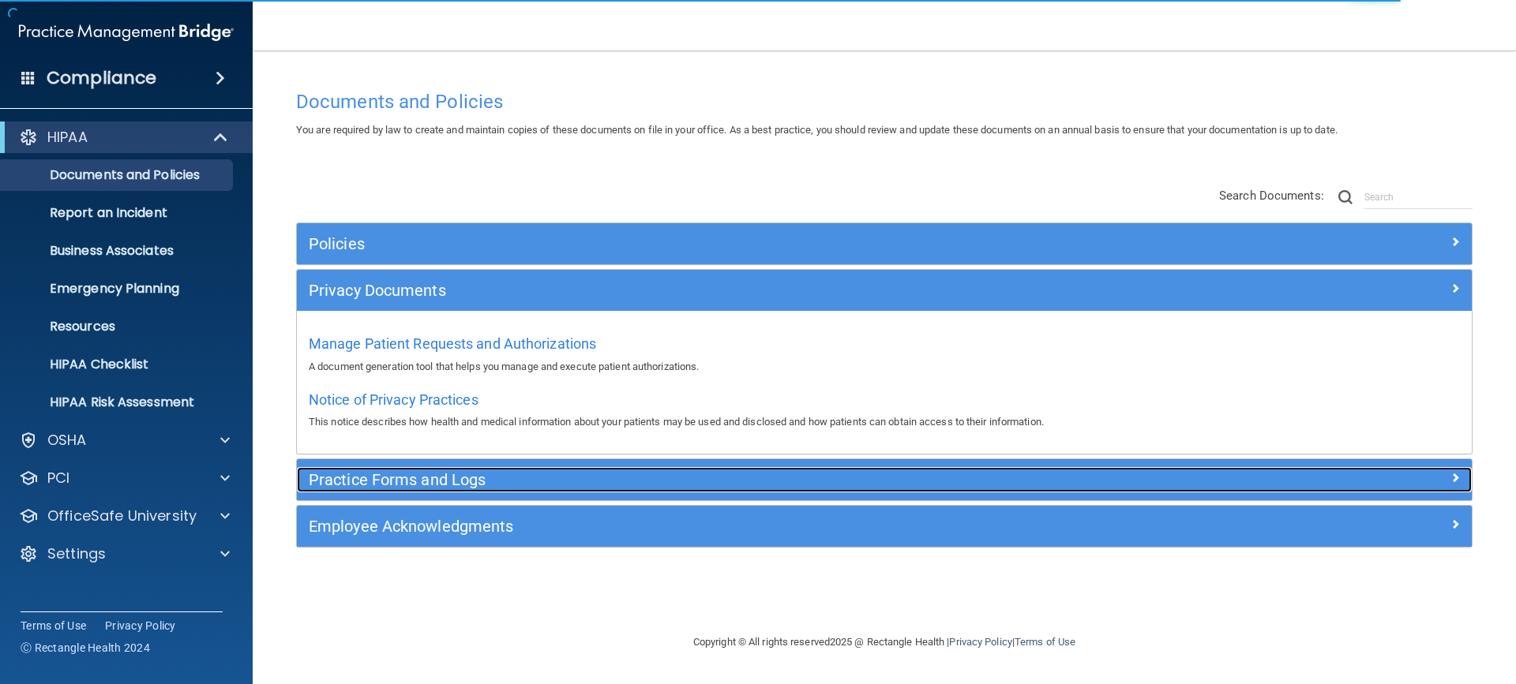
click at [418, 485] on h5 "Practice Forms and Logs" at bounding box center [737, 479] width 857 height 17
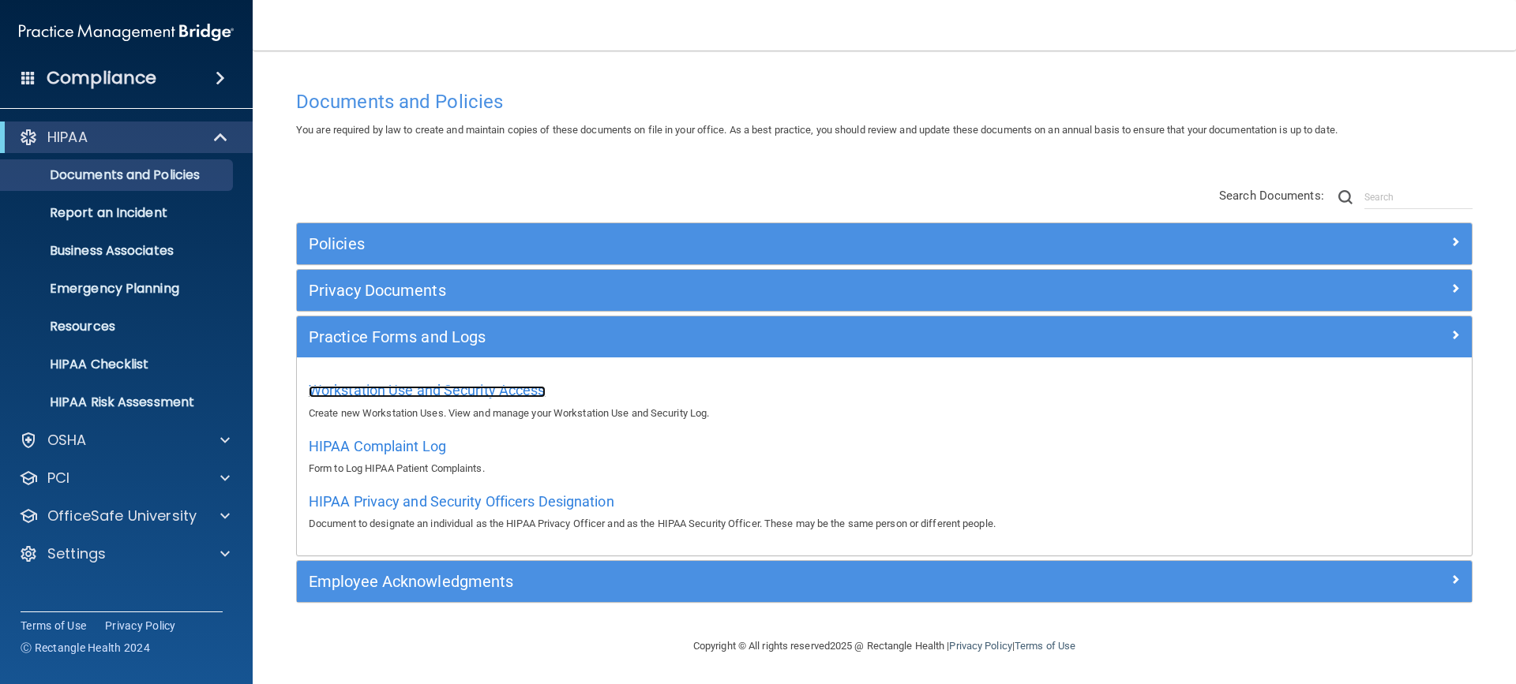
click at [430, 395] on span "Workstation Use and Security Access" at bounding box center [427, 390] width 237 height 17
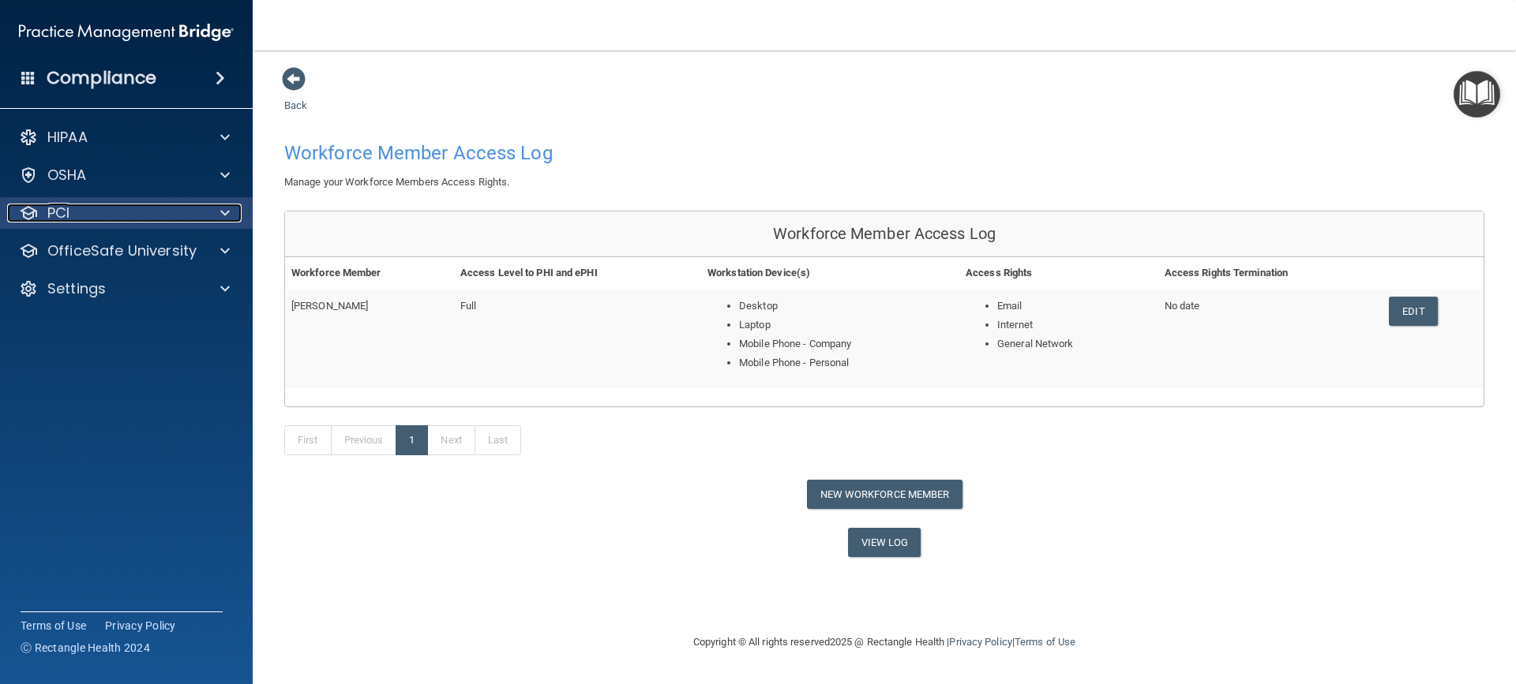
click at [189, 205] on div "PCI" at bounding box center [105, 213] width 196 height 19
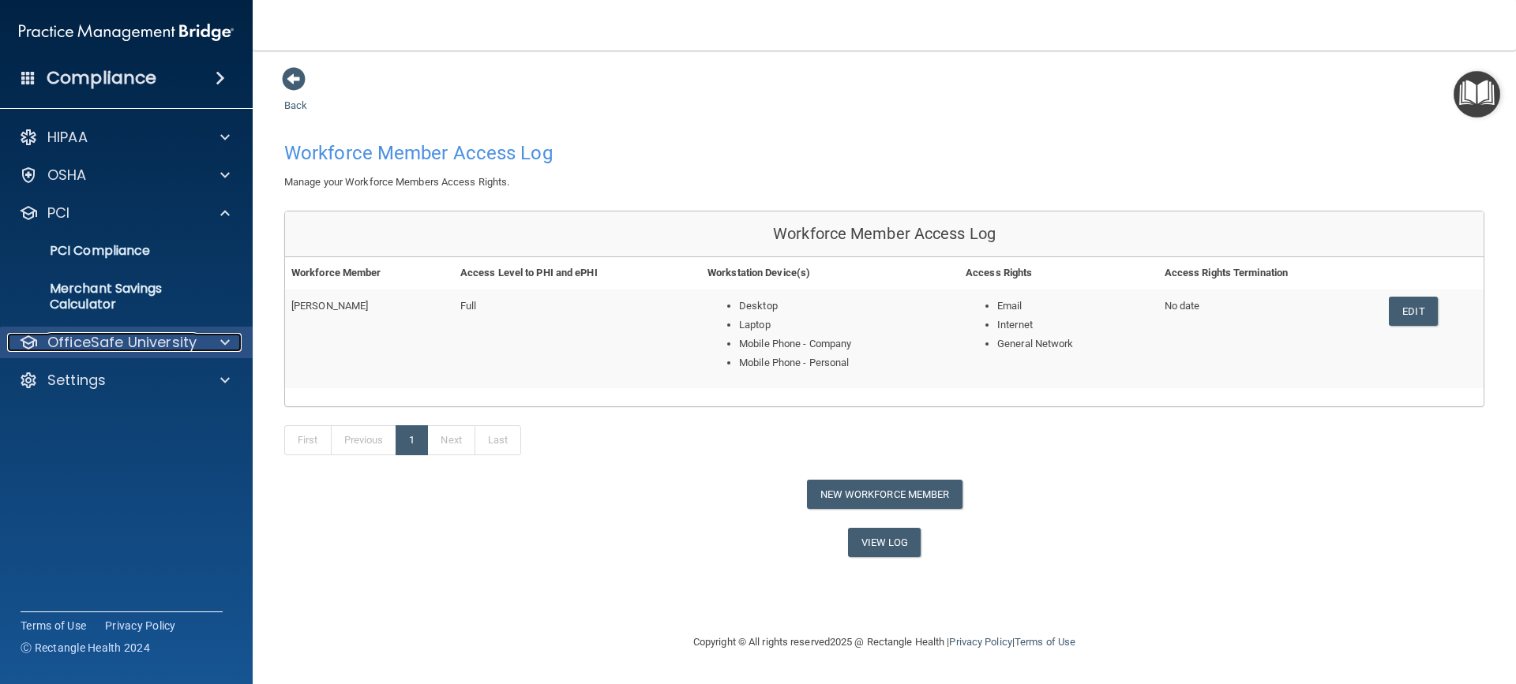
click at [180, 333] on p "OfficeSafe University" at bounding box center [121, 342] width 149 height 19
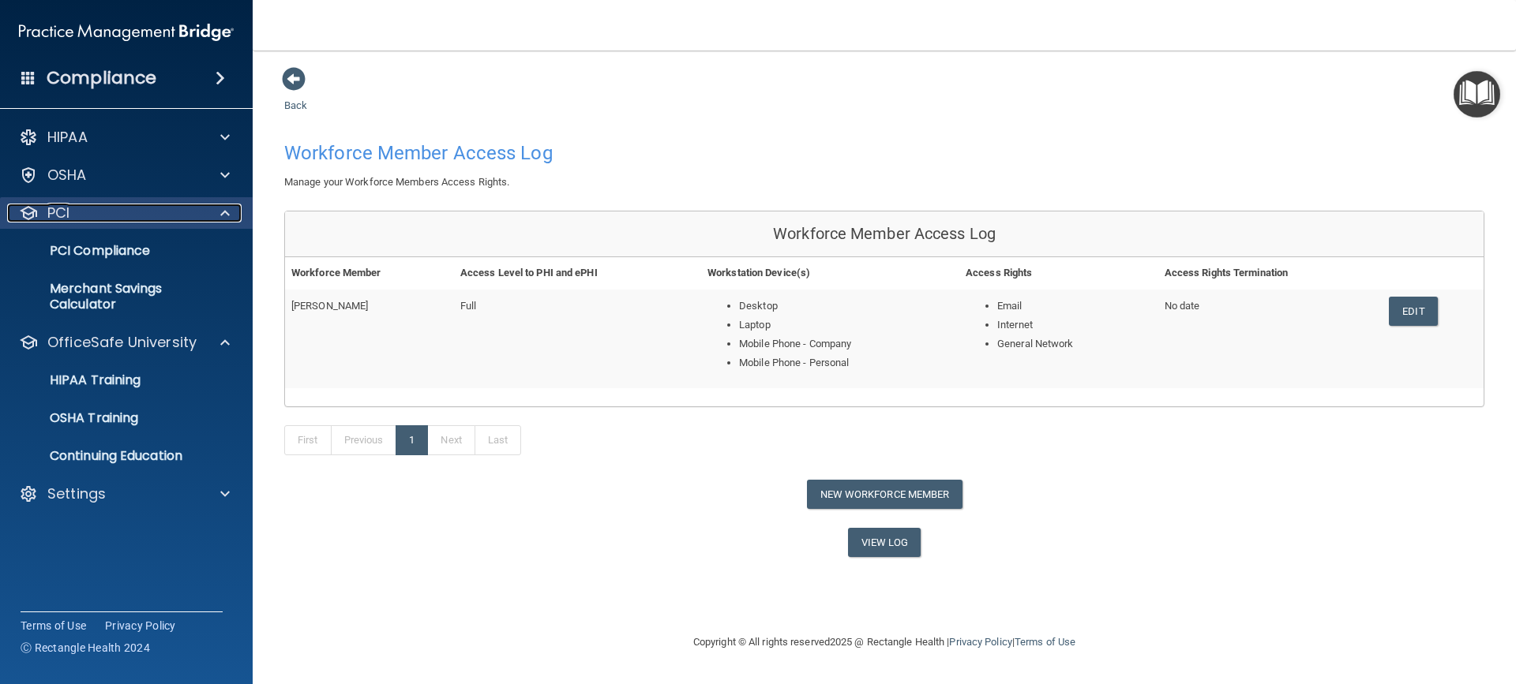
click at [167, 215] on div "PCI" at bounding box center [105, 213] width 196 height 19
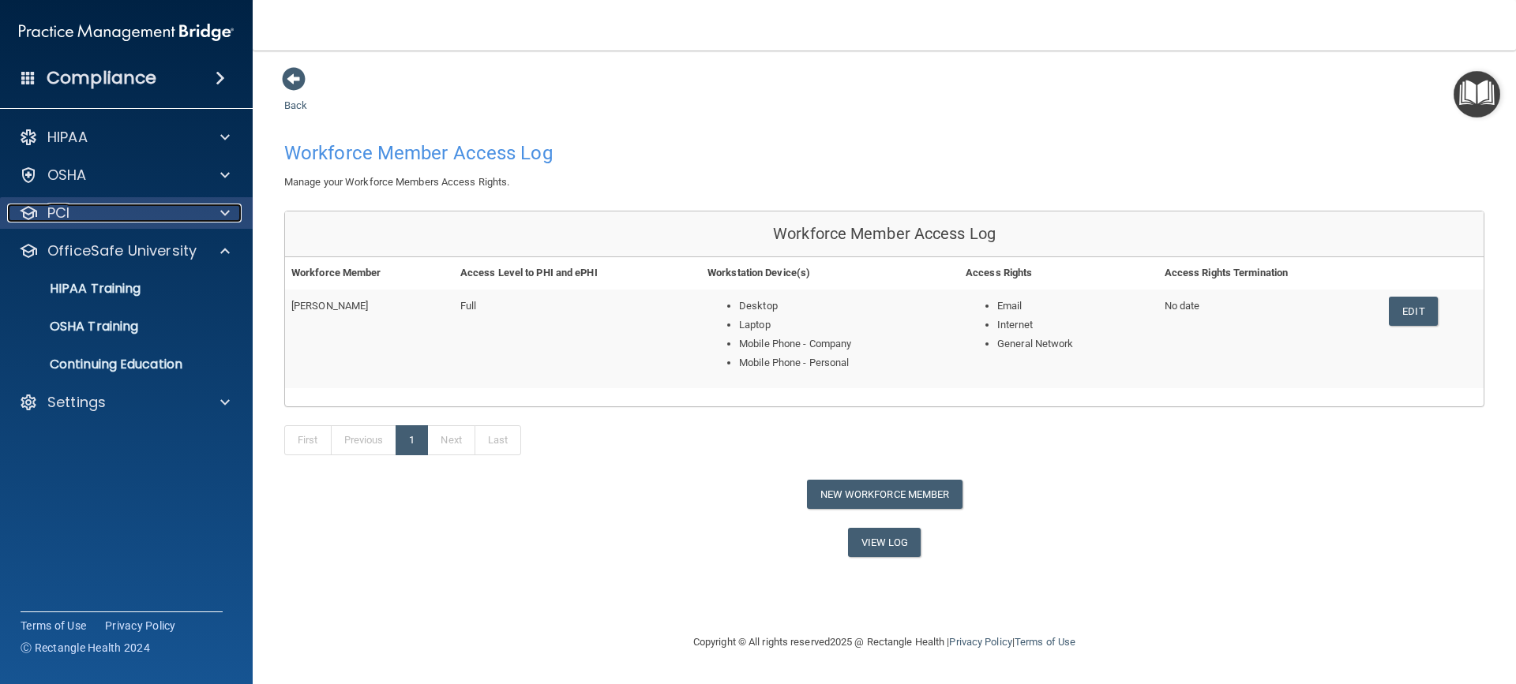
click at [167, 215] on div "PCI" at bounding box center [105, 213] width 196 height 19
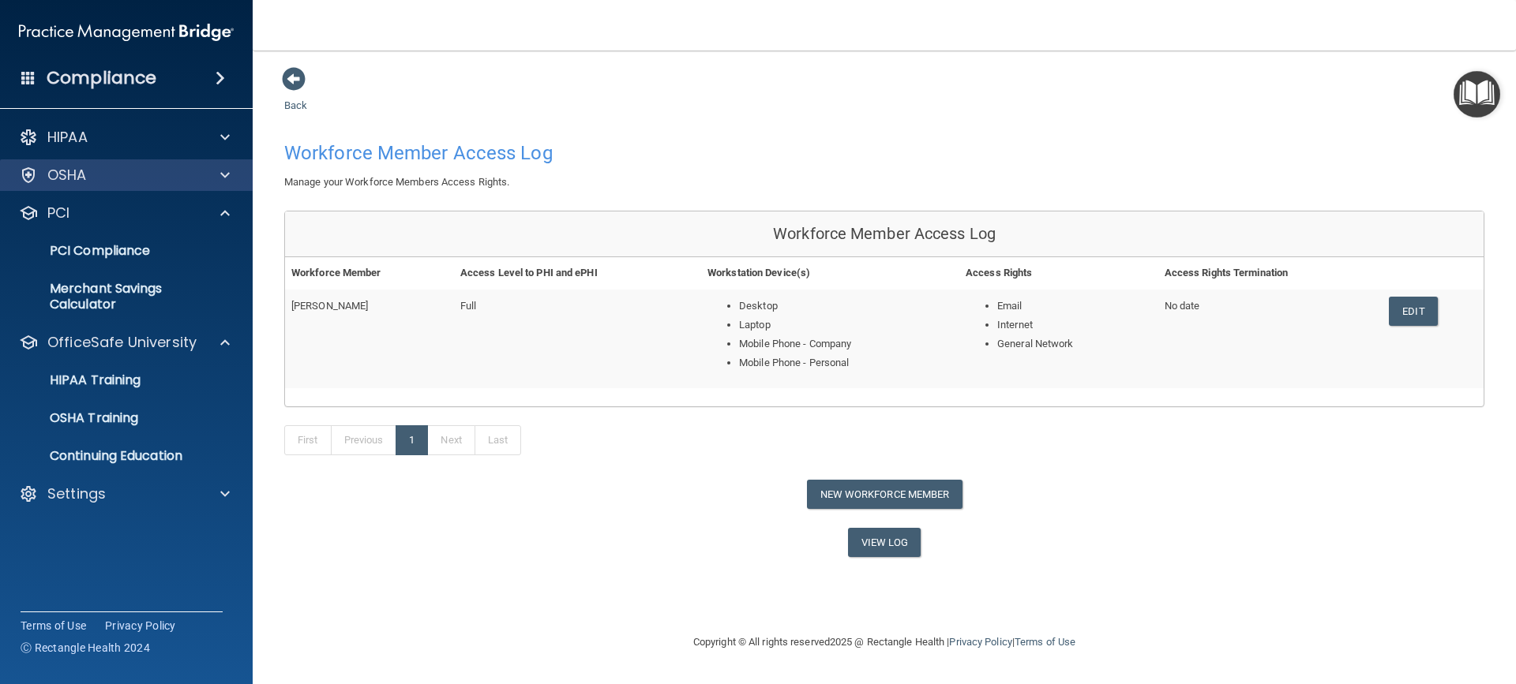
click at [195, 185] on div "OSHA" at bounding box center [126, 175] width 253 height 32
click at [1193, 112] on div "Back Workforce Member Access Log Manage your Workforce Members Access Rights. W…" at bounding box center [884, 311] width 1200 height 491
click at [816, 491] on button "New Workforce Member" at bounding box center [885, 494] width 156 height 29
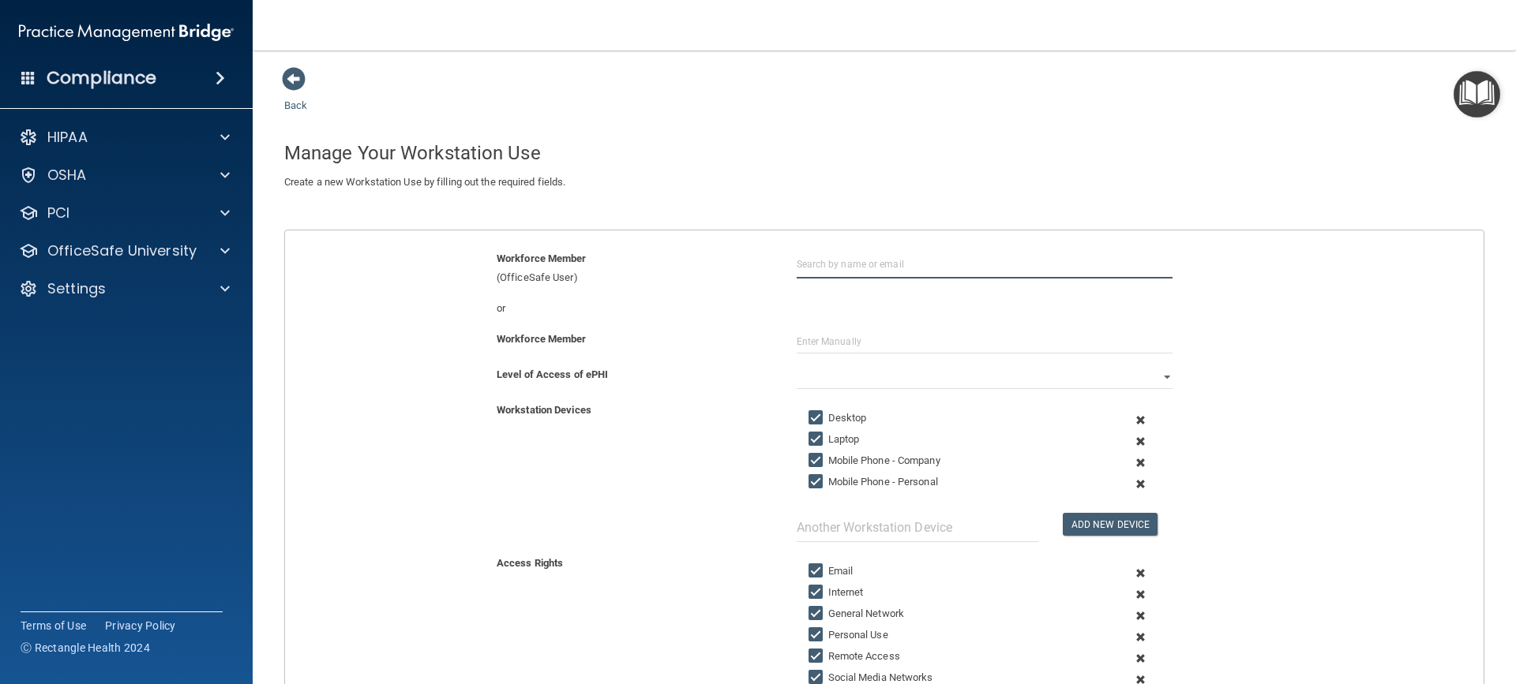
click at [845, 265] on input "text" at bounding box center [984, 263] width 376 height 29
click at [744, 300] on div "or" at bounding box center [635, 308] width 300 height 19
click at [207, 162] on div "OSHA" at bounding box center [126, 175] width 253 height 32
click at [237, 182] on div at bounding box center [222, 175] width 39 height 19
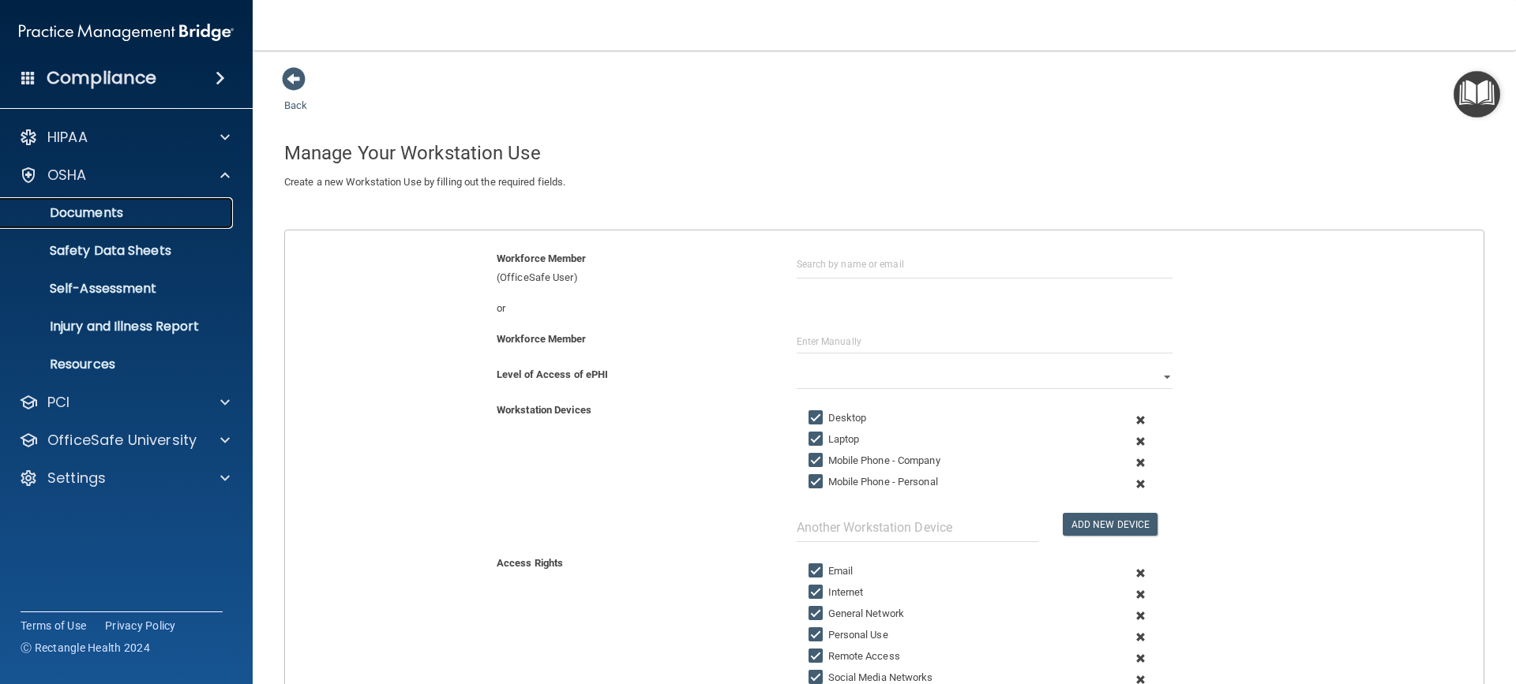
click at [131, 219] on p "Documents" at bounding box center [117, 213] width 215 height 16
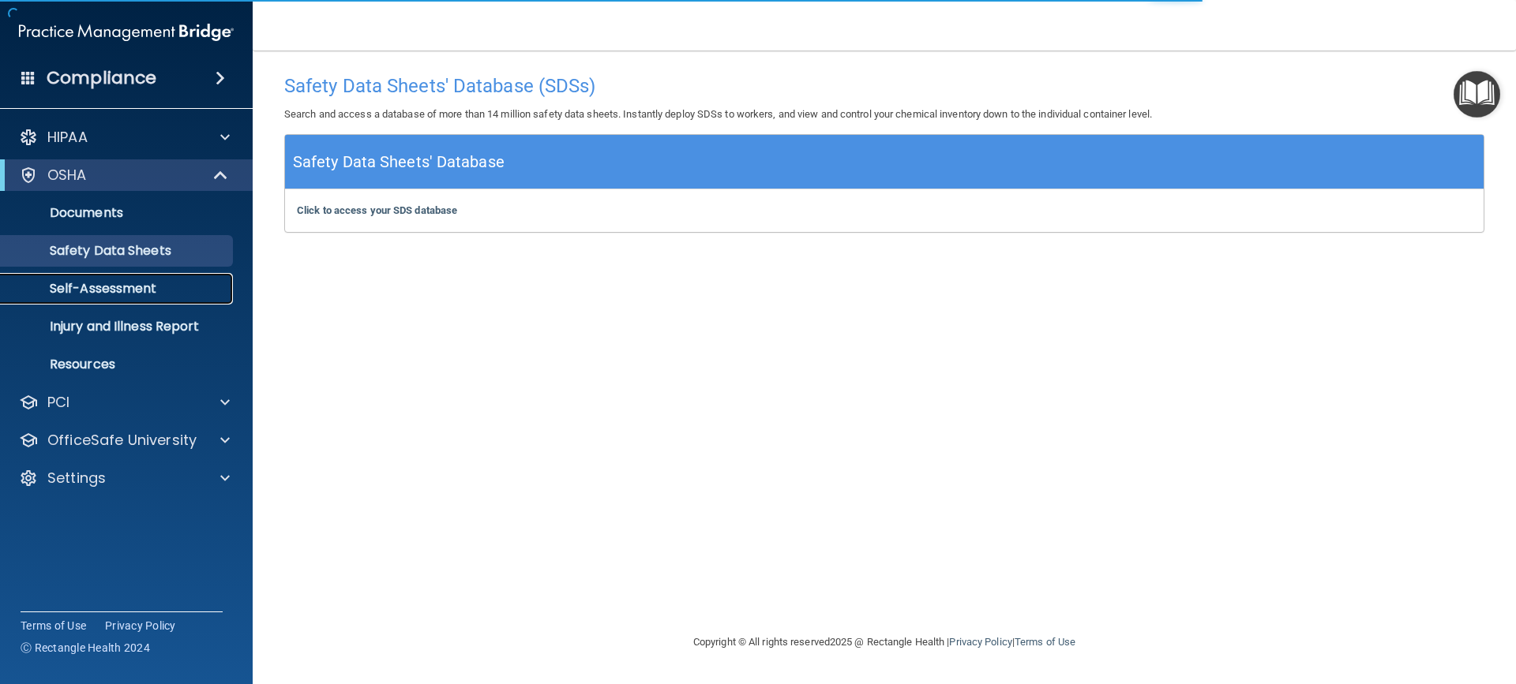
click at [161, 283] on p "Self-Assessment" at bounding box center [117, 289] width 215 height 16
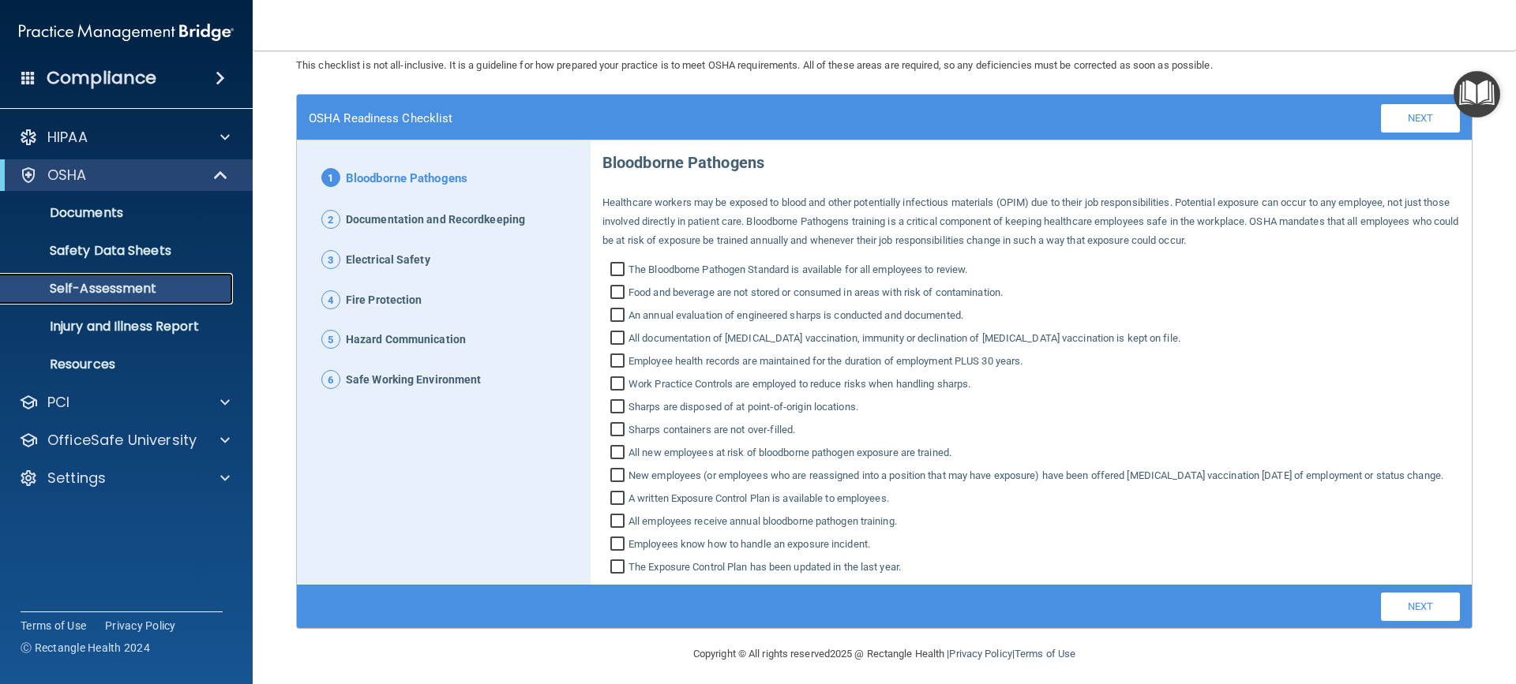
scroll to position [76, 0]
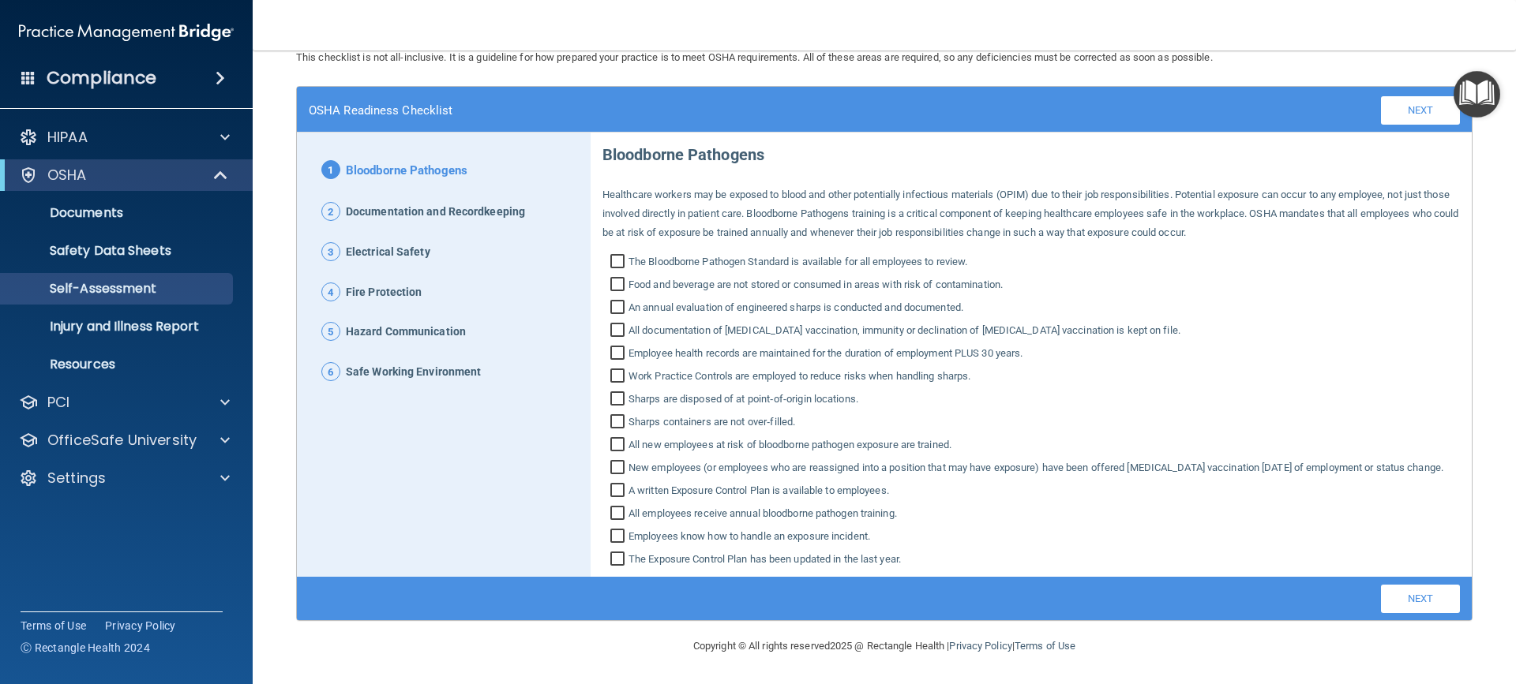
click at [616, 347] on input "Employee health records are maintained for the duration of employment PLUS 30 y…" at bounding box center [619, 355] width 18 height 16
checkbox input "false"
click at [641, 367] on span "Work Practice Controls are employed to reduce risks when handling sharps." at bounding box center [799, 376] width 342 height 19
click at [628, 370] on input "Work Practice Controls are employed to reduce risks when handling sharps." at bounding box center [619, 378] width 18 height 16
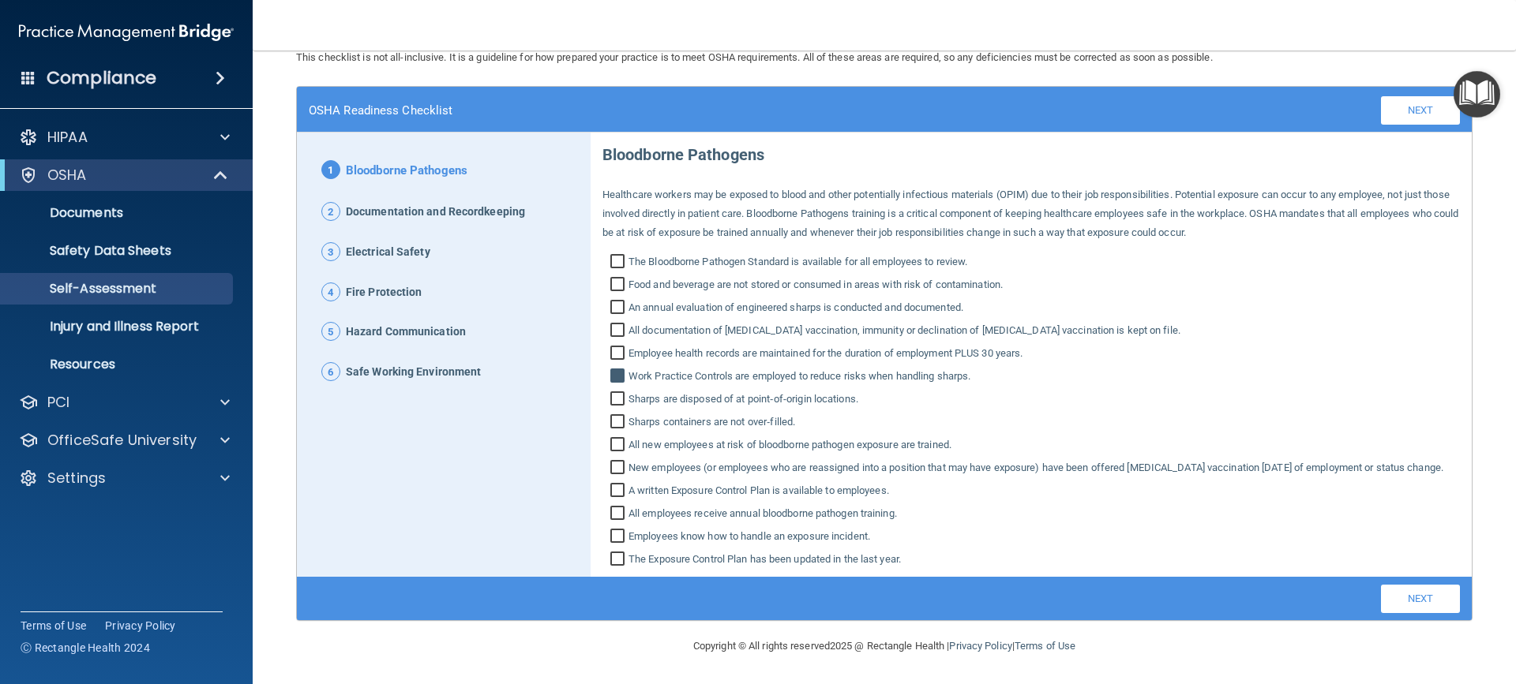
click at [649, 367] on span "Work Practice Controls are employed to reduce risks when handling sharps." at bounding box center [799, 376] width 342 height 19
click at [628, 370] on input "Work Practice Controls are employed to reduce risks when handling sharps." at bounding box center [619, 378] width 18 height 16
checkbox input "false"
click at [150, 215] on p "Documents" at bounding box center [117, 213] width 215 height 16
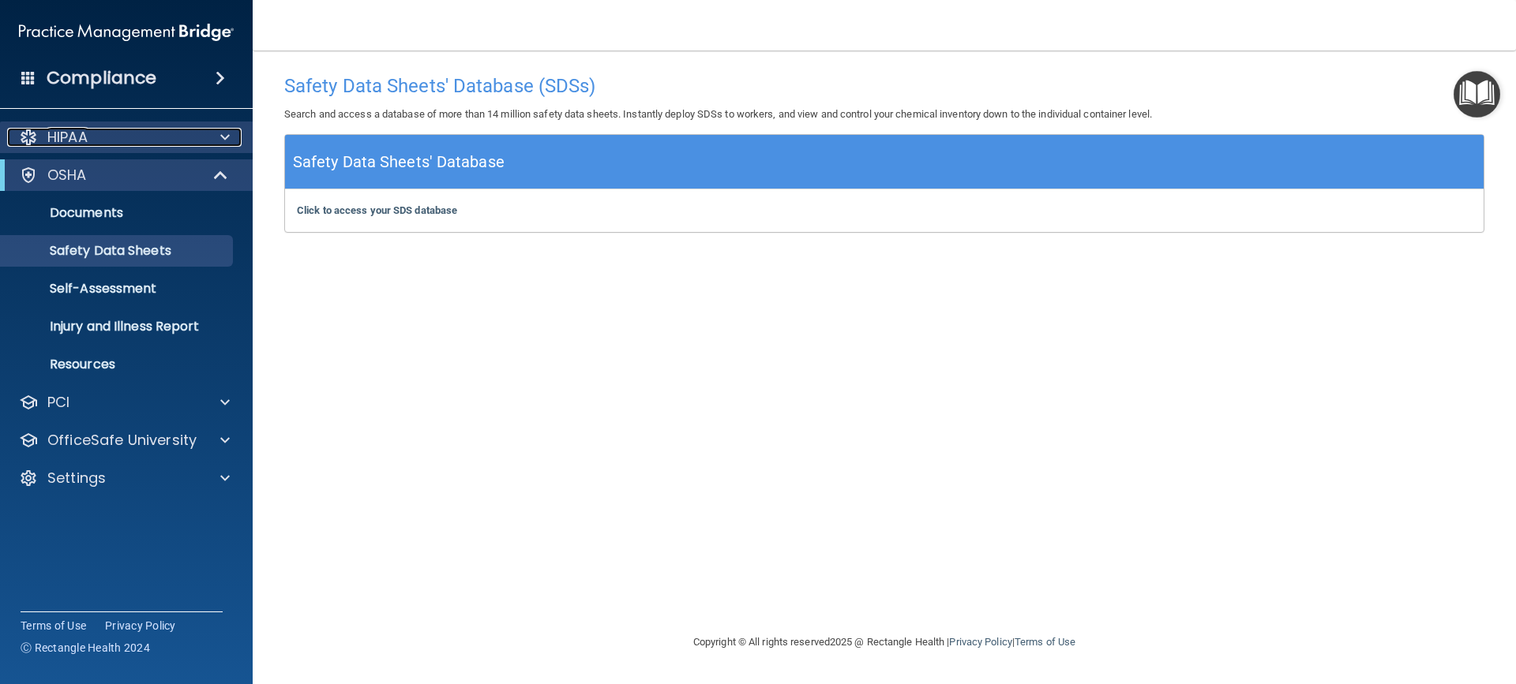
click at [140, 137] on div "HIPAA" at bounding box center [105, 137] width 196 height 19
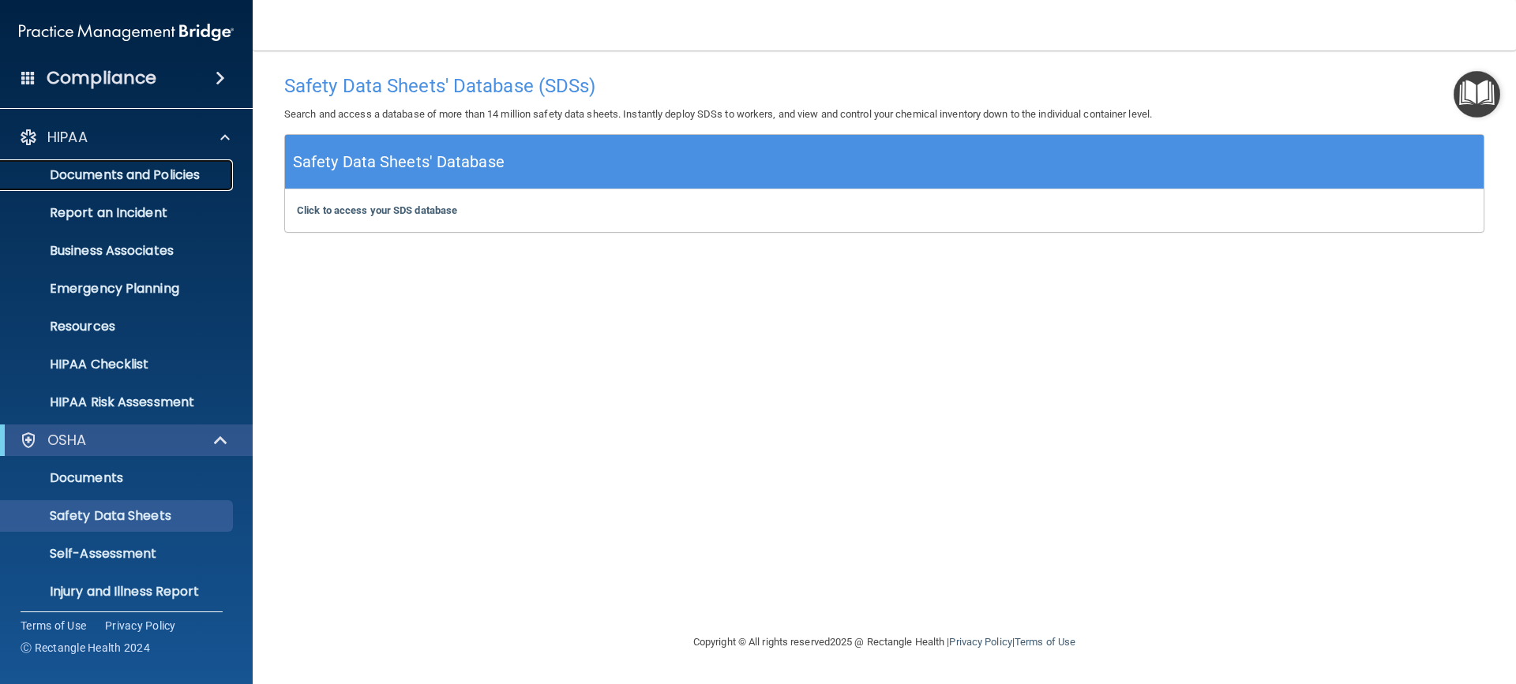
click at [137, 181] on p "Documents and Policies" at bounding box center [117, 175] width 215 height 16
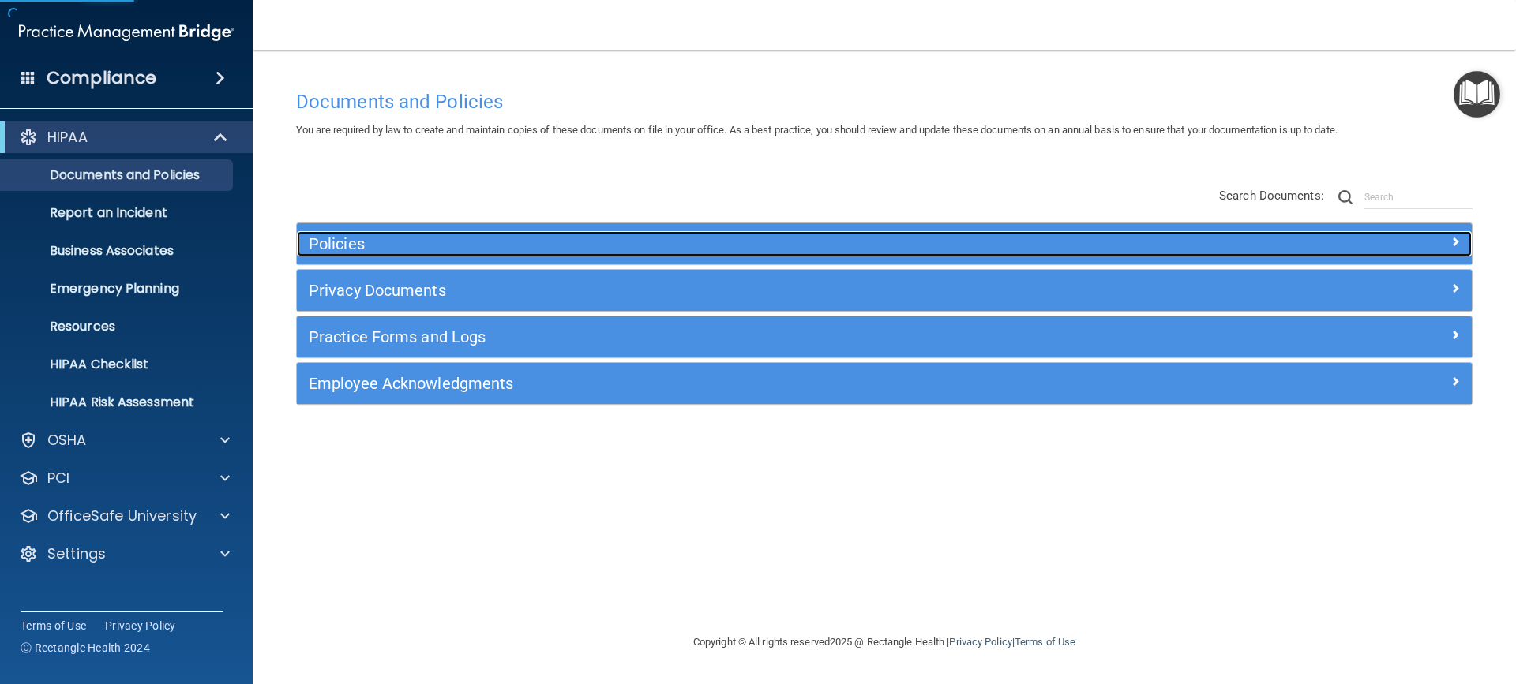
click at [395, 249] on h5 "Policies" at bounding box center [737, 243] width 857 height 17
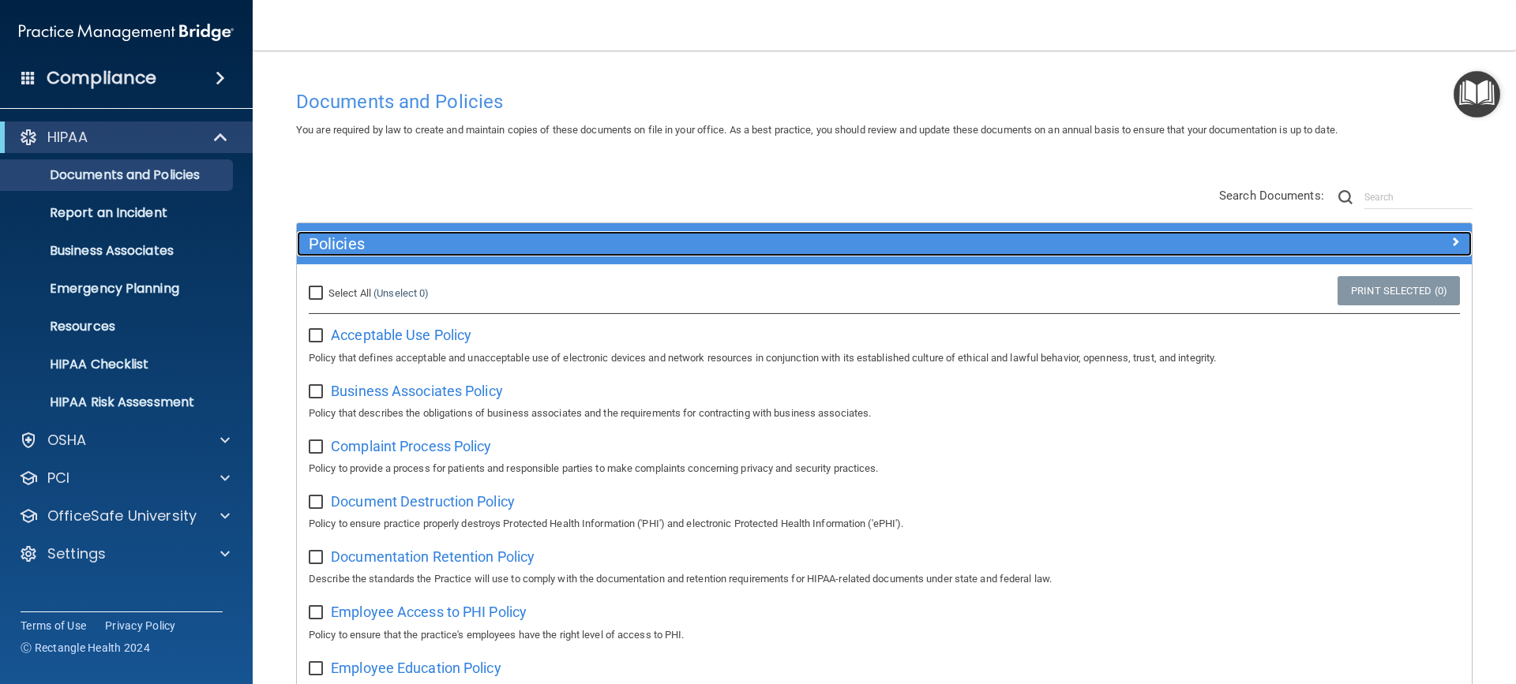
click at [395, 249] on h5 "Policies" at bounding box center [737, 243] width 857 height 17
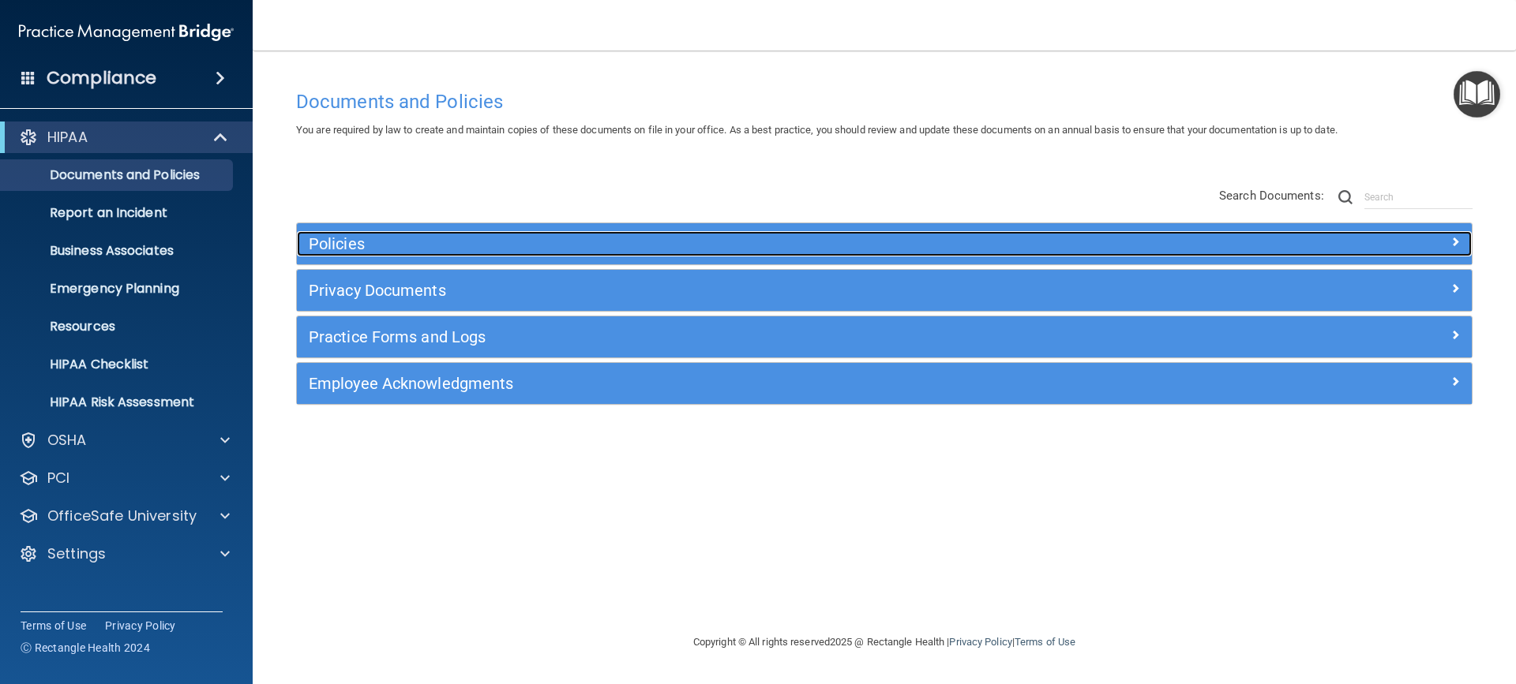
click at [395, 249] on h5 "Policies" at bounding box center [737, 243] width 857 height 17
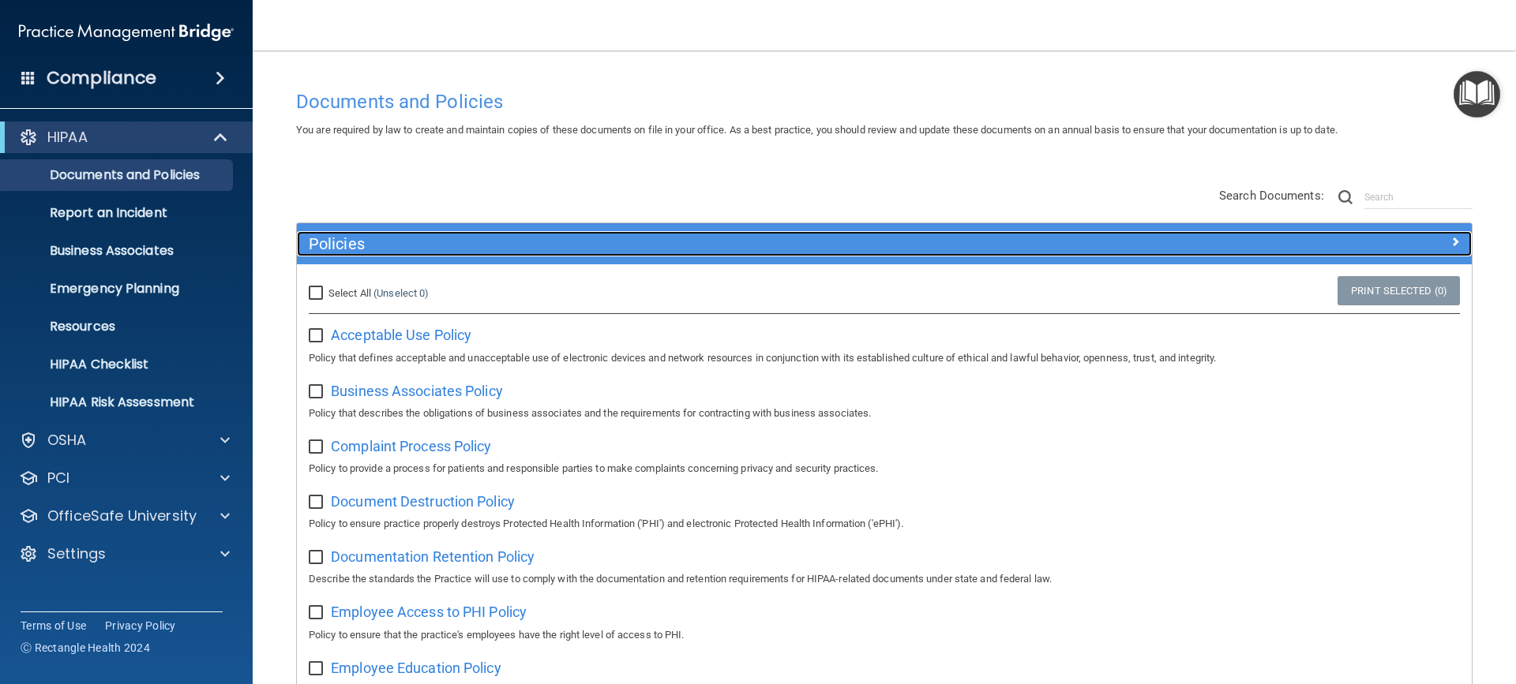
scroll to position [79, 0]
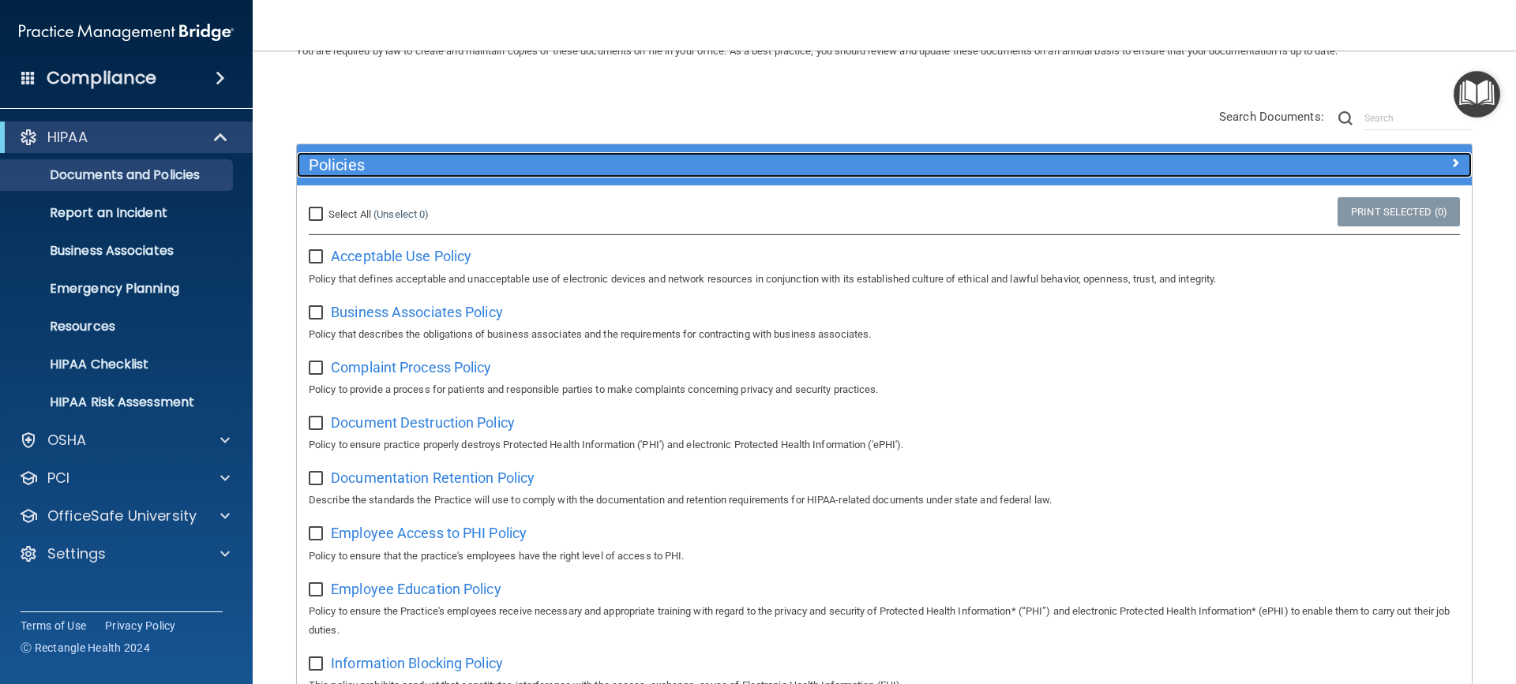
click at [395, 171] on h5 "Policies" at bounding box center [737, 164] width 857 height 17
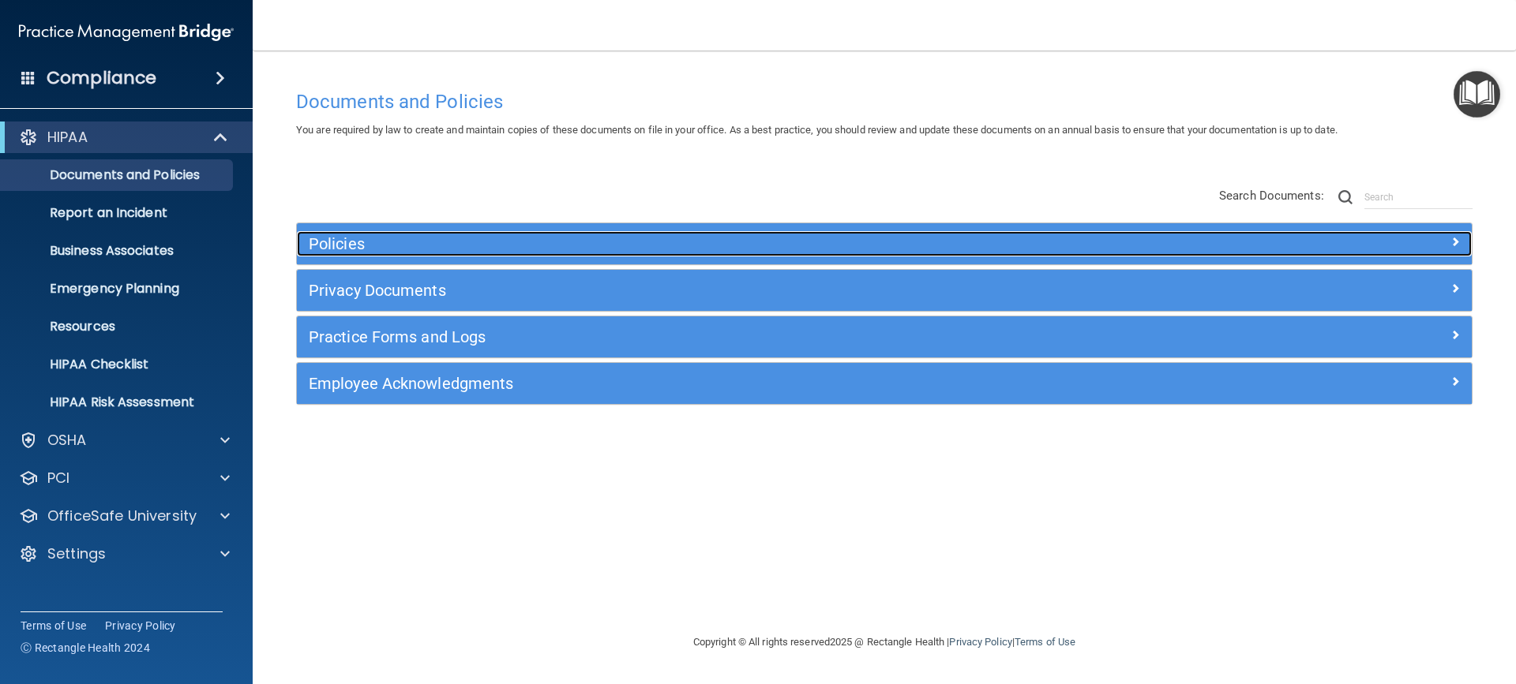
scroll to position [0, 0]
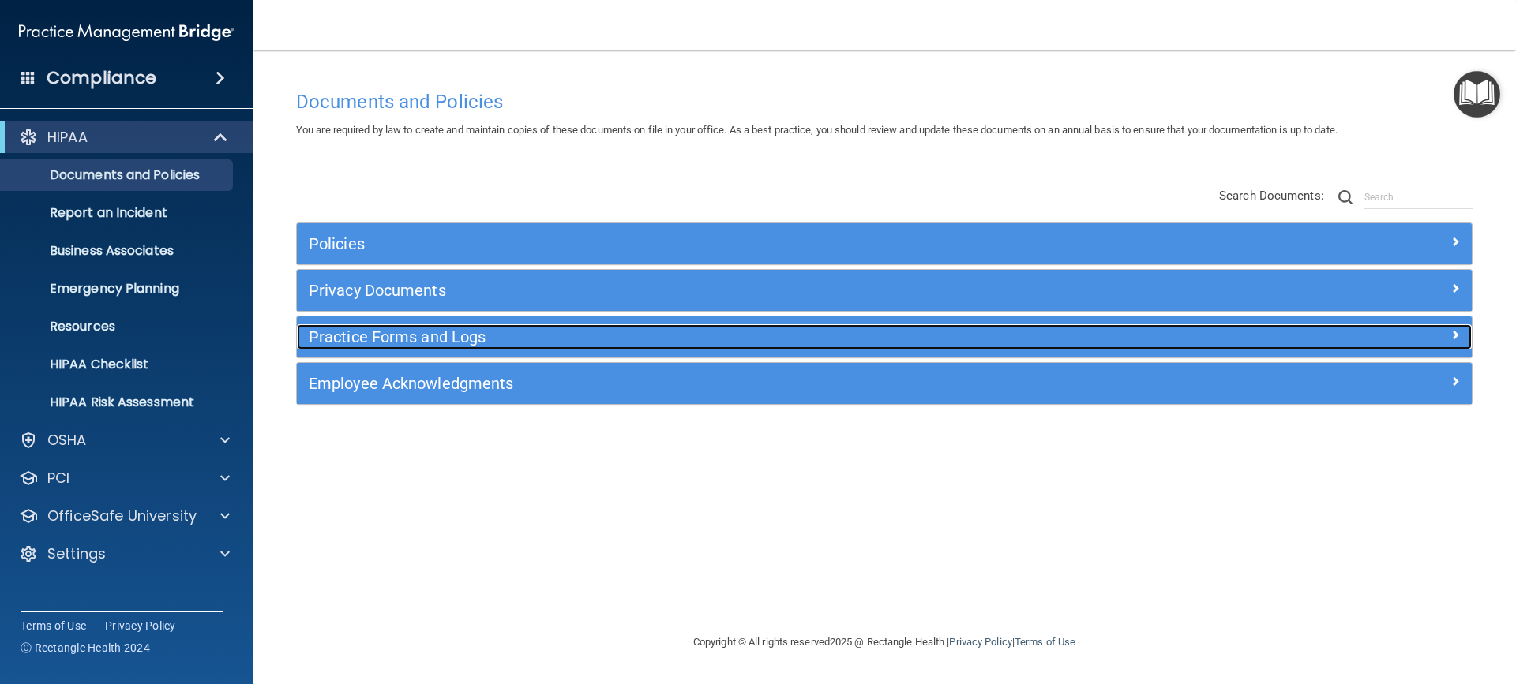
click at [384, 330] on h5 "Practice Forms and Logs" at bounding box center [737, 336] width 857 height 17
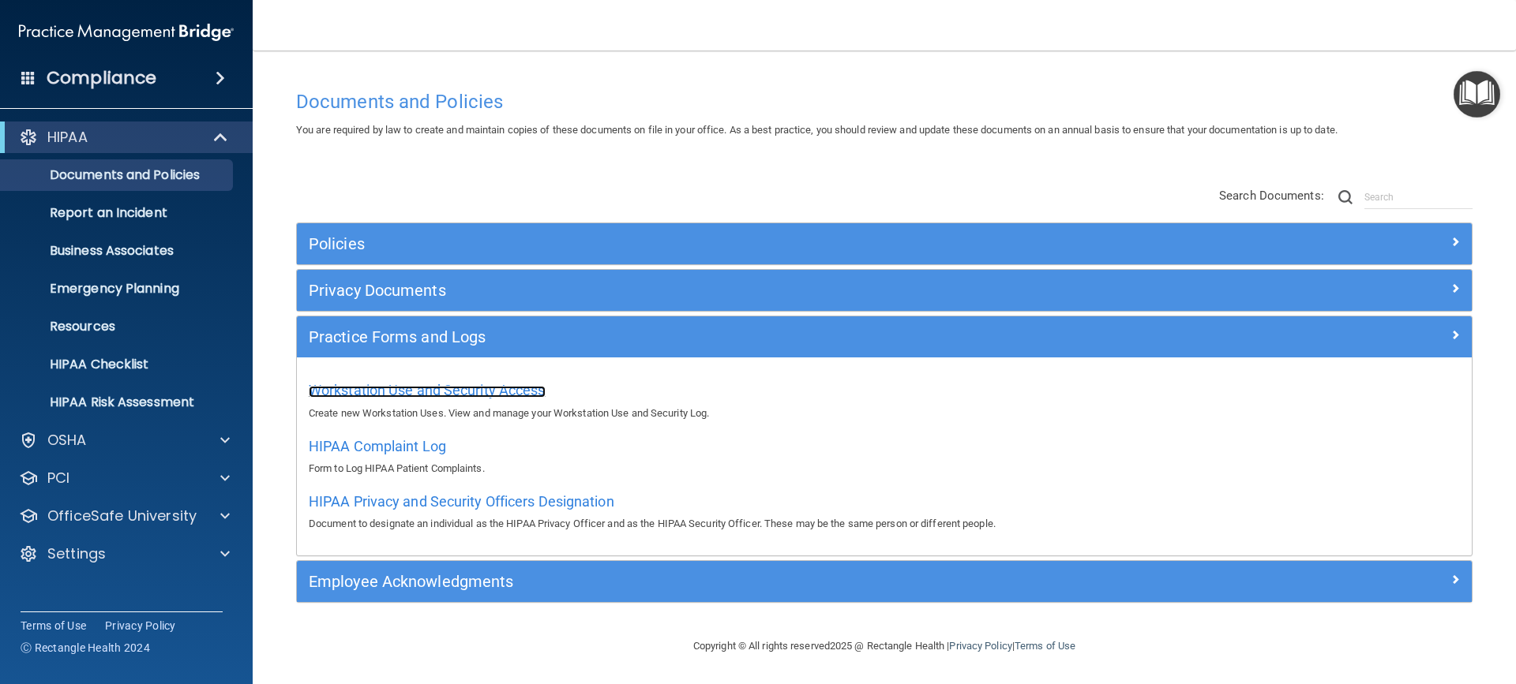
click at [385, 388] on span "Workstation Use and Security Access" at bounding box center [427, 390] width 237 height 17
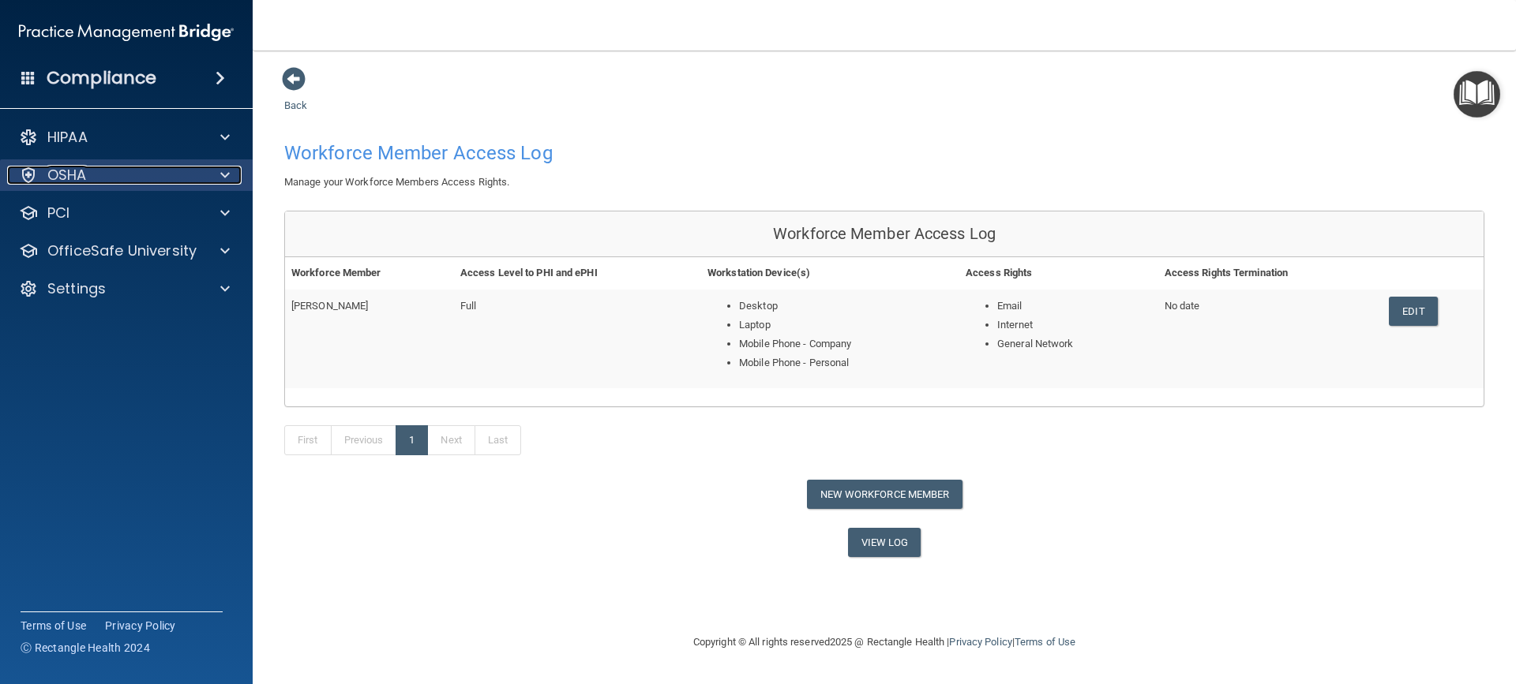
click at [197, 167] on div "OSHA" at bounding box center [105, 175] width 196 height 19
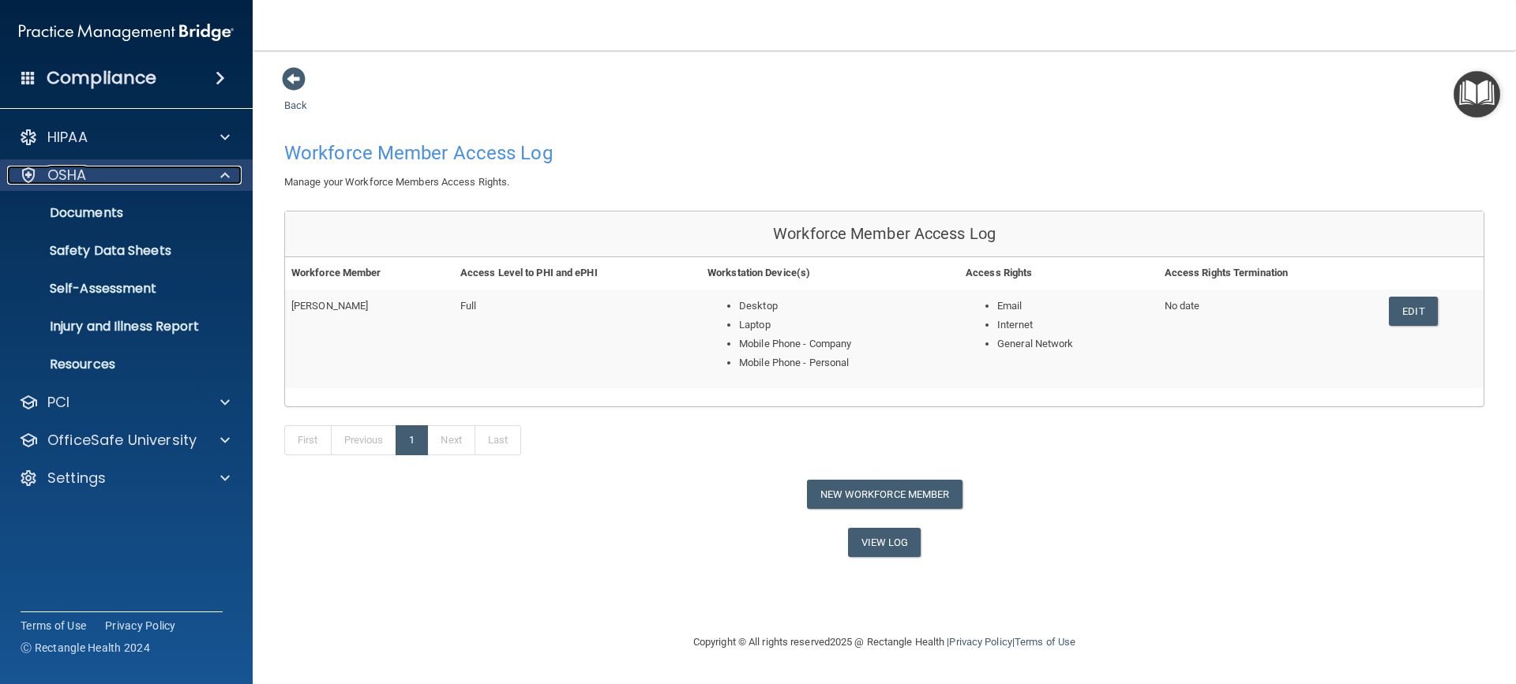
click at [189, 174] on div "OSHA" at bounding box center [105, 175] width 196 height 19
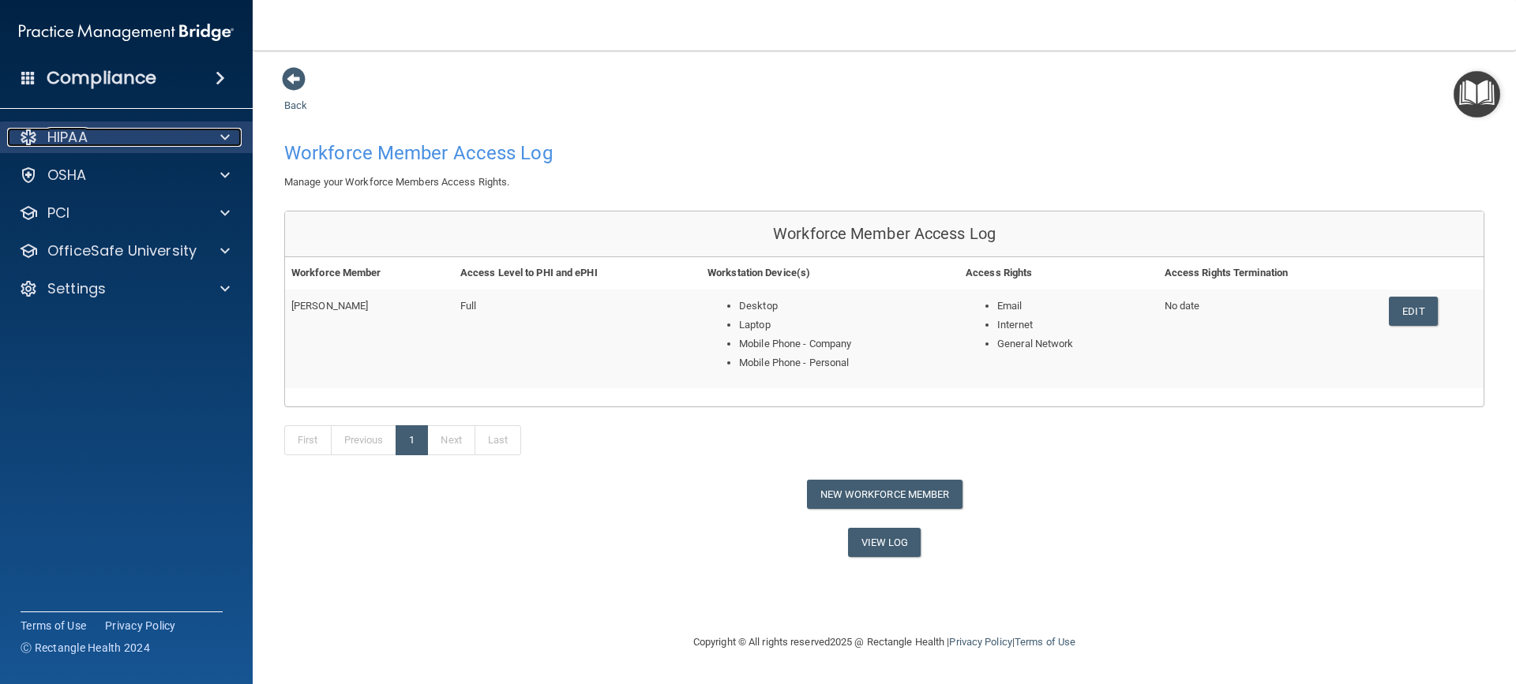
click at [188, 139] on div "HIPAA" at bounding box center [105, 137] width 196 height 19
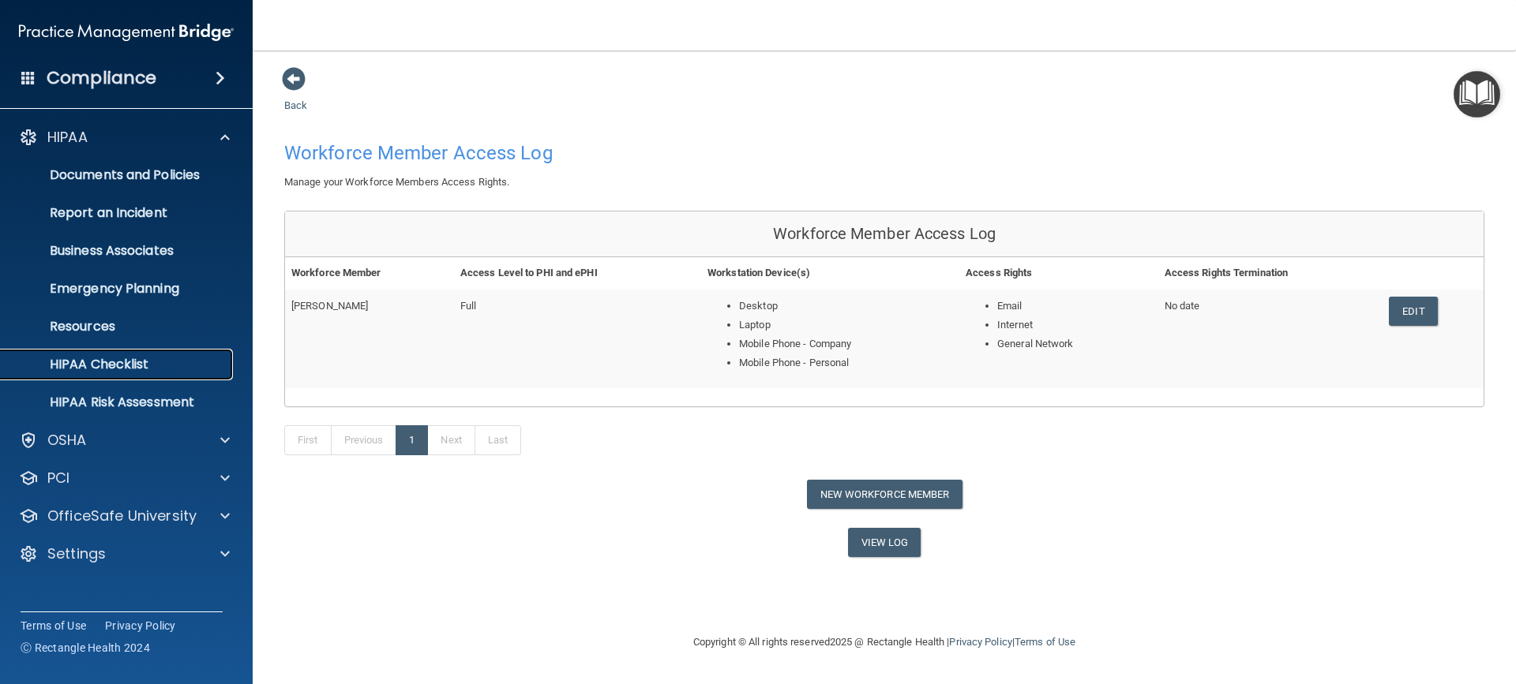
click at [128, 360] on p "HIPAA Checklist" at bounding box center [117, 365] width 215 height 16
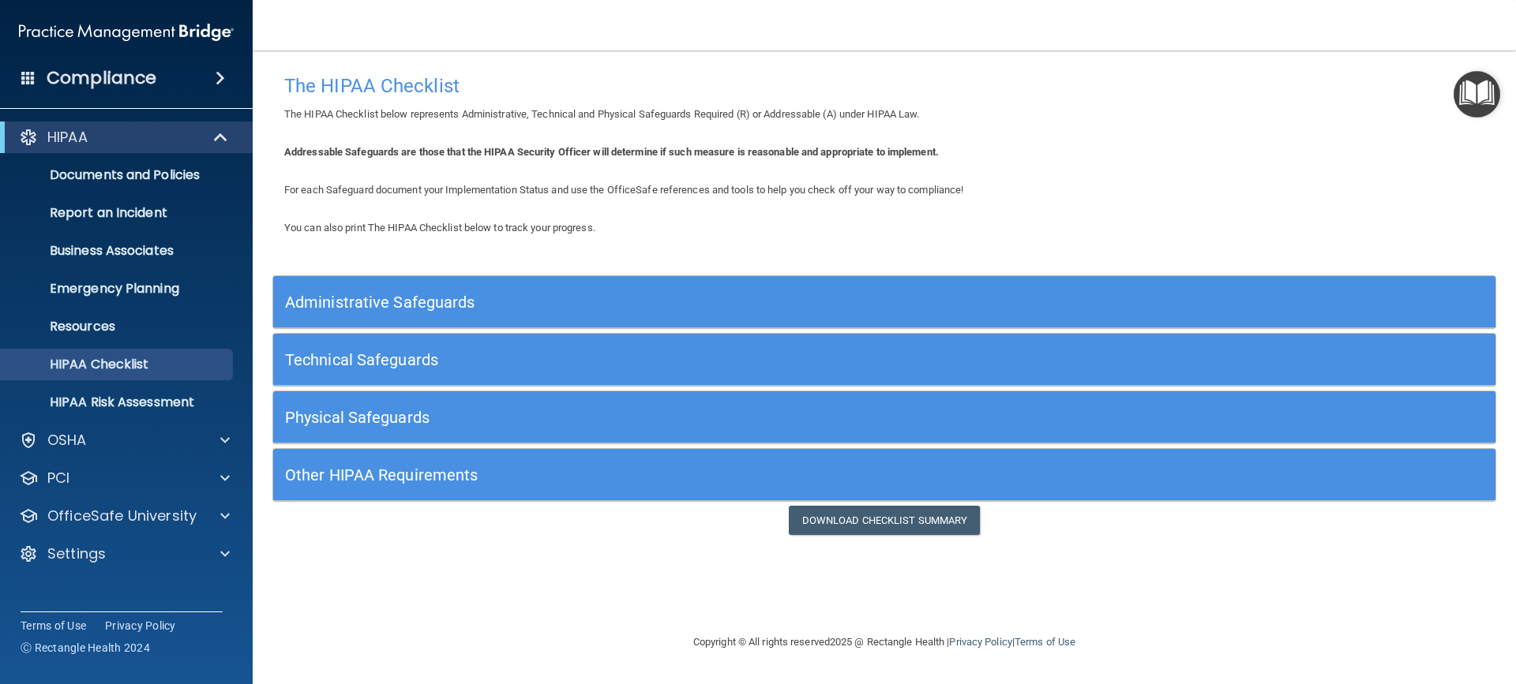
click at [385, 311] on h5 "Administrative Safeguards" at bounding box center [731, 302] width 893 height 17
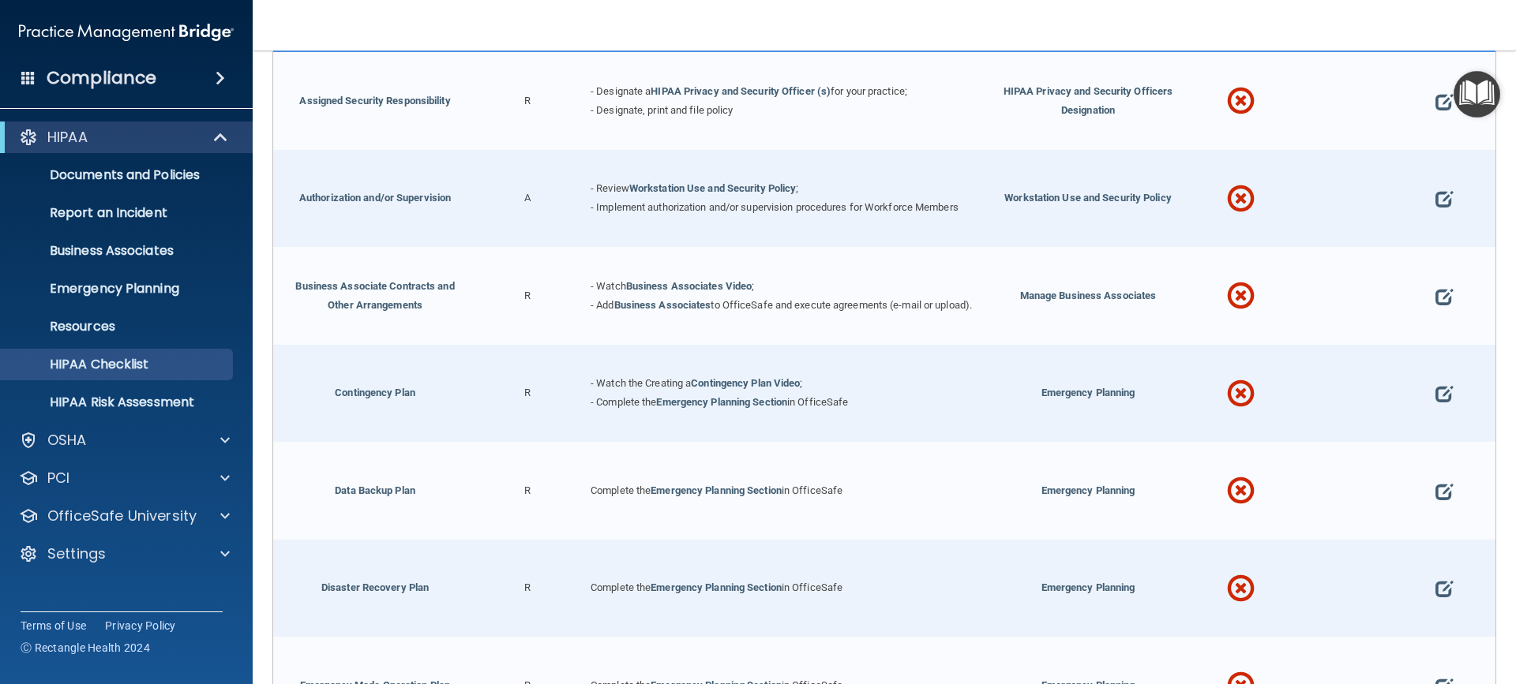
scroll to position [324, 0]
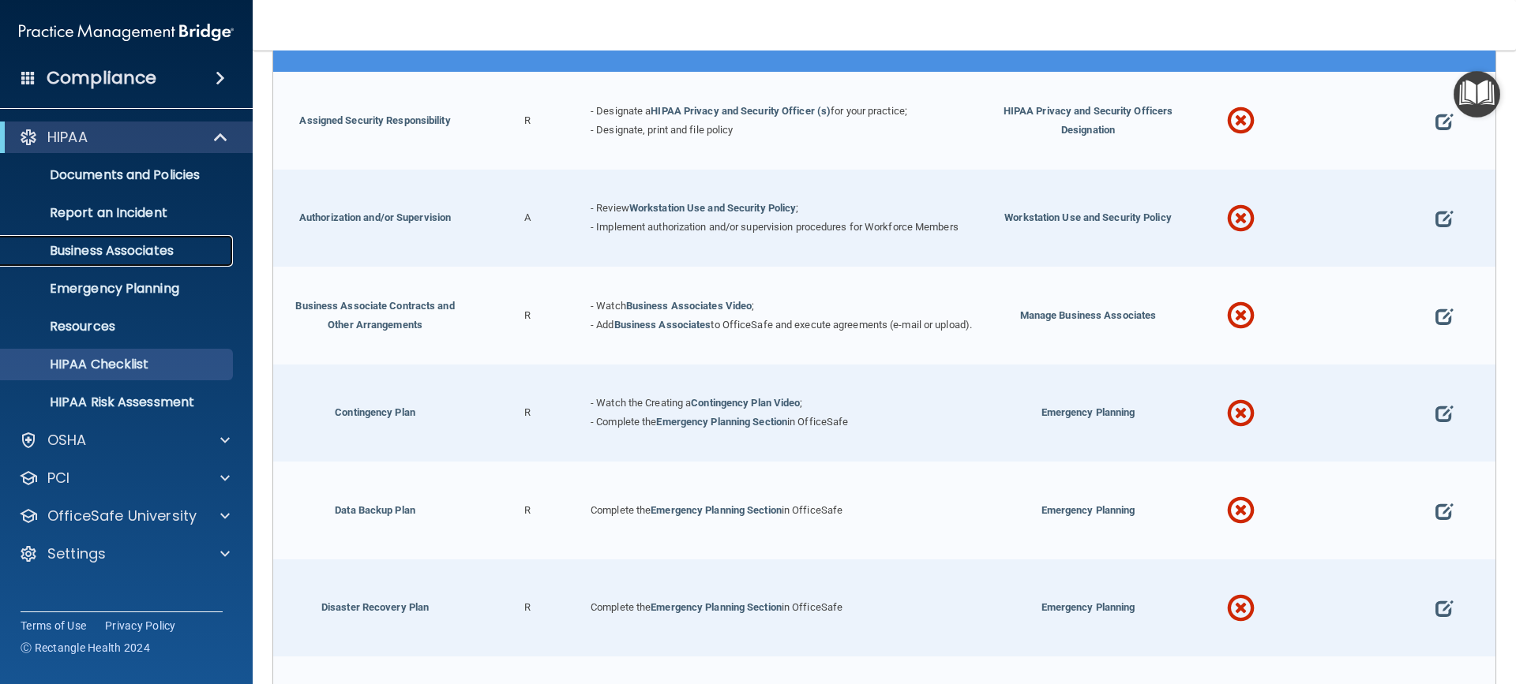
click at [151, 238] on link "Business Associates" at bounding box center [108, 251] width 249 height 32
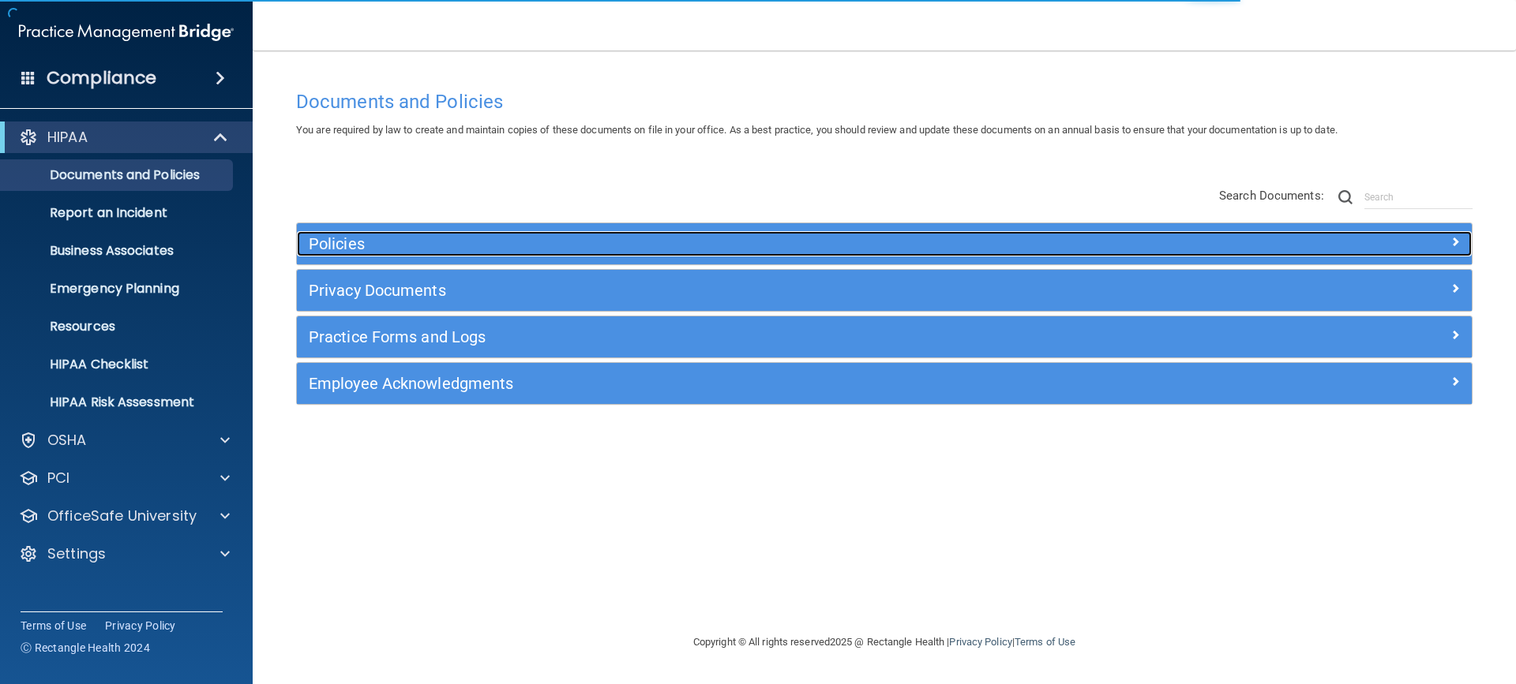
click at [465, 242] on h5 "Policies" at bounding box center [737, 243] width 857 height 17
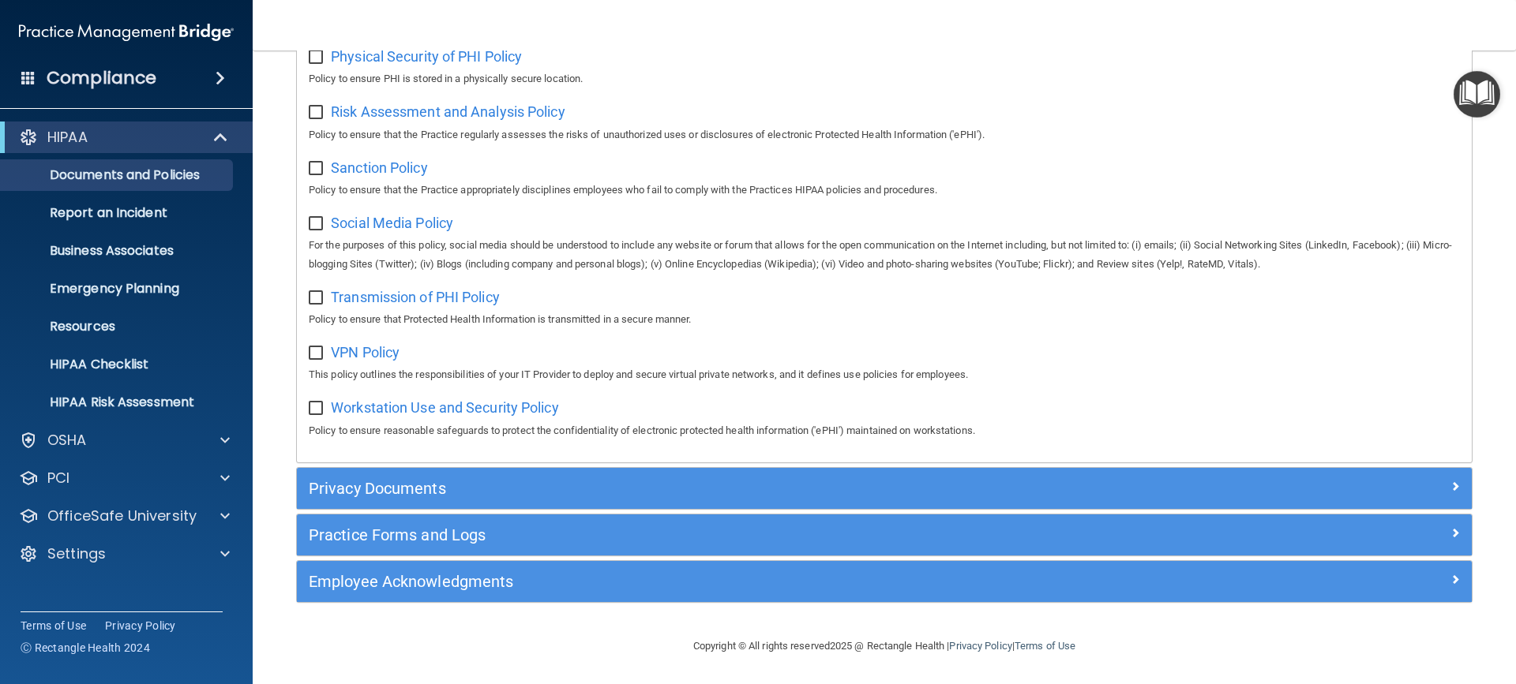
scroll to position [1090, 0]
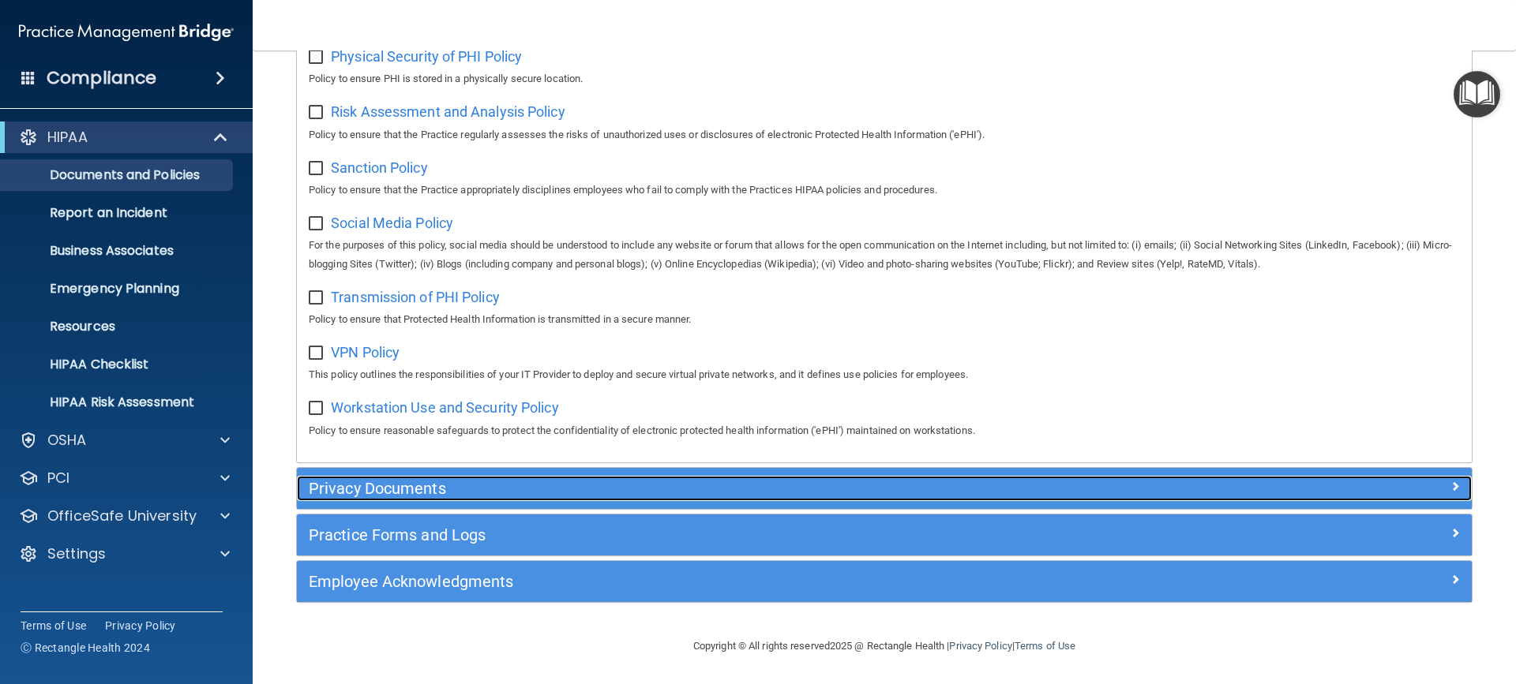
click at [513, 480] on h5 "Privacy Documents" at bounding box center [737, 488] width 857 height 17
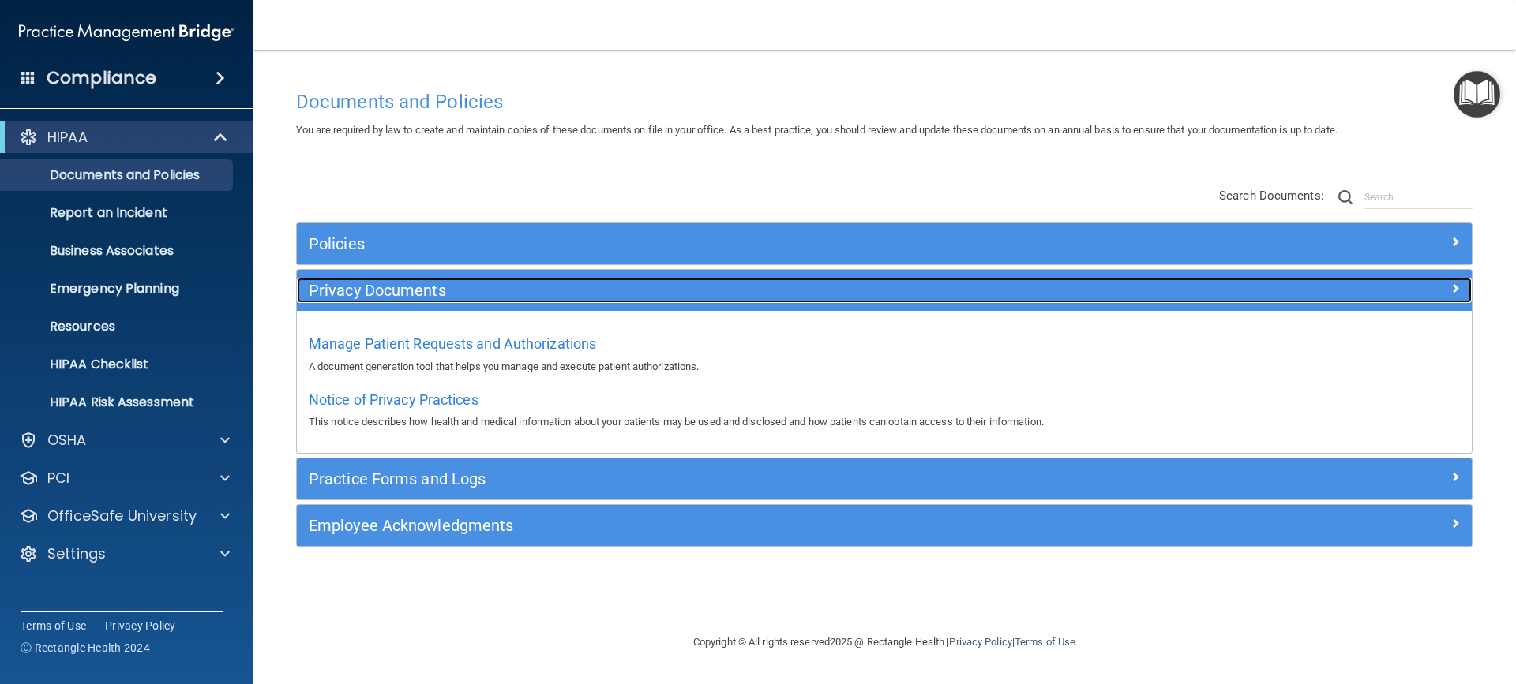
scroll to position [0, 0]
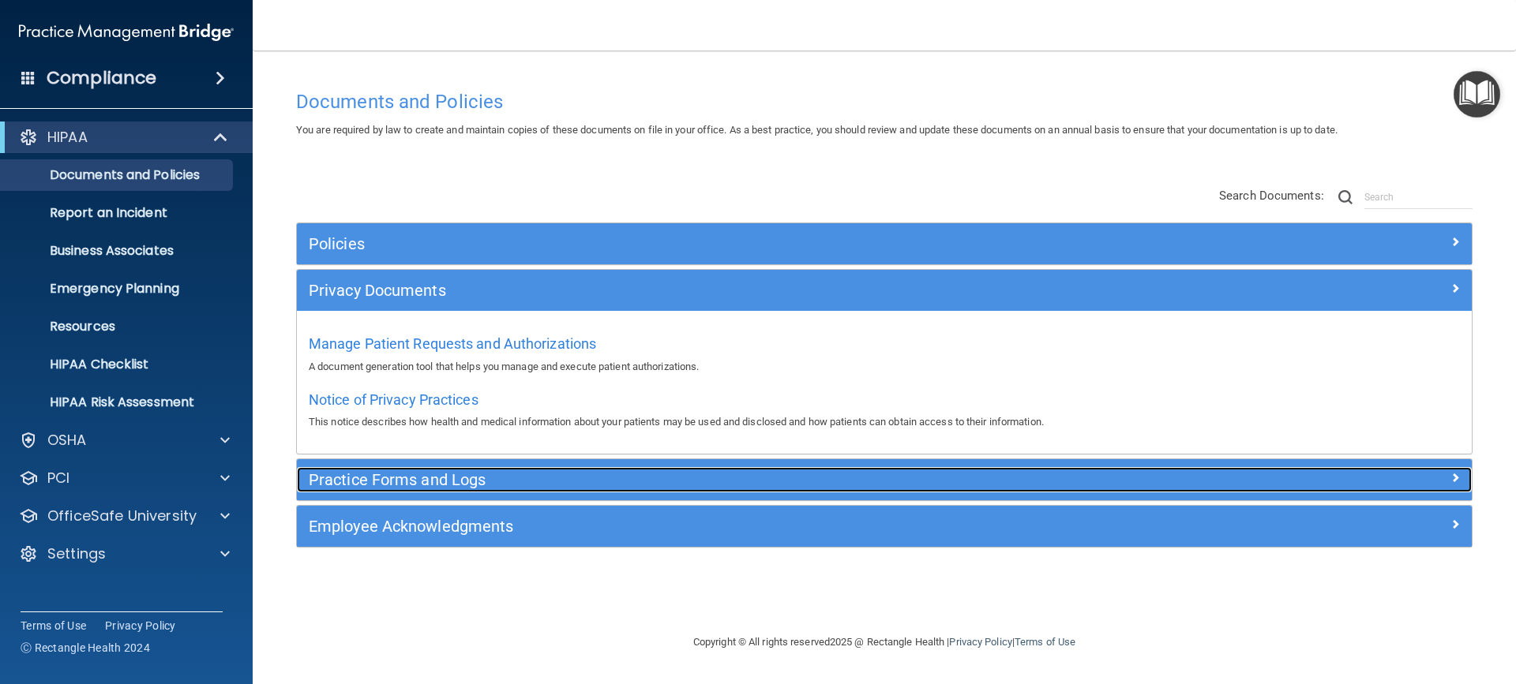
click at [513, 474] on h5 "Practice Forms and Logs" at bounding box center [737, 479] width 857 height 17
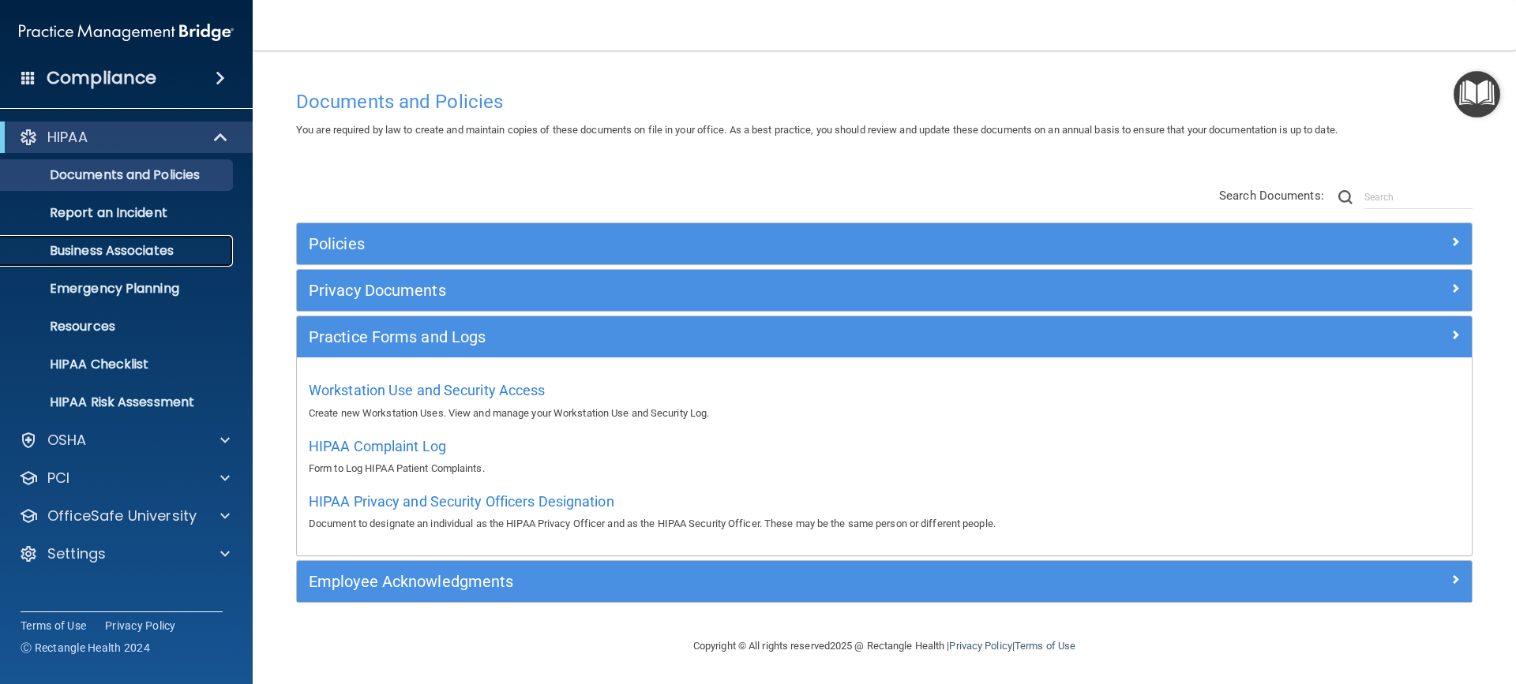
click at [168, 245] on p "Business Associates" at bounding box center [117, 251] width 215 height 16
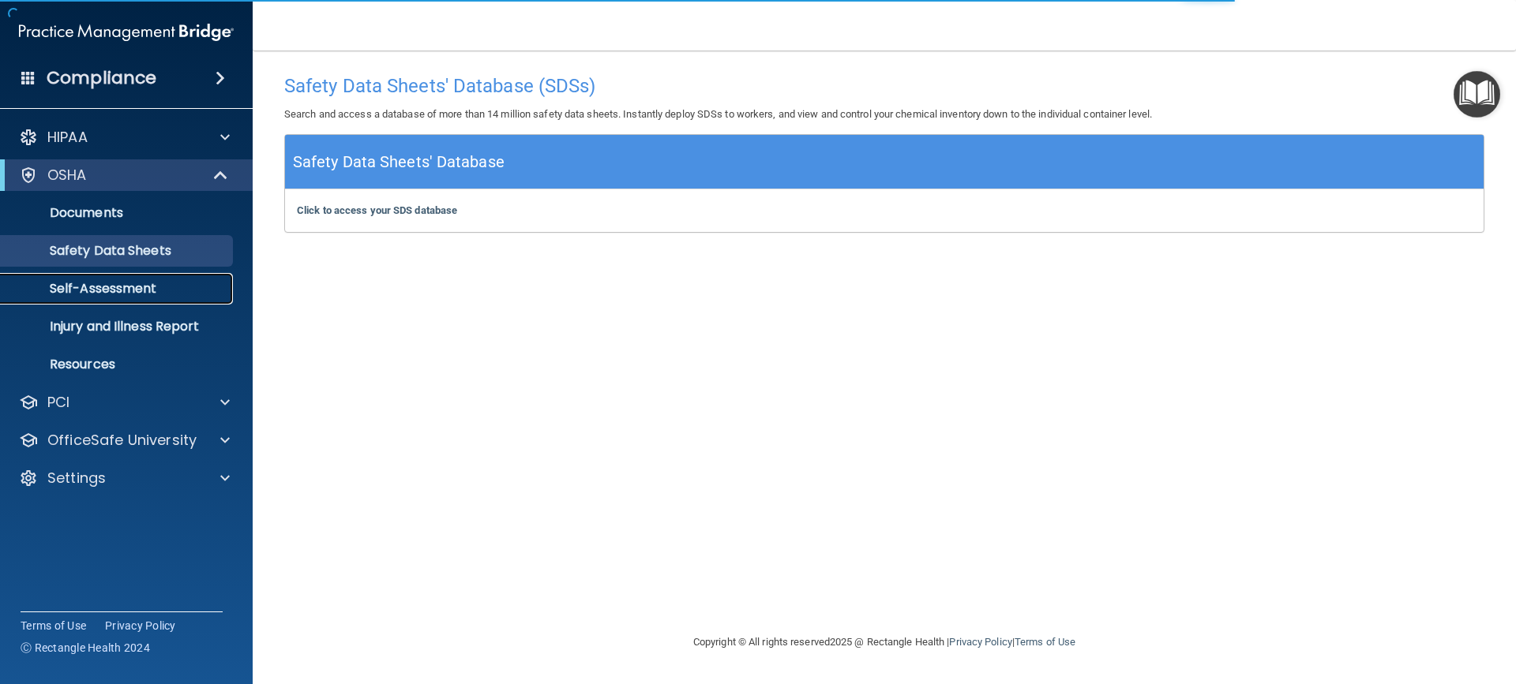
click at [166, 283] on p "Self-Assessment" at bounding box center [117, 289] width 215 height 16
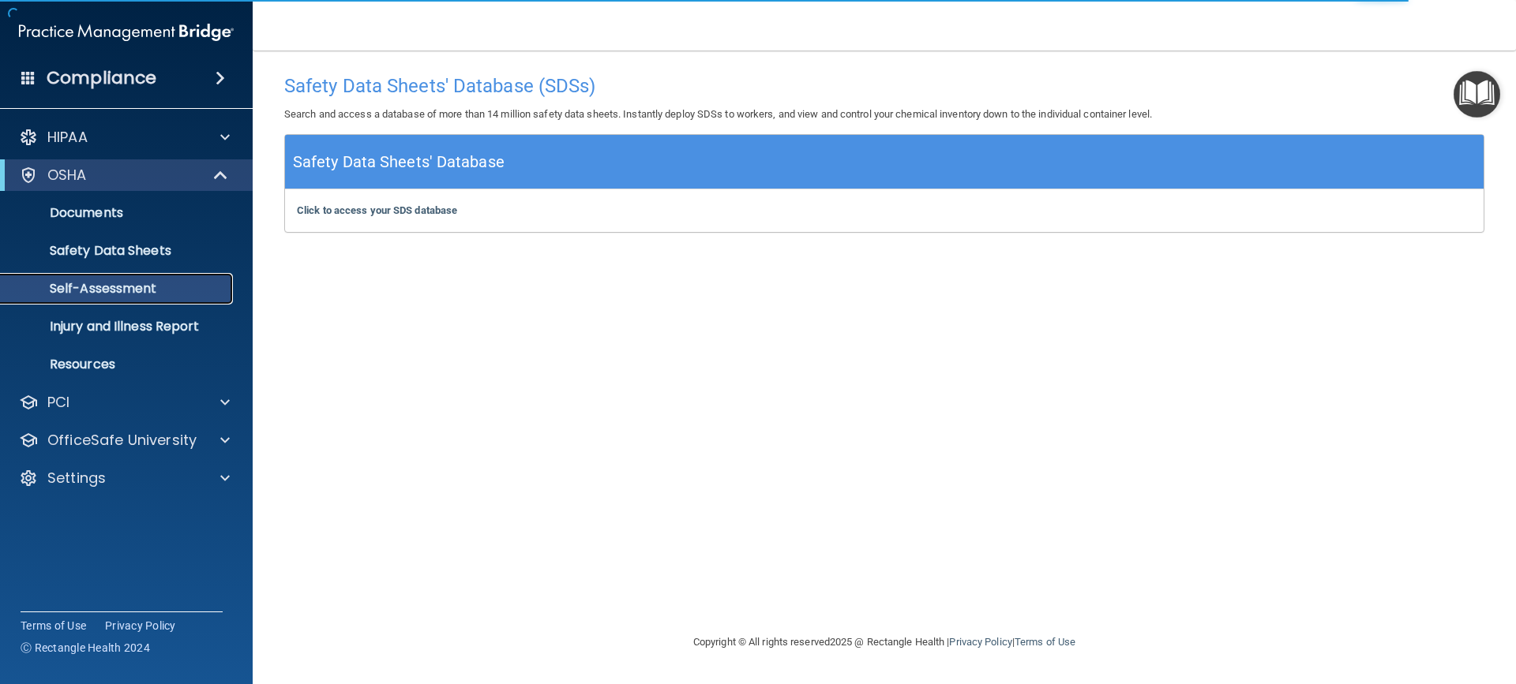
click at [174, 294] on p "Self-Assessment" at bounding box center [117, 289] width 215 height 16
click at [152, 285] on p "Self-Assessment" at bounding box center [117, 289] width 215 height 16
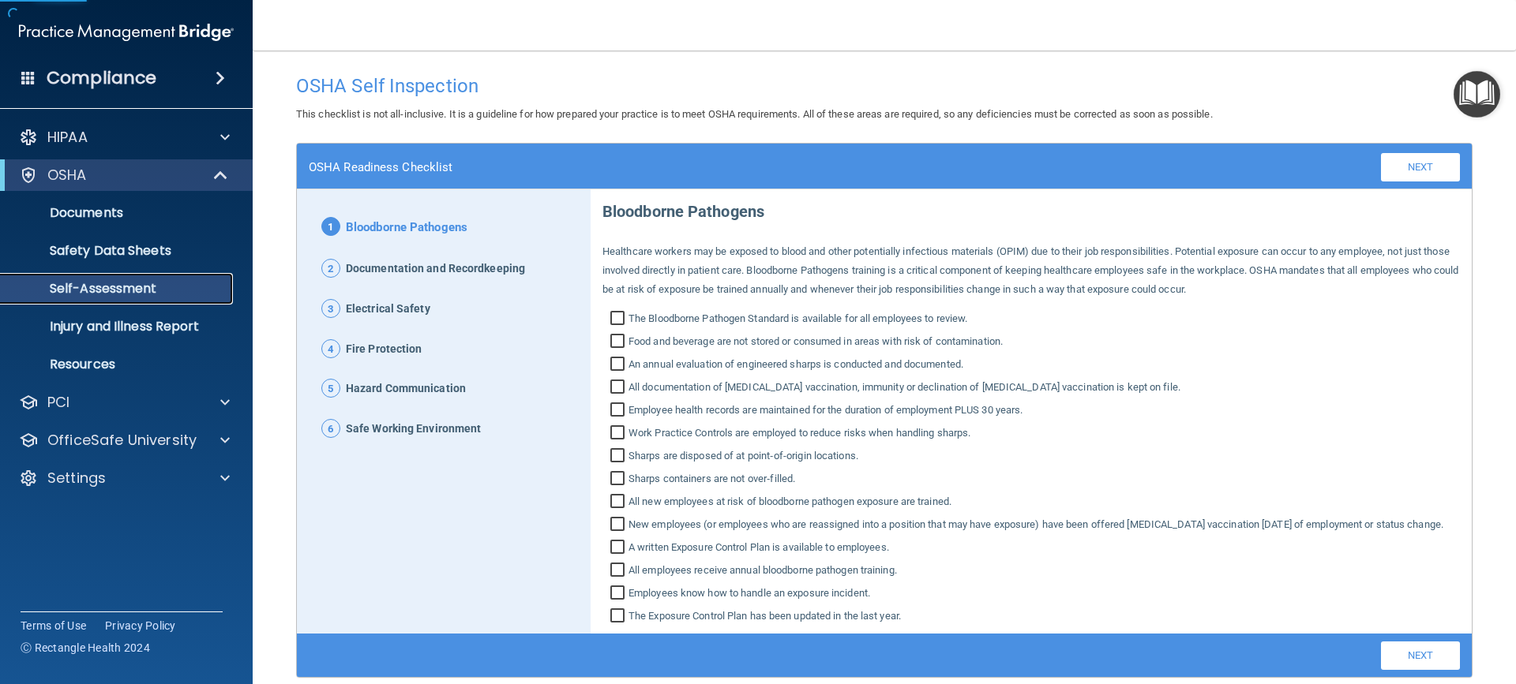
scroll to position [76, 0]
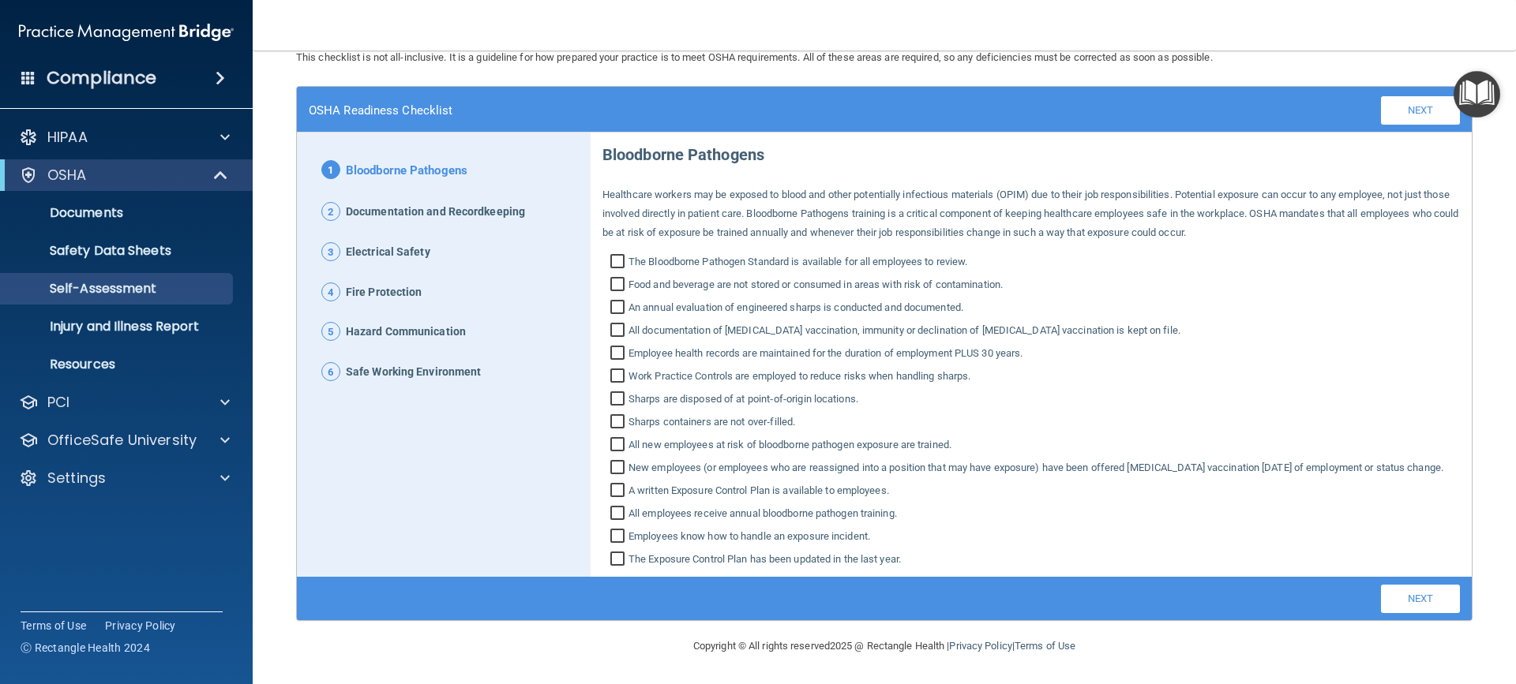
click at [426, 202] on span "Documentation and Recordkeeping" at bounding box center [435, 212] width 179 height 21
click at [327, 202] on span "2" at bounding box center [330, 211] width 19 height 19
click at [427, 202] on span "Documentation and Recordkeeping" at bounding box center [435, 212] width 179 height 21
click at [1381, 96] on link "Next" at bounding box center [1420, 110] width 79 height 28
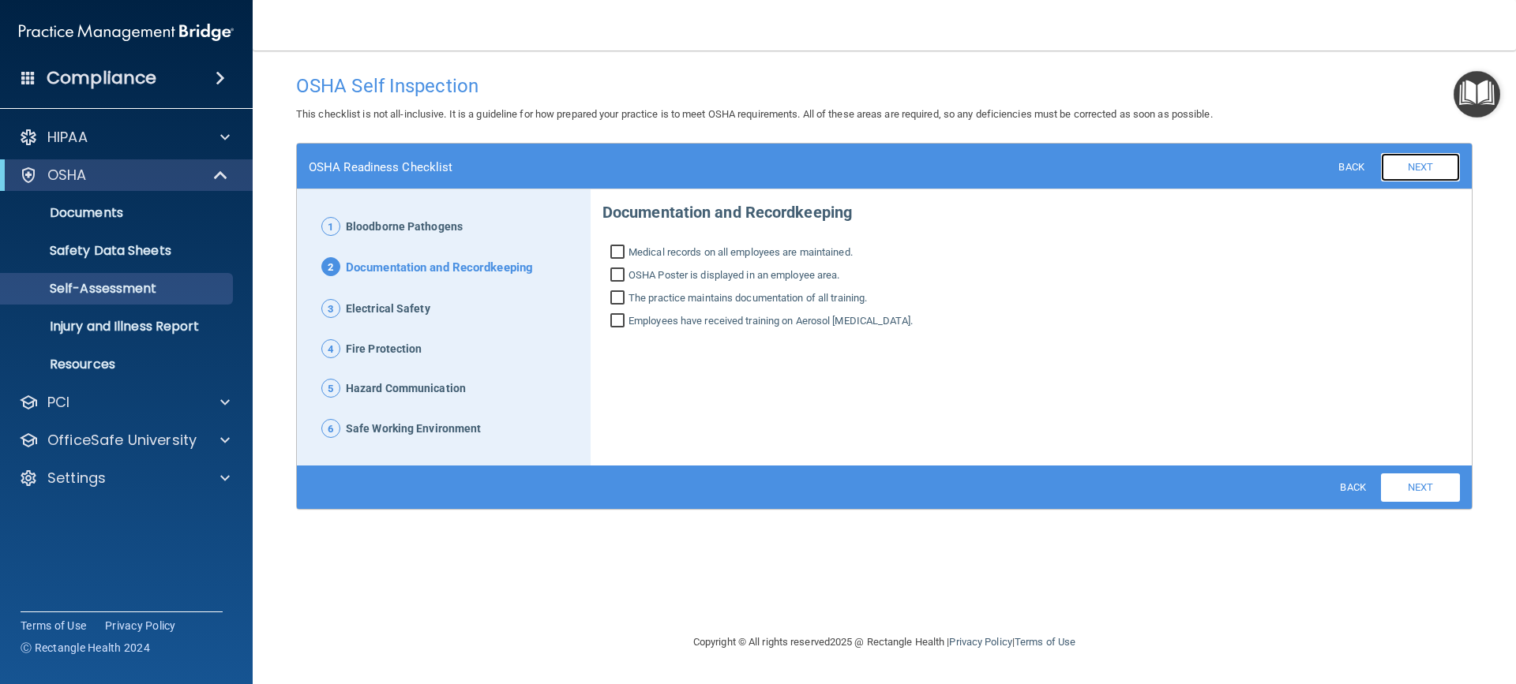
scroll to position [0, 0]
click at [1405, 159] on link "Next" at bounding box center [1420, 167] width 79 height 28
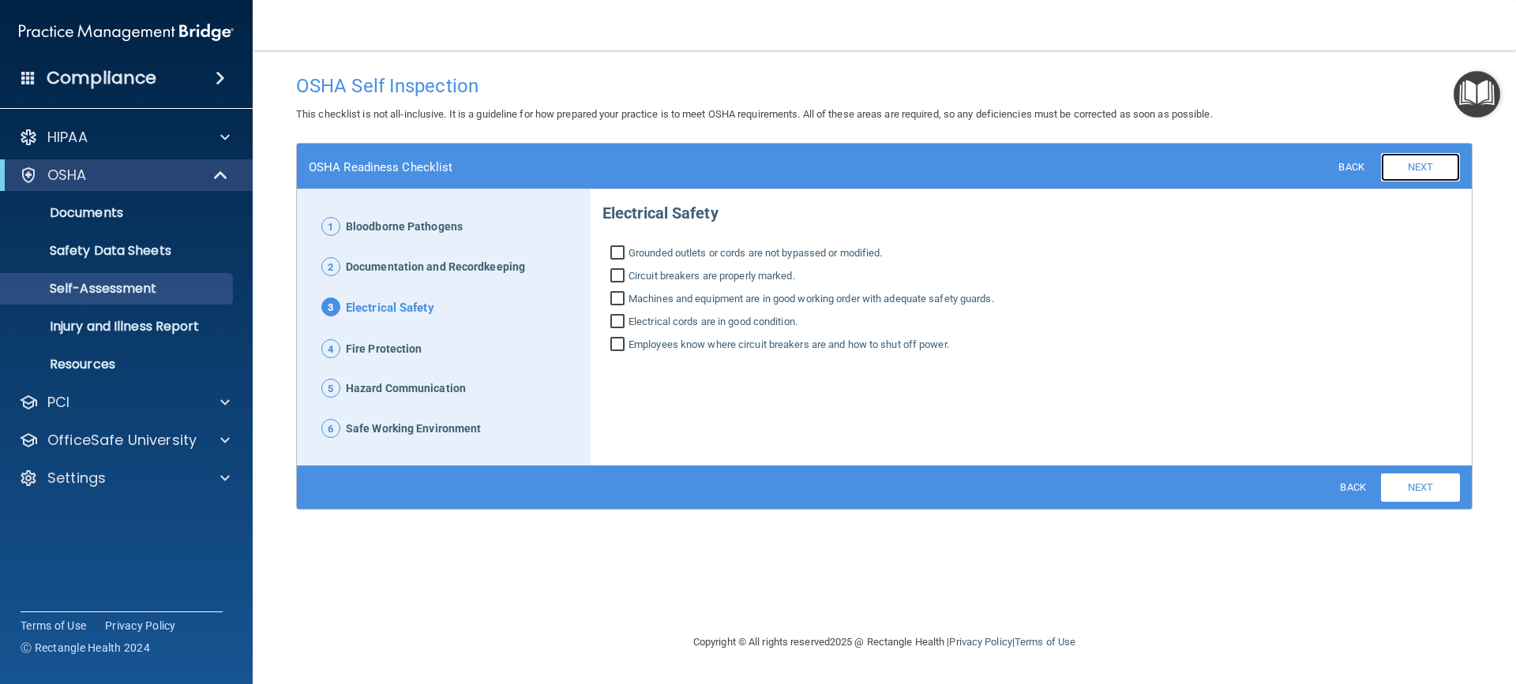
click at [1403, 174] on link "Next" at bounding box center [1420, 167] width 79 height 28
click at [1413, 170] on link "Next" at bounding box center [1420, 167] width 79 height 28
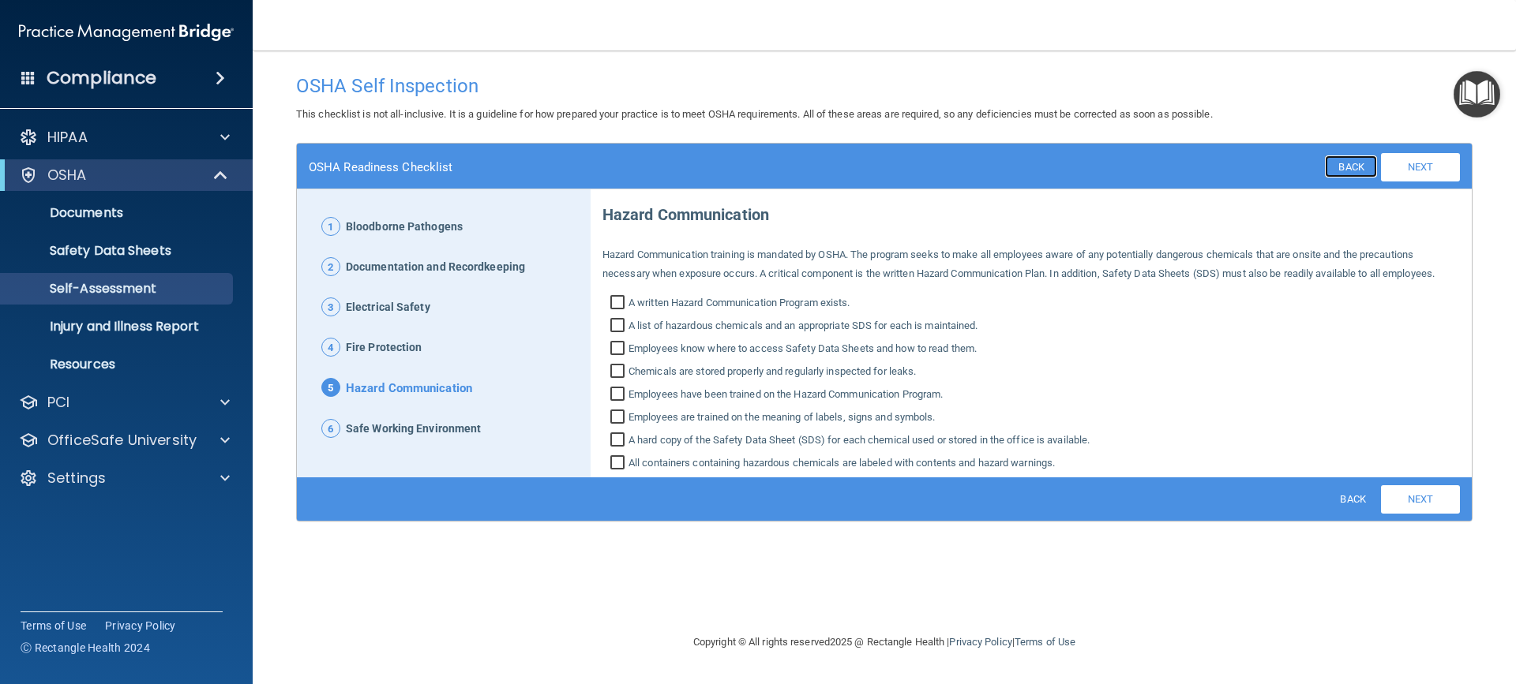
click at [1344, 169] on link "Back" at bounding box center [1350, 167] width 51 height 22
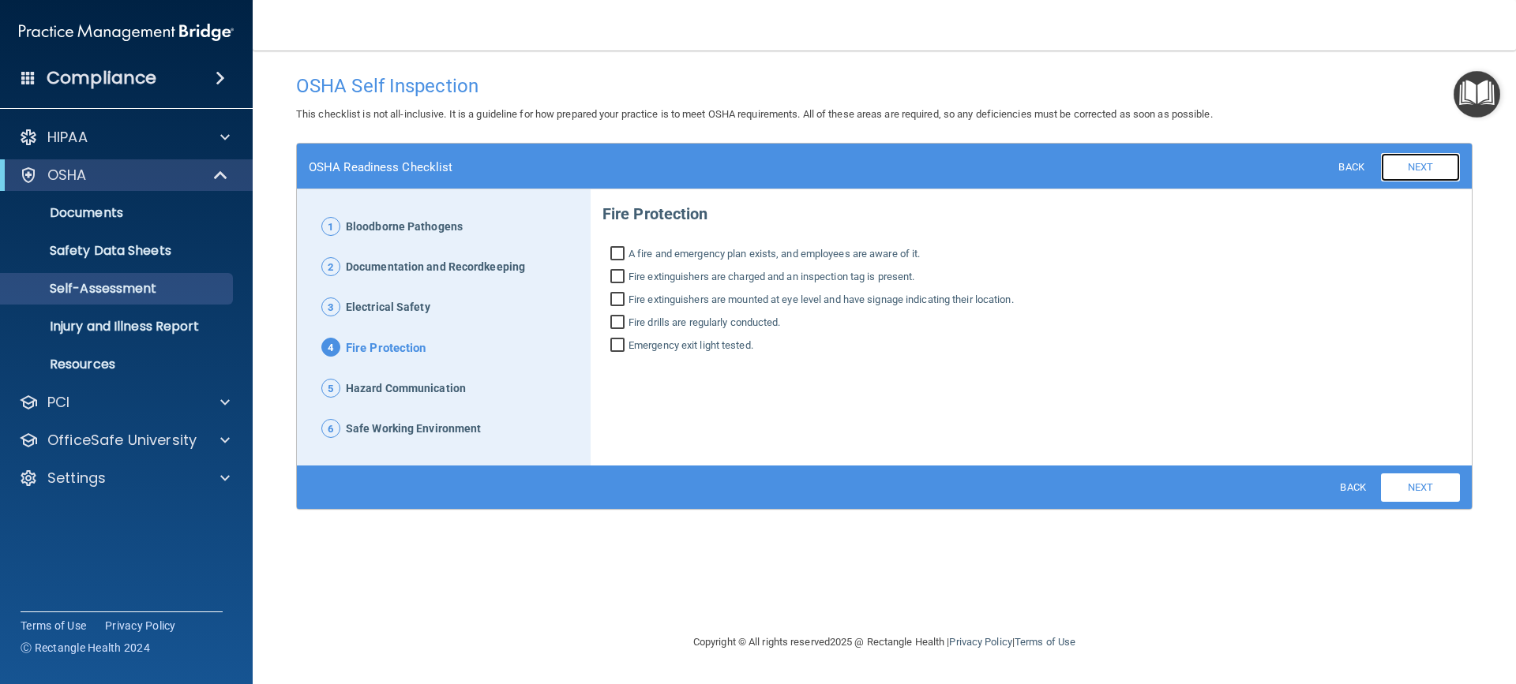
click at [1422, 174] on link "Next" at bounding box center [1420, 167] width 79 height 28
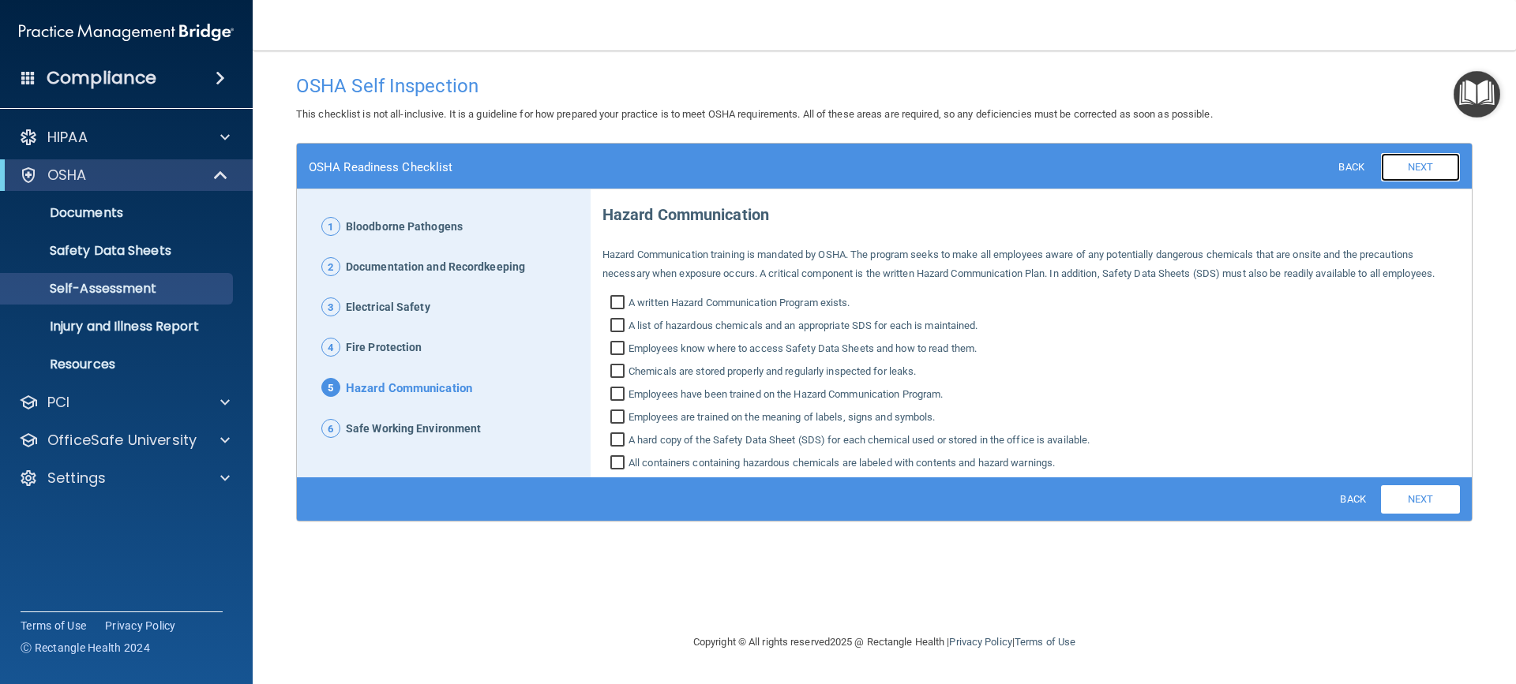
click at [1415, 176] on link "Next" at bounding box center [1420, 167] width 79 height 28
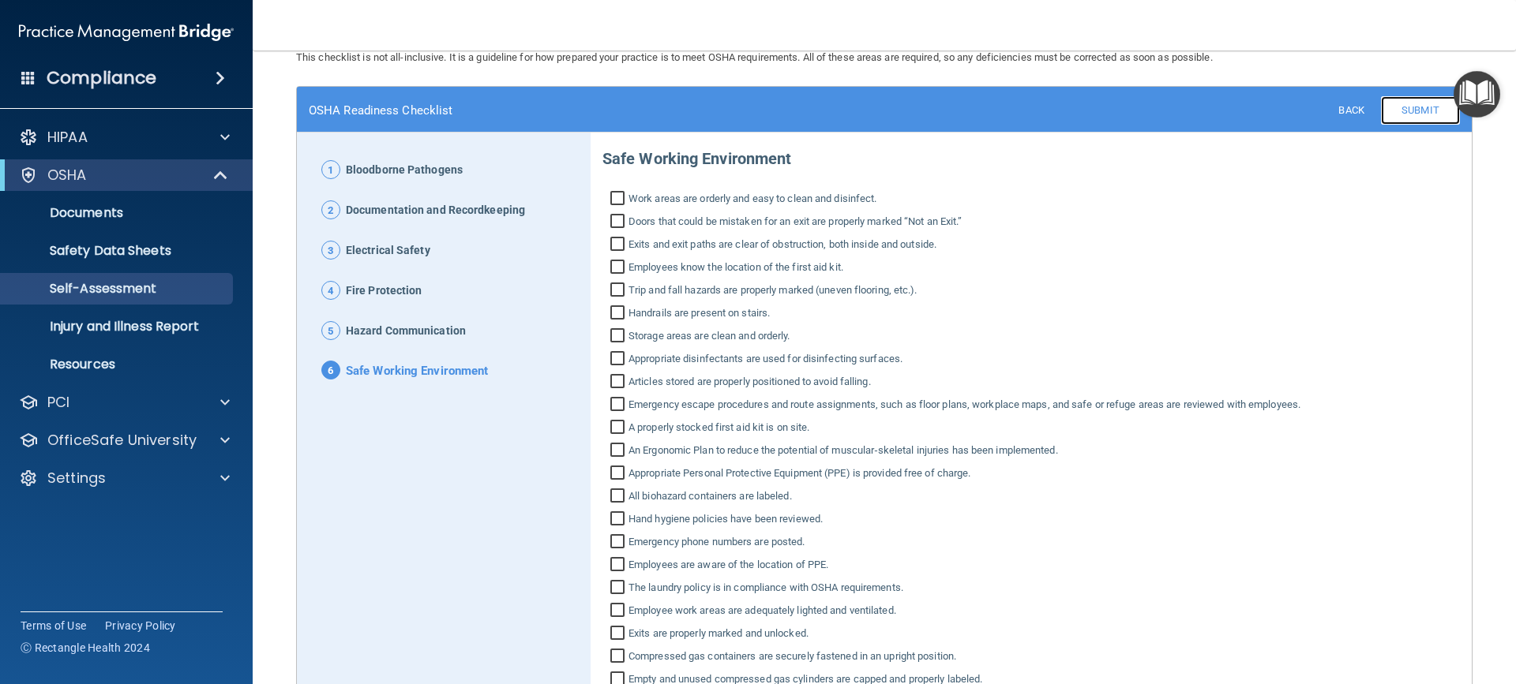
scroll to position [94, 0]
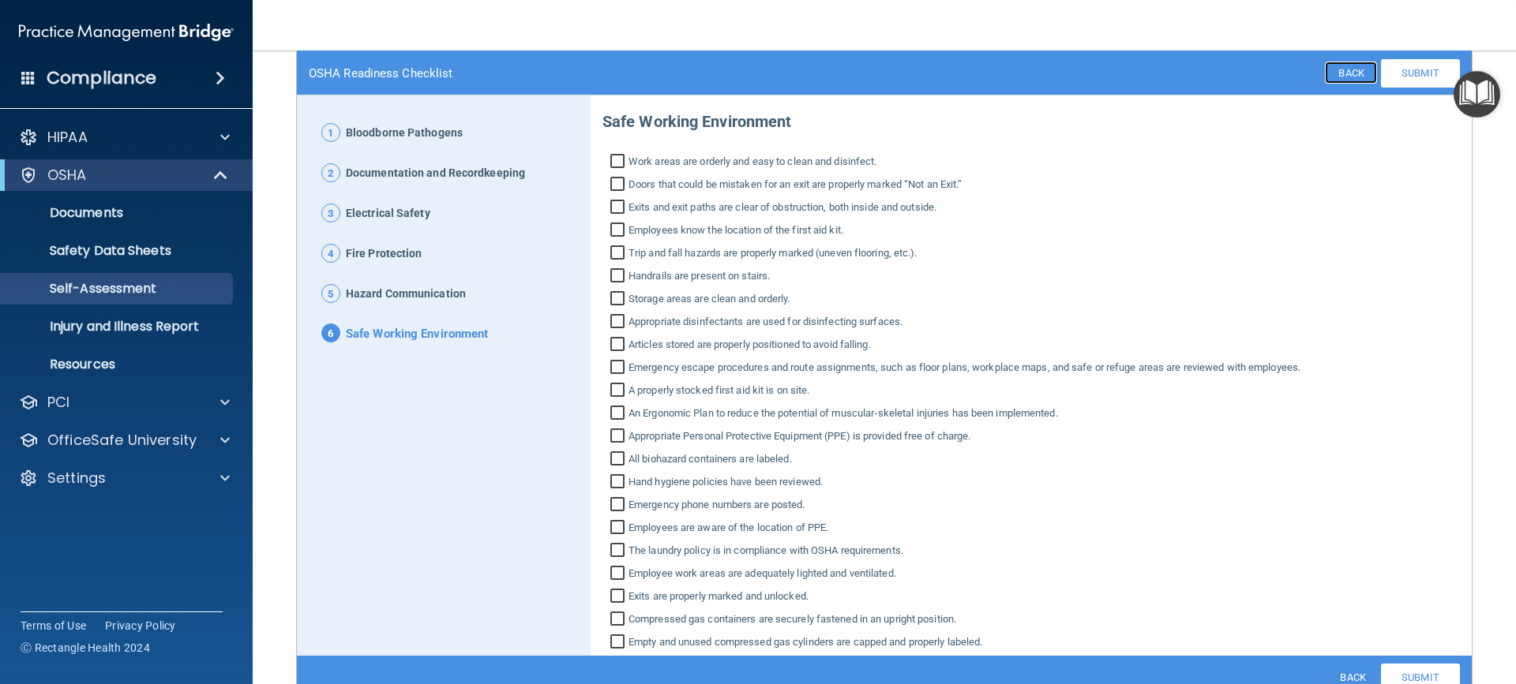
click at [1328, 74] on link "Back" at bounding box center [1350, 73] width 51 height 22
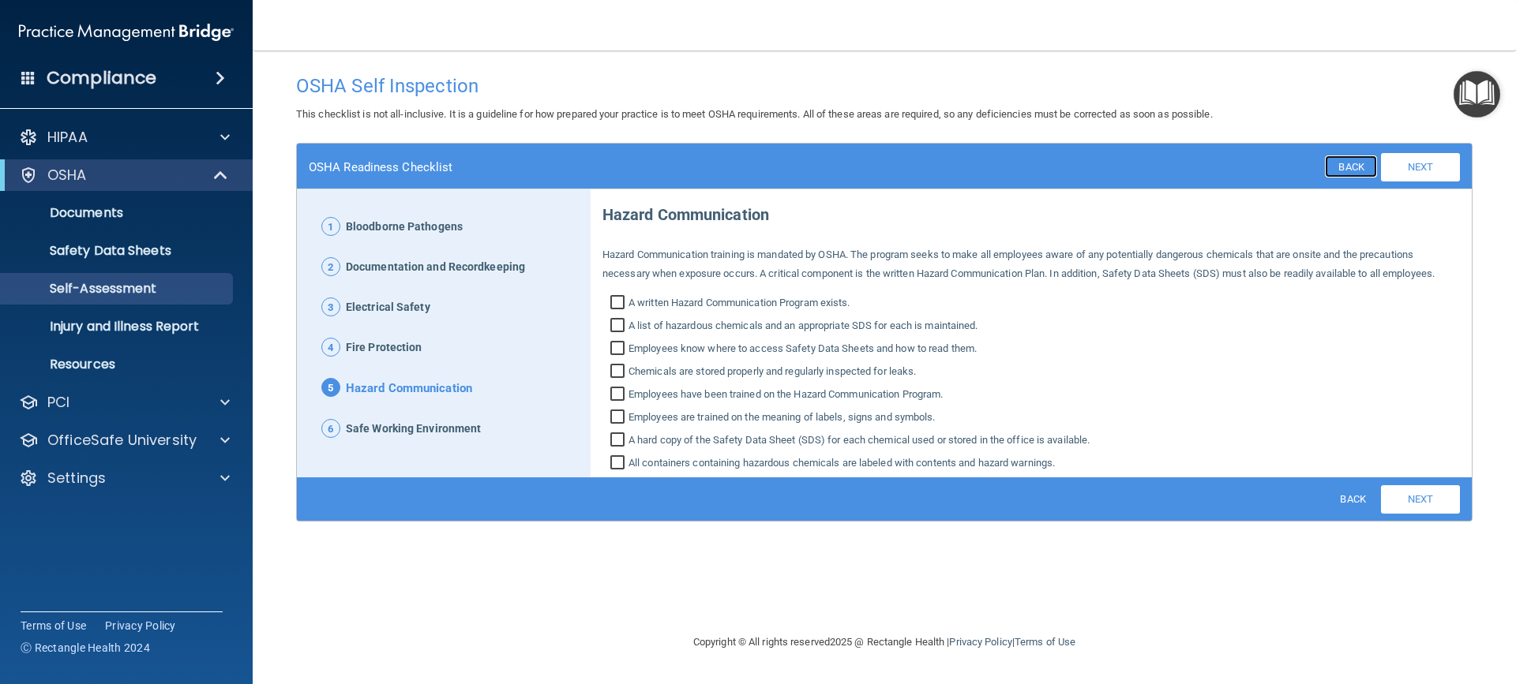
click at [1345, 170] on link "Back" at bounding box center [1350, 167] width 51 height 22
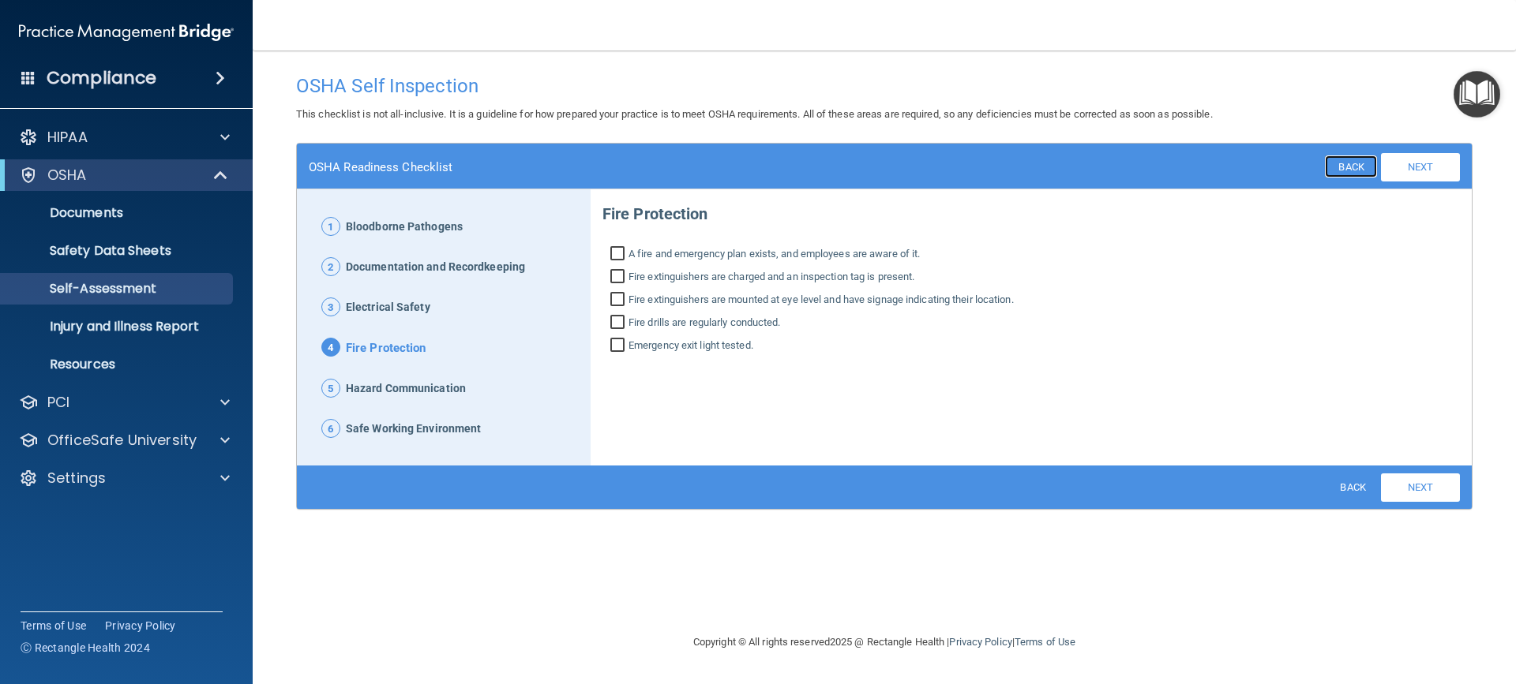
click at [1352, 171] on link "Back" at bounding box center [1350, 167] width 51 height 22
click at [1352, 167] on link "Back" at bounding box center [1350, 167] width 51 height 22
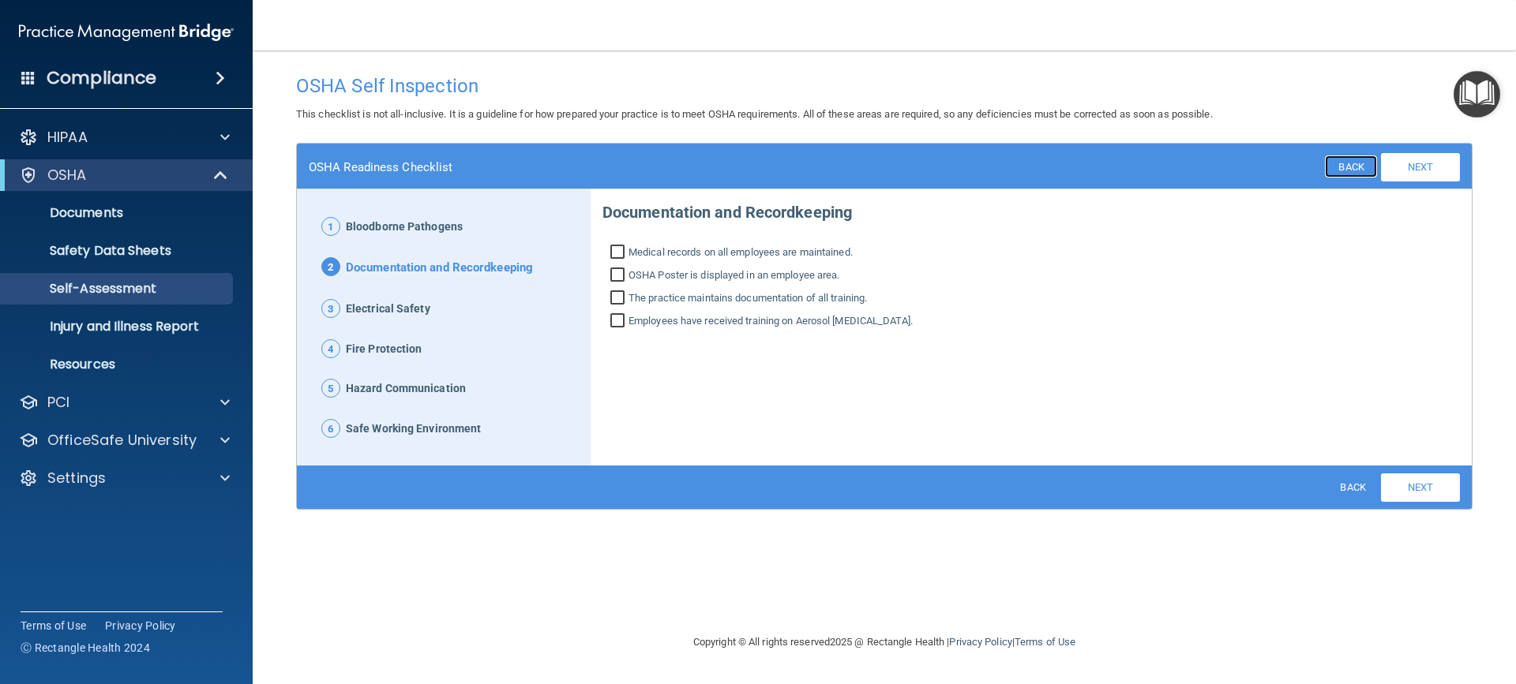
click at [1352, 167] on link "Back" at bounding box center [1350, 167] width 51 height 22
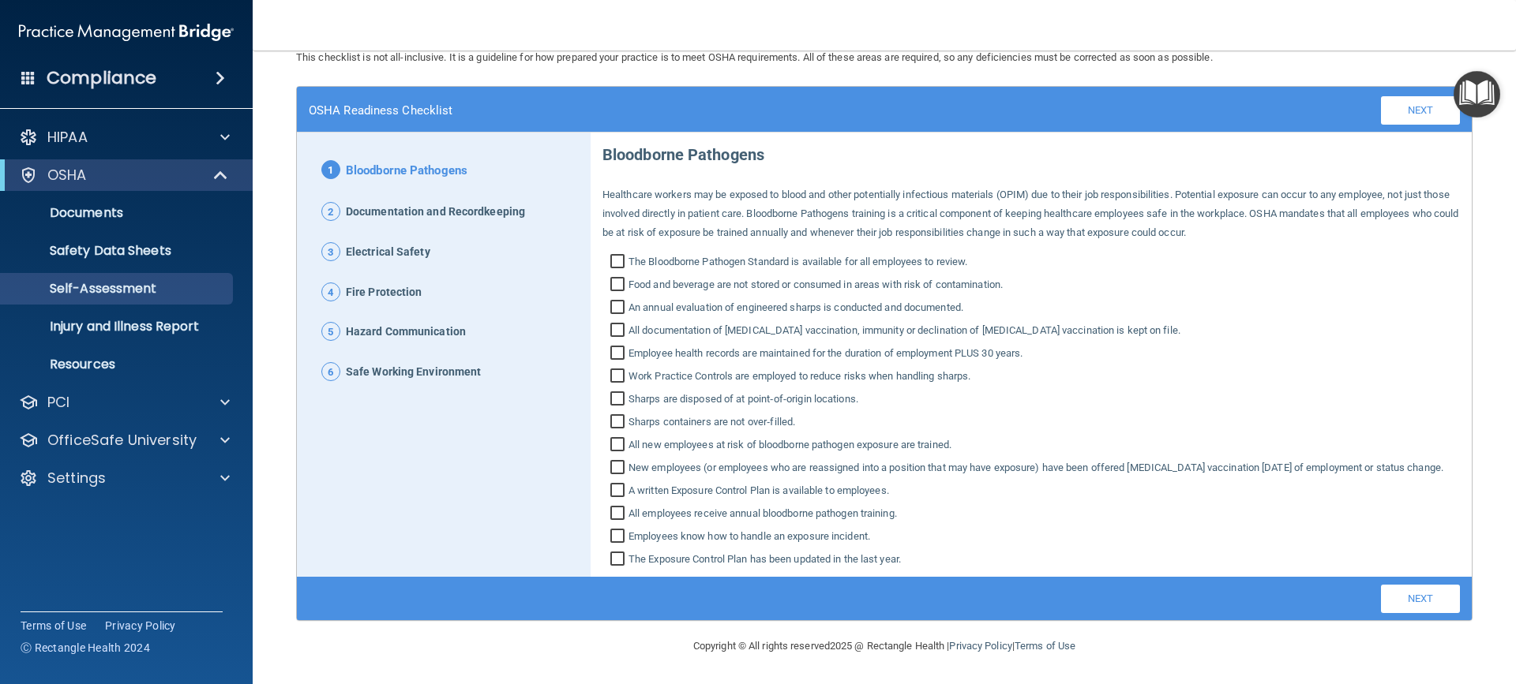
scroll to position [76, 0]
click at [86, 319] on p "Injury and Illness Report" at bounding box center [117, 327] width 215 height 16
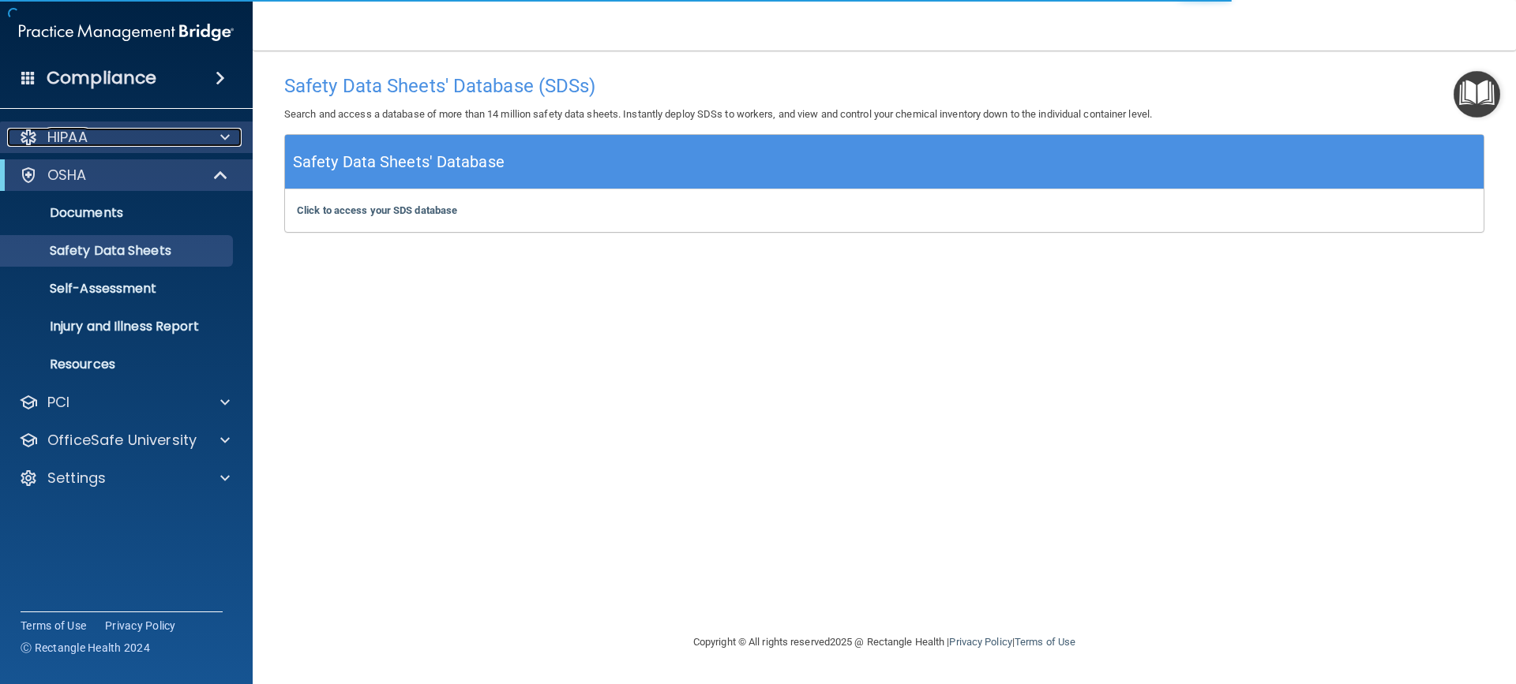
click at [163, 144] on div "HIPAA" at bounding box center [105, 137] width 196 height 19
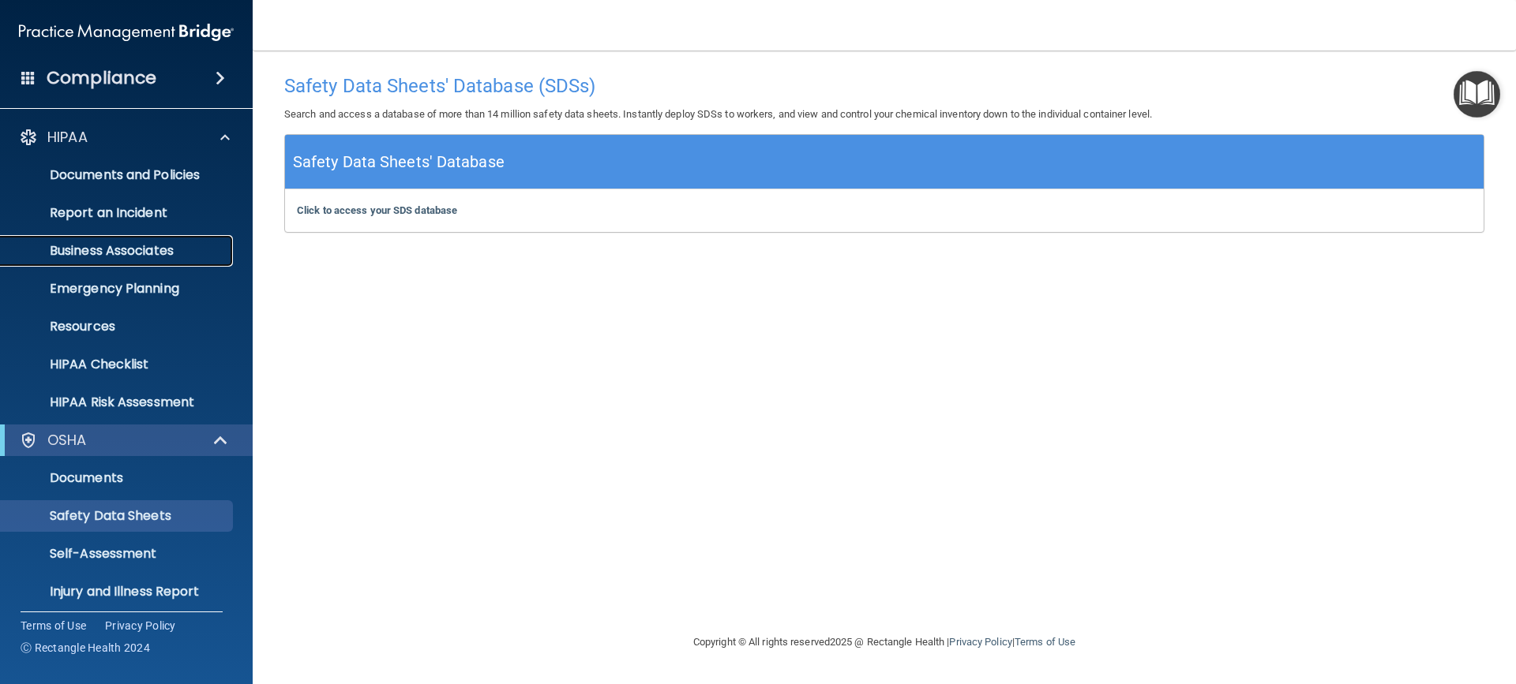
click at [171, 245] on p "Business Associates" at bounding box center [117, 251] width 215 height 16
